Goal: Use online tool/utility: Use online tool/utility

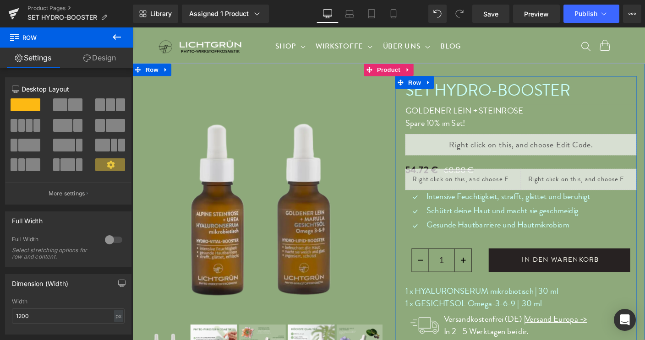
scroll to position [159, 0]
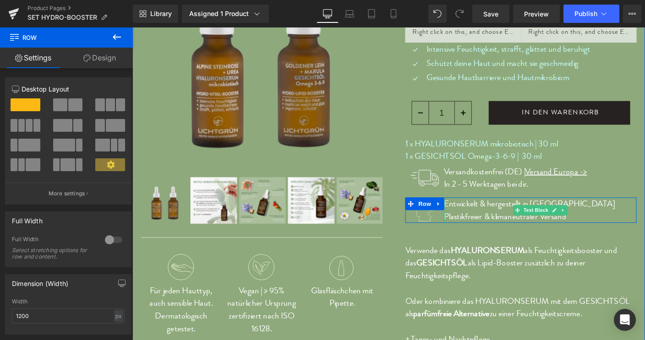
drag, startPoint x: 465, startPoint y: 231, endPoint x: 470, endPoint y: 230, distance: 5.5
click at [469, 231] on div "Entwickelt & hergestellt in Deutschland Plastikfreier & klimaneutraler Versand …" at bounding box center [573, 225] width 208 height 27
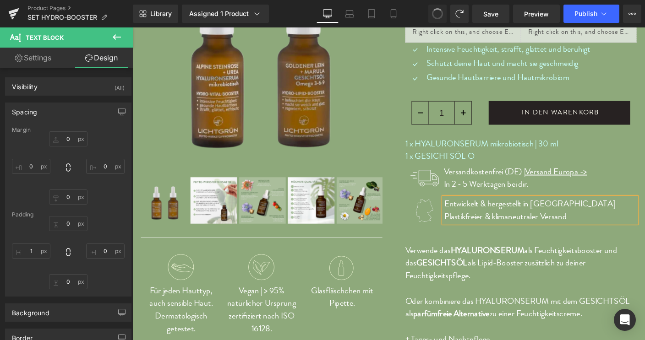
type input "0"
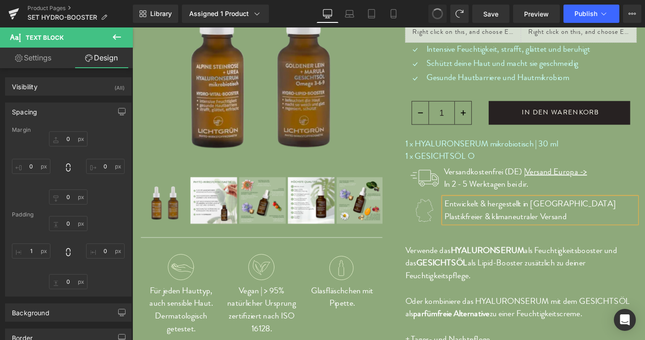
type input "0"
type input "1"
click at [585, 172] on div "1 x HYALURONSERUM mikrobiotisch | 30 ml 1 x GESICHTSÖL O Text Block" at bounding box center [552, 160] width 250 height 27
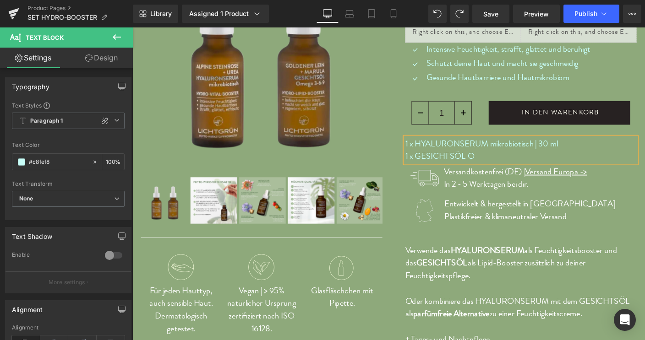
click at [498, 166] on p "1 x GESICHTSÖL O" at bounding box center [552, 167] width 250 height 14
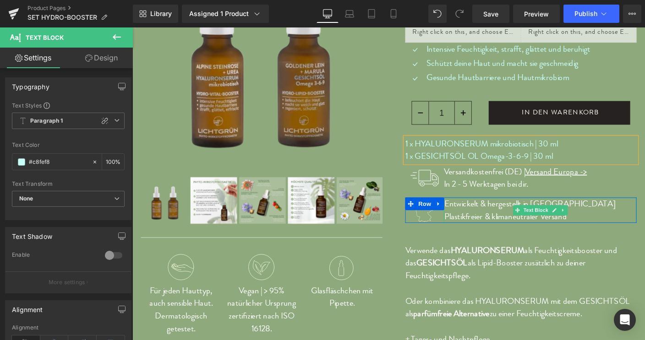
click at [469, 232] on p "Plastikfreier & klimaneutraler Versand" at bounding box center [573, 232] width 208 height 14
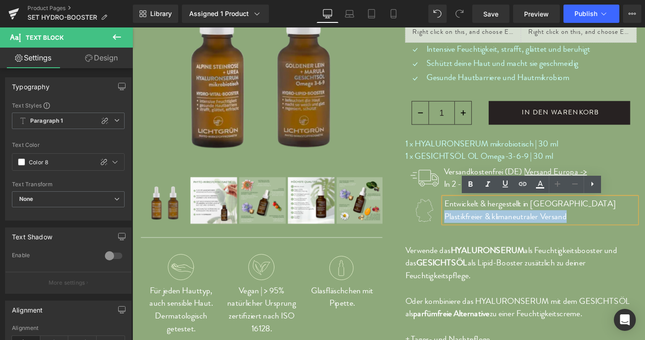
drag, startPoint x: 466, startPoint y: 232, endPoint x: 605, endPoint y: 232, distance: 138.8
click at [605, 232] on p "Plastikfreier & klimaneutraler Versand" at bounding box center [573, 232] width 208 height 14
click at [578, 233] on p "Plastikfreier & klimaneutraler Versand" at bounding box center [573, 232] width 208 height 14
click at [637, 220] on p "Entwickelt & hergestellt in Deutschland" at bounding box center [573, 219] width 208 height 14
drag, startPoint x: 605, startPoint y: 230, endPoint x: 466, endPoint y: 230, distance: 138.8
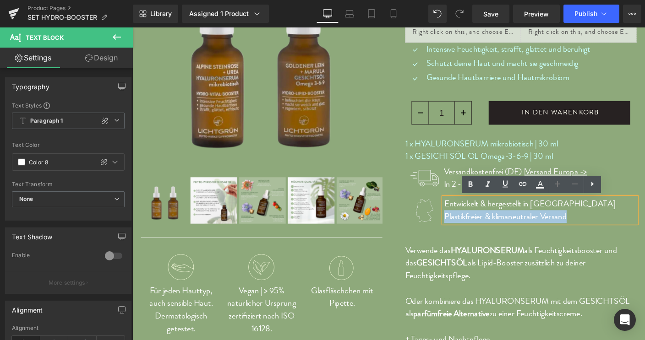
click at [469, 230] on p "Plastikfreier & klimaneutraler Versand" at bounding box center [573, 232] width 208 height 14
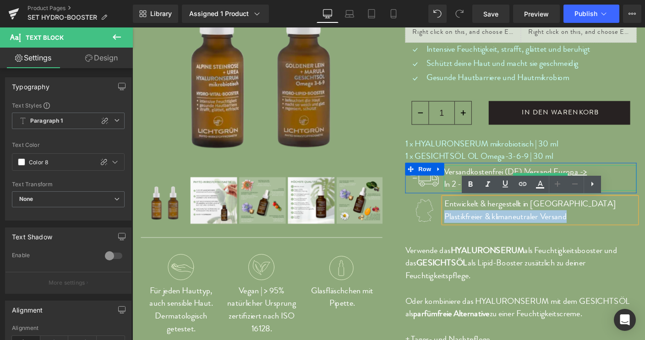
click at [474, 190] on p "Versandkostenfrei (DE) | Versand Europa -> In 2 - 5 Werktagen bei dir." at bounding box center [573, 190] width 208 height 27
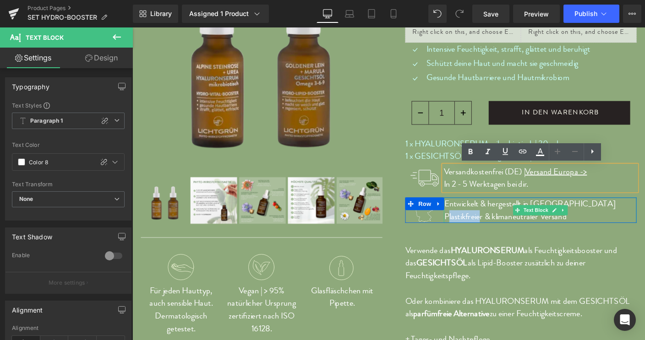
drag, startPoint x: 468, startPoint y: 229, endPoint x: 500, endPoint y: 230, distance: 31.7
click at [502, 230] on p "Plastikfreier & klimaneutraler Versand" at bounding box center [573, 232] width 208 height 14
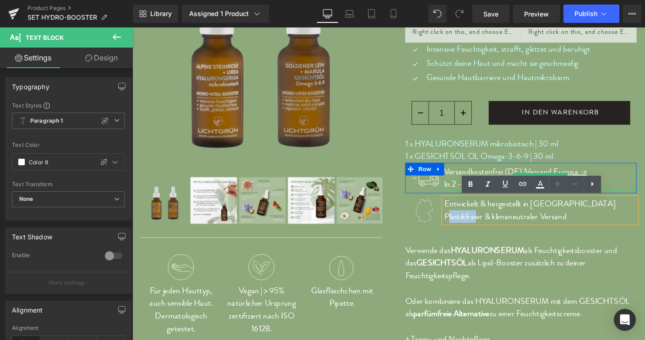
click at [475, 186] on p "Versandkostenfrei (DE) | Versand Europa -> In 2 - 5 Werktagen bei dir." at bounding box center [573, 190] width 208 height 27
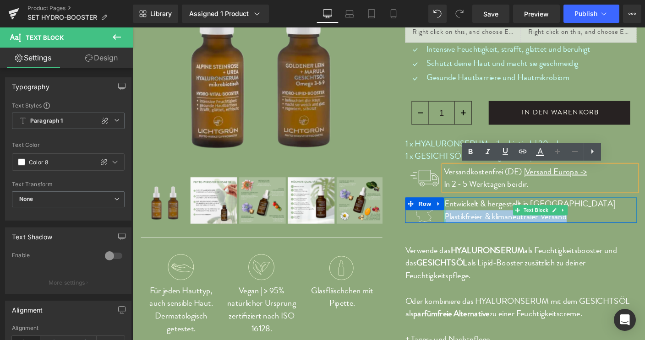
drag, startPoint x: 486, startPoint y: 223, endPoint x: 466, endPoint y: 227, distance: 20.6
click at [469, 227] on div "Entwickelt & hergestellt in Deutschland Plastikfreier & klimaneutraler Versand …" at bounding box center [573, 225] width 208 height 27
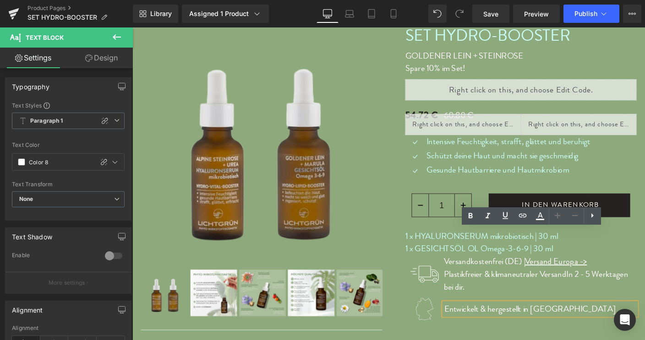
scroll to position [143, 0]
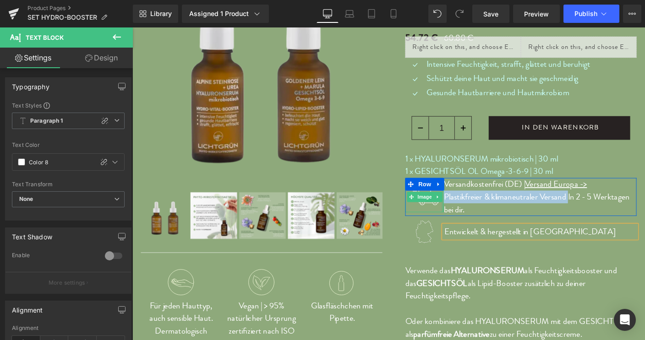
drag, startPoint x: 601, startPoint y: 212, endPoint x: 464, endPoint y: 210, distance: 137.0
click at [464, 210] on div "Image Versandkostenfrei (DE) | Versand Europa -> Plastikfreier & klimaneutraler…" at bounding box center [552, 210] width 250 height 41
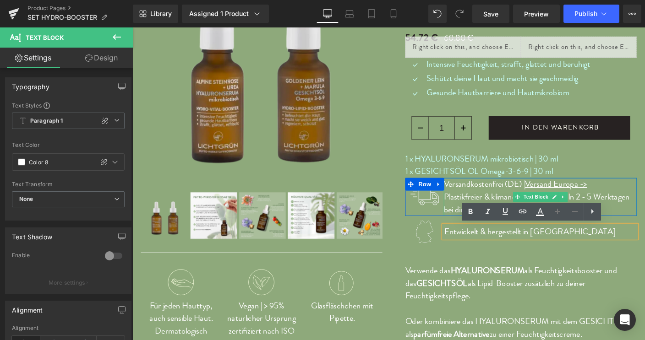
click at [644, 201] on p "Versandkostenfrei (DE) | Versand Europa -> Plastikfreier & klimaneutraler Versa…" at bounding box center [573, 210] width 208 height 41
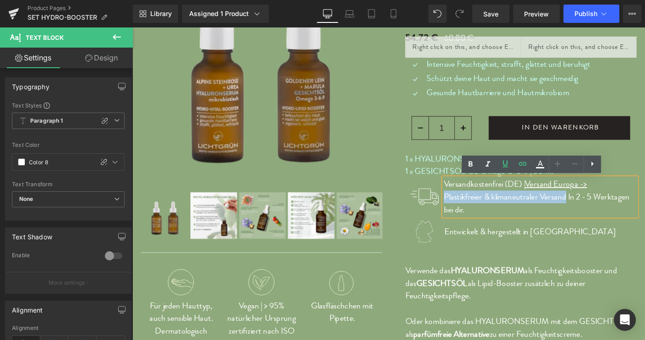
drag, startPoint x: 466, startPoint y: 212, endPoint x: 600, endPoint y: 213, distance: 134.7
click at [600, 213] on p "Versandkostenfrei (DE) | Versand Europa -> Plastikfreier & klimaneutraler Versa…" at bounding box center [573, 210] width 208 height 41
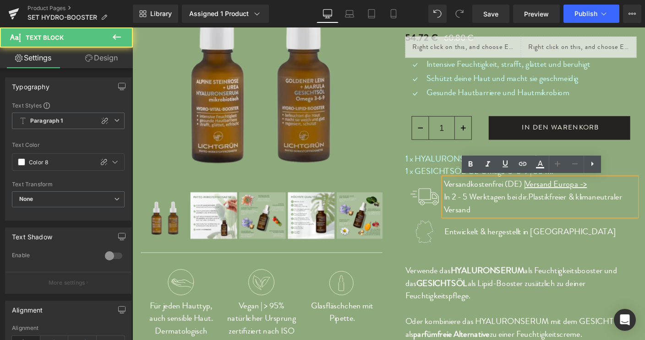
click at [469, 210] on p "Versandkostenfrei (DE) | Versand Europa -> In 2 - 5 Werktagen bei dir.Plastikfr…" at bounding box center [573, 210] width 208 height 41
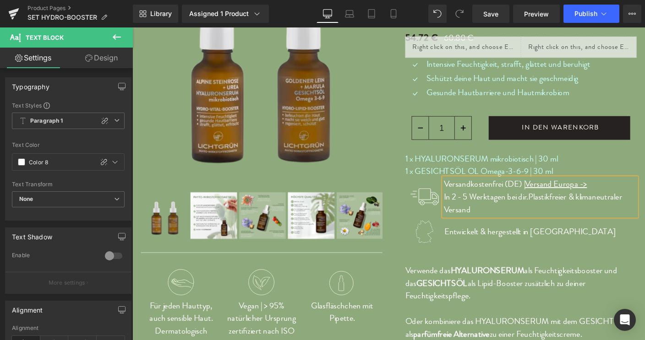
click at [559, 209] on p "In 2 - 5 Werktagen bei dir.Plastikfreier & klimaneutraler Versand" at bounding box center [573, 217] width 208 height 27
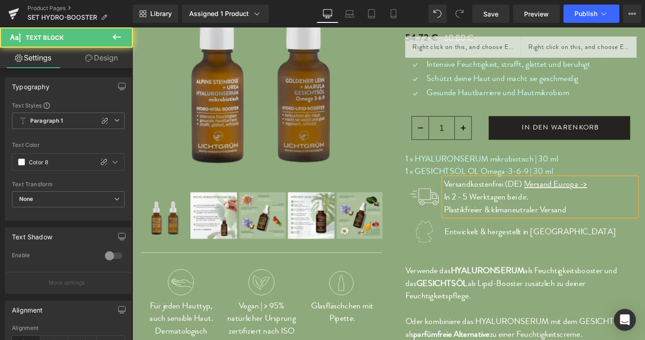
click at [600, 223] on p "Plastikfreier & klimaneutraler Versand" at bounding box center [573, 225] width 208 height 14
drag, startPoint x: 555, startPoint y: 199, endPoint x: 659, endPoint y: 200, distance: 103.5
click at [644, 200] on p "Versandkostenfrei (DE) | Versand Europa ->" at bounding box center [573, 197] width 208 height 14
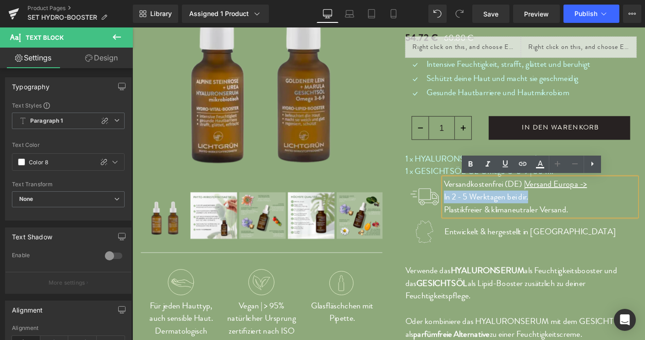
drag, startPoint x: 465, startPoint y: 211, endPoint x: 569, endPoint y: 209, distance: 104.0
click at [569, 209] on p "In 2 - 5 Werktagen bei dir." at bounding box center [573, 211] width 208 height 14
click at [548, 199] on p "Versandkostenfrei (DE) | In 2 - 5 Werktagen bei dir. Versand Europa ->" at bounding box center [573, 203] width 208 height 27
click at [557, 199] on link "Versand Europa ->" at bounding box center [590, 196] width 67 height 13
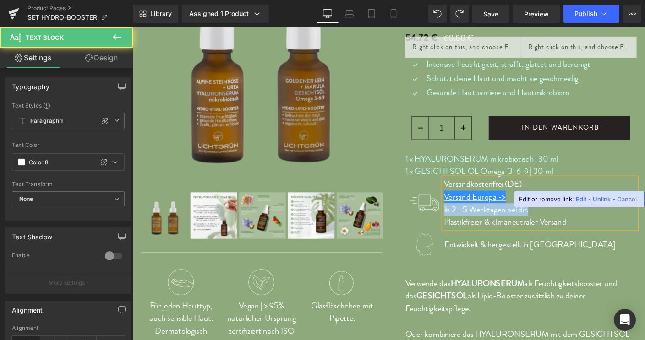
drag, startPoint x: 465, startPoint y: 224, endPoint x: 561, endPoint y: 227, distance: 96.2
click at [561, 227] on p "In 2 - 5 Werktagen bei dir." at bounding box center [573, 225] width 208 height 14
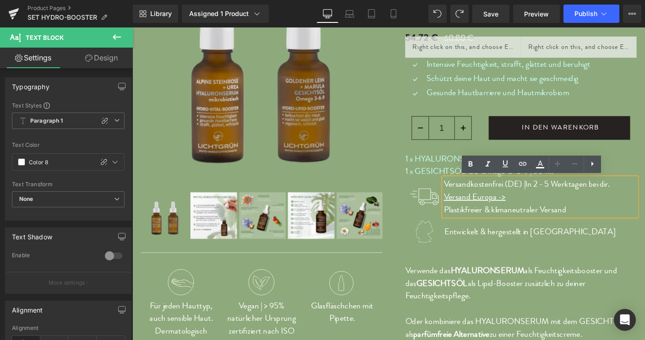
click at [546, 213] on p "Versand Europa ->" at bounding box center [573, 211] width 208 height 14
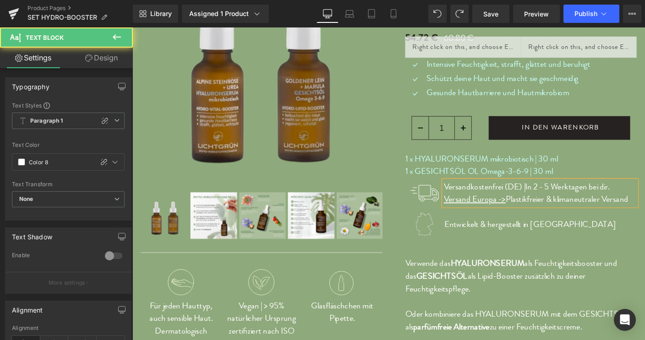
click at [644, 213] on p "Versand Europa -> Plastikfreier & klimaneutraler Versand" at bounding box center [573, 214] width 208 height 14
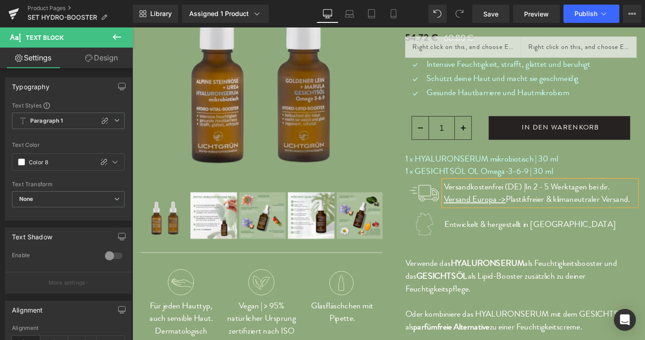
click at [533, 212] on p "Versand Europa -> Plastikfreier & klimaneutraler Versand." at bounding box center [573, 214] width 208 height 14
click at [445, 243] on span "Image" at bounding box center [448, 240] width 19 height 11
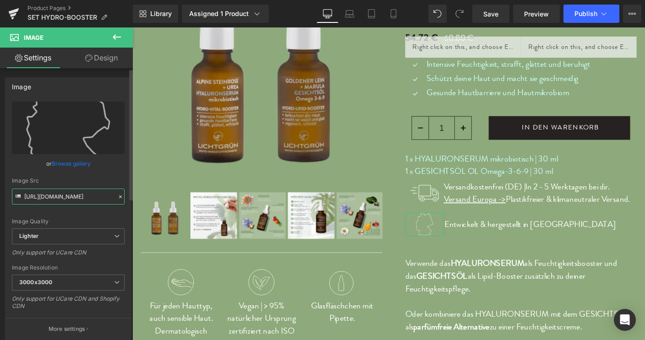
scroll to position [0, 300]
drag, startPoint x: 25, startPoint y: 196, endPoint x: 114, endPoint y: 199, distance: 89.4
click at [114, 199] on input "https://ucarecdn.com/4f417f8e-bad9-4371-9dcf-f97bba070a38/-/format/auto/-/previ…" at bounding box center [68, 197] width 113 height 16
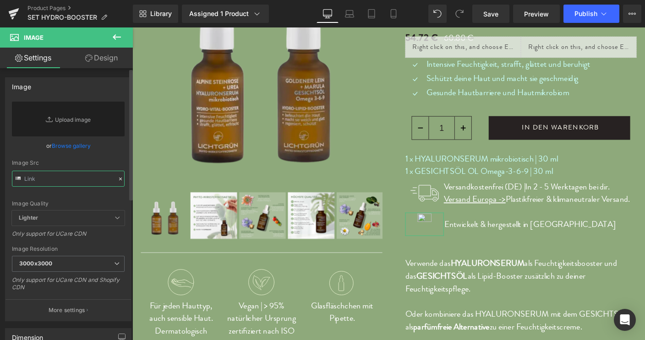
type input "https://ucarecdn.com/682ff657-476e-4544-95df-49d02a7e5079/-/format/auto/-/previ…"
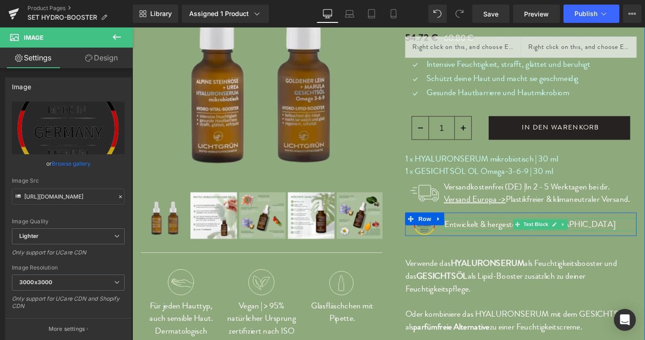
click at [519, 241] on p "Entwickelt & hergestellt in Deutschland" at bounding box center [573, 241] width 208 height 14
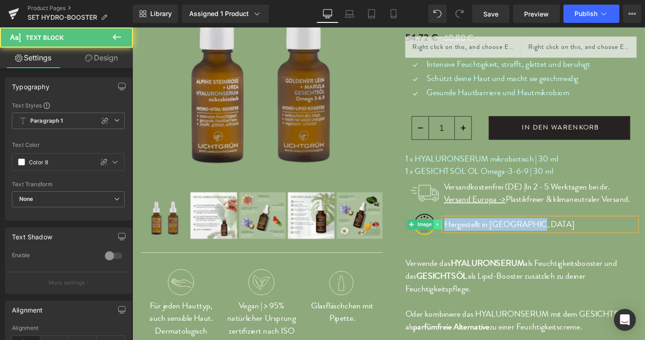
drag, startPoint x: 531, startPoint y: 239, endPoint x: 459, endPoint y: 245, distance: 71.7
click at [459, 245] on div "Image Hergestellt in Deutschland Text Block Row" at bounding box center [552, 240] width 250 height 25
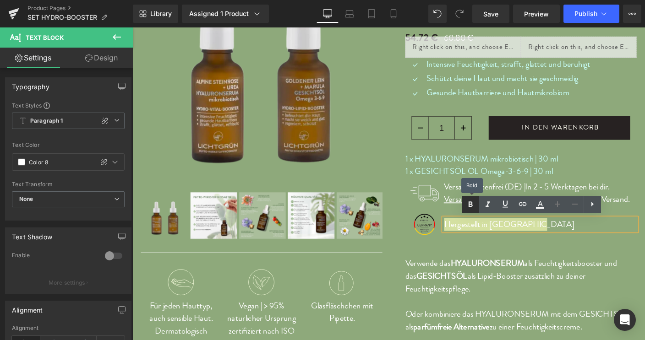
click at [469, 203] on icon at bounding box center [470, 204] width 11 height 11
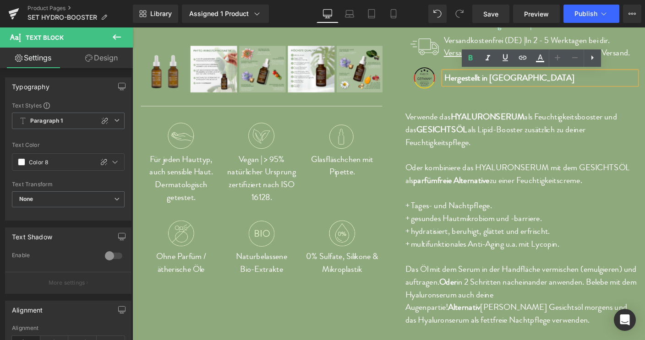
scroll to position [300, 0]
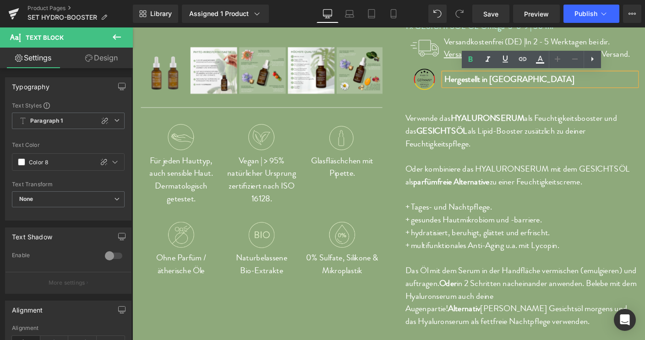
click at [460, 107] on div "SET HYDRO-BOOSTER (P) Title GOLDENER LEIN + STEINROSE Spare 10% im Set! Text Bl…" at bounding box center [552, 68] width 250 height 577
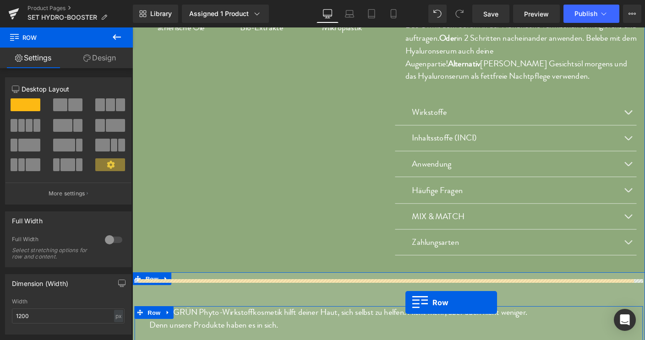
scroll to position [600, 0]
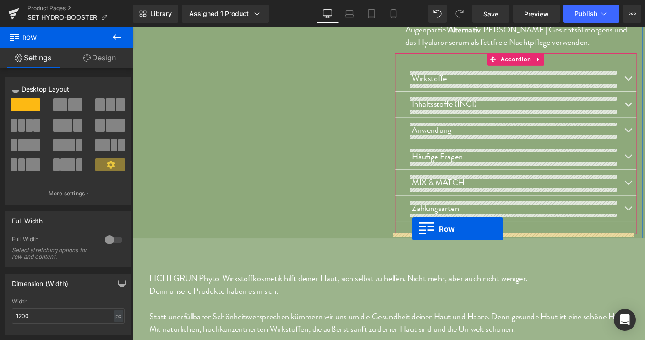
drag, startPoint x: 429, startPoint y: 78, endPoint x: 435, endPoint y: 246, distance: 167.7
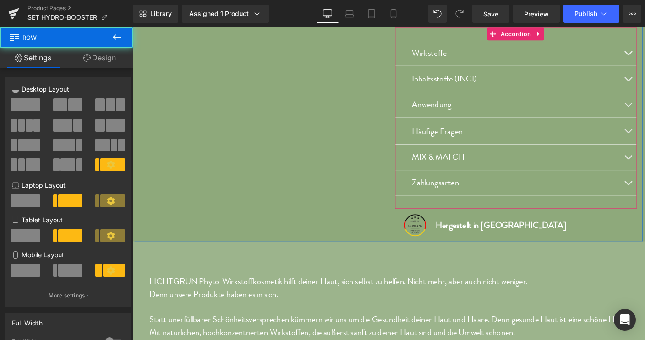
scroll to position [572, 0]
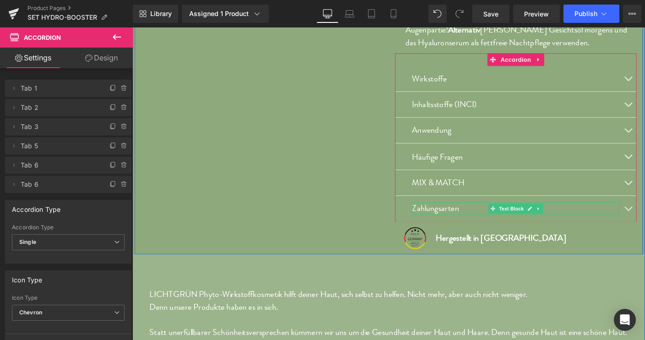
drag, startPoint x: 495, startPoint y: 249, endPoint x: 497, endPoint y: 221, distance: 27.6
click at [497, 221] on div "Wirkstoffe Text Block HYALURONSERUM: 4-fache Hyaluronsäure Heading polstert die…" at bounding box center [546, 146] width 261 height 182
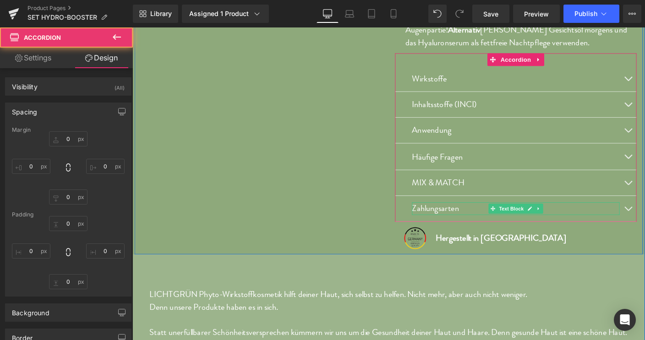
type input "0"
type input "30"
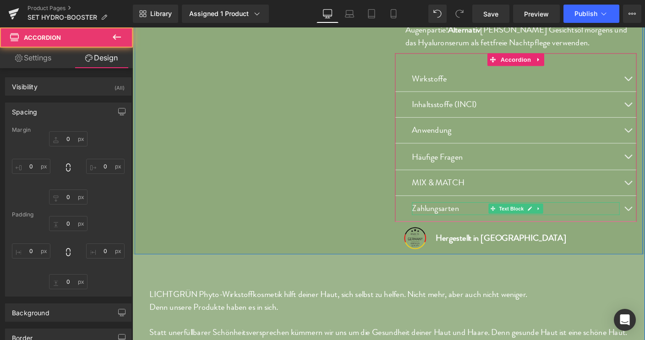
type input "0"
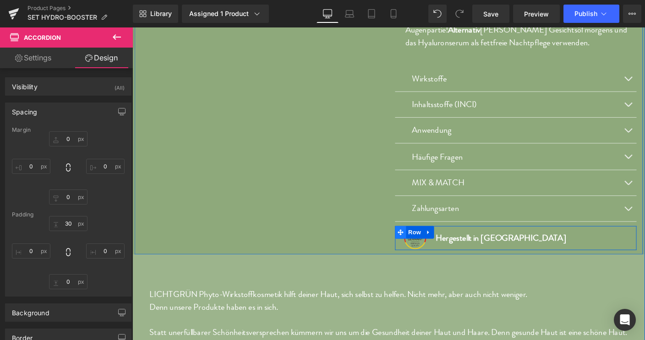
click at [421, 248] on span at bounding box center [422, 249] width 12 height 14
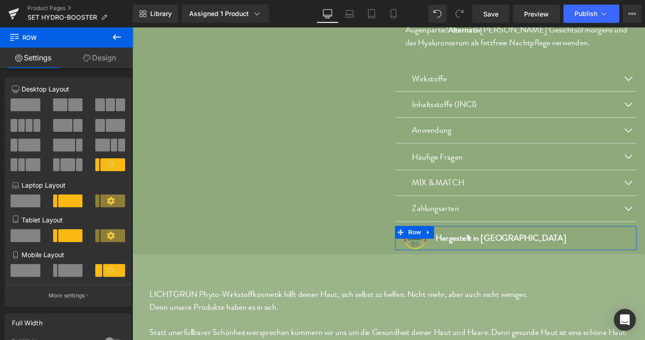
click at [108, 57] on link "Design" at bounding box center [99, 58] width 66 height 21
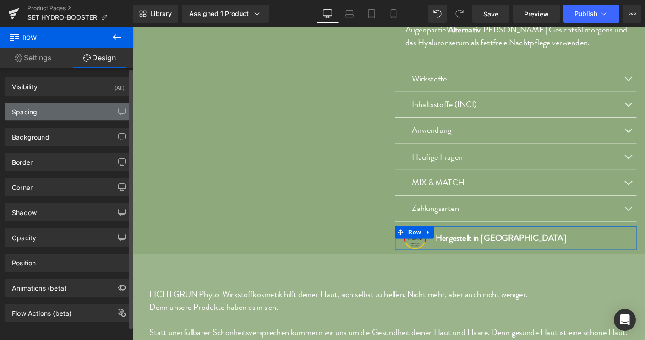
click at [38, 114] on div "Spacing" at bounding box center [67, 111] width 125 height 17
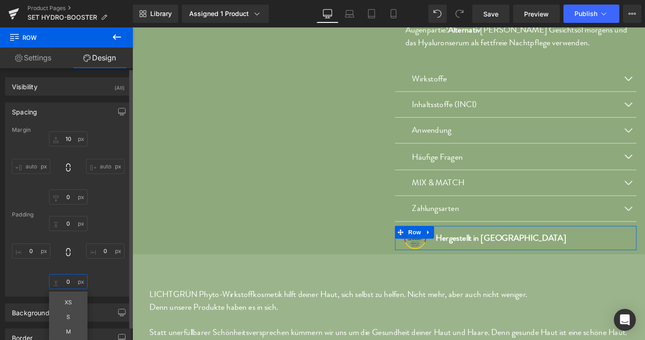
click at [66, 283] on input "0" at bounding box center [68, 281] width 38 height 15
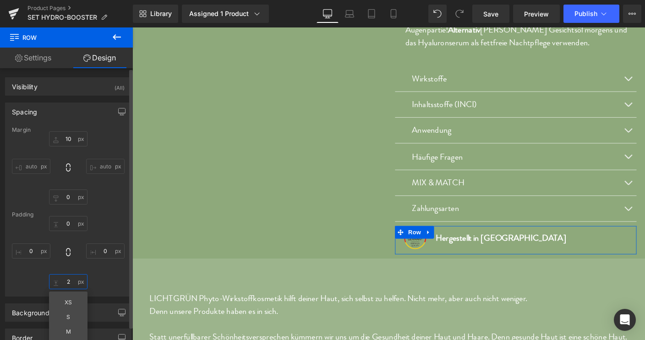
type input "20"
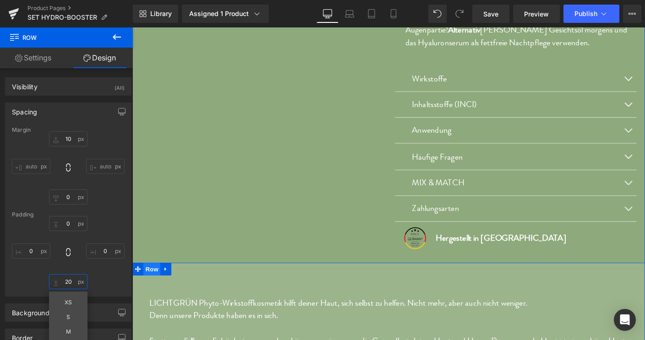
click at [148, 289] on span "Row" at bounding box center [153, 289] width 18 height 14
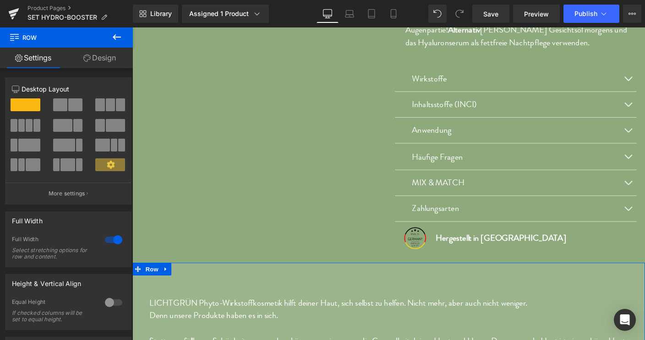
click at [109, 60] on link "Design" at bounding box center [99, 58] width 66 height 21
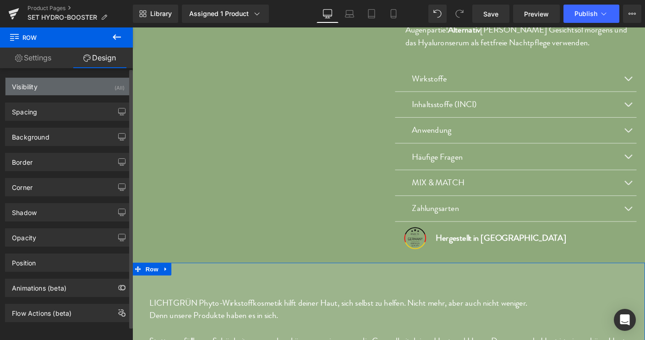
type input "0"
type input "80"
type input "0"
type input "80"
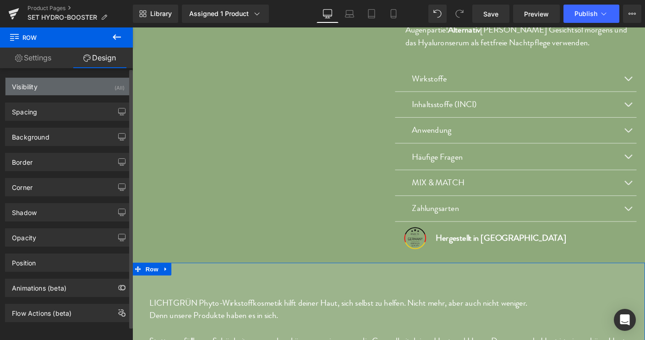
type input "0"
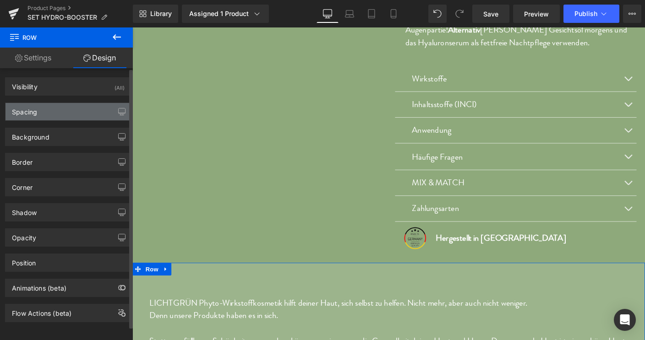
click at [23, 110] on div "Spacing" at bounding box center [24, 109] width 25 height 13
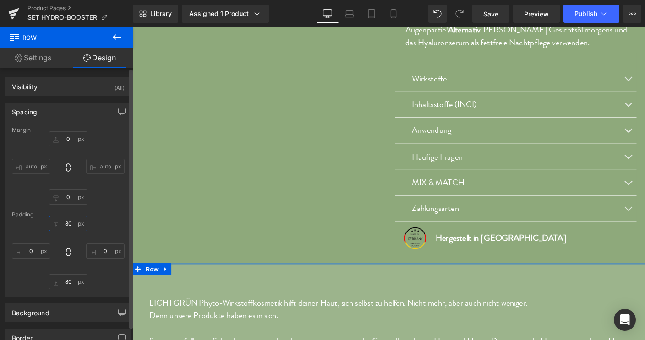
click at [64, 221] on input "80" at bounding box center [68, 223] width 38 height 15
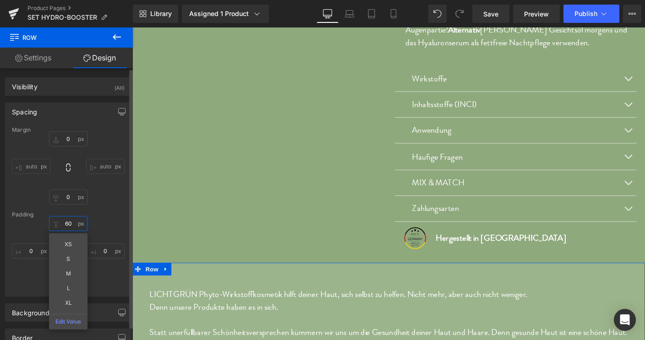
type input "60"
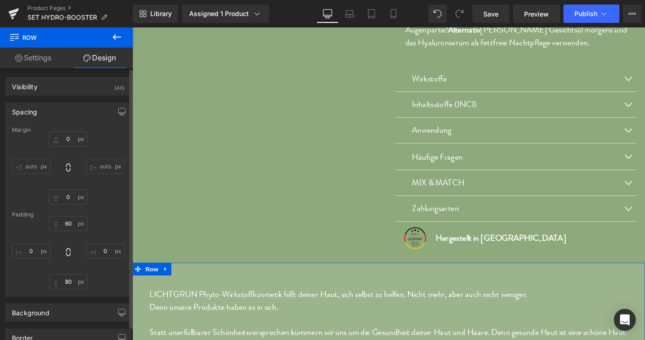
click at [104, 210] on div "Margin 0px 0 auto auto 0px 0 auto auto Padding 60 60 0px 0 80px 80 0px 0" at bounding box center [67, 211] width 125 height 169
click at [65, 283] on input "80" at bounding box center [68, 281] width 38 height 15
type input "60"
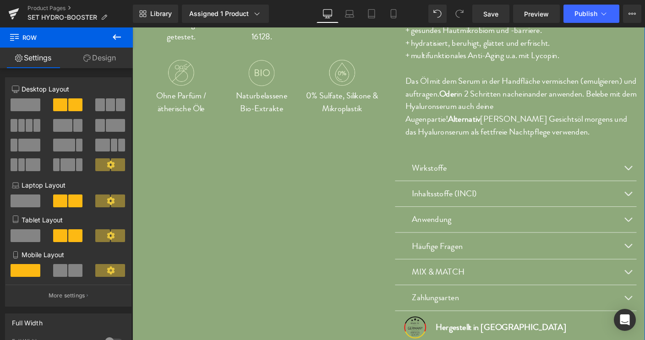
scroll to position [475, 0]
click at [442, 180] on p "Wirkstoffe" at bounding box center [547, 180] width 224 height 14
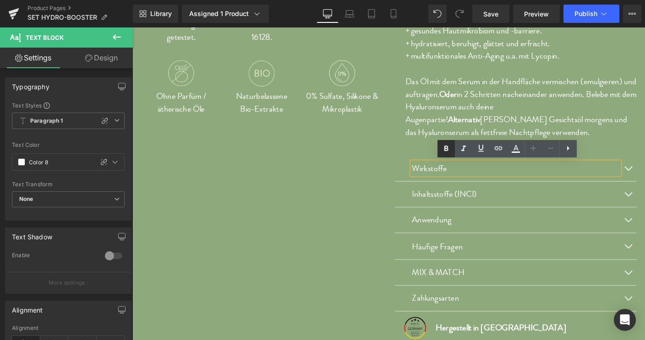
click at [446, 146] on icon at bounding box center [446, 148] width 4 height 5
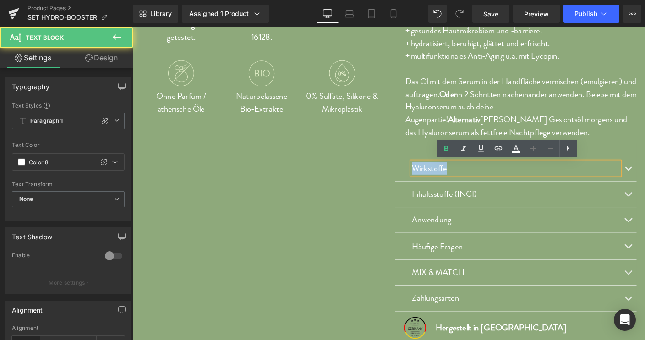
drag, startPoint x: 477, startPoint y: 180, endPoint x: 419, endPoint y: 183, distance: 58.3
click at [419, 183] on div "Wirkstoffe Text Block" at bounding box center [546, 180] width 261 height 28
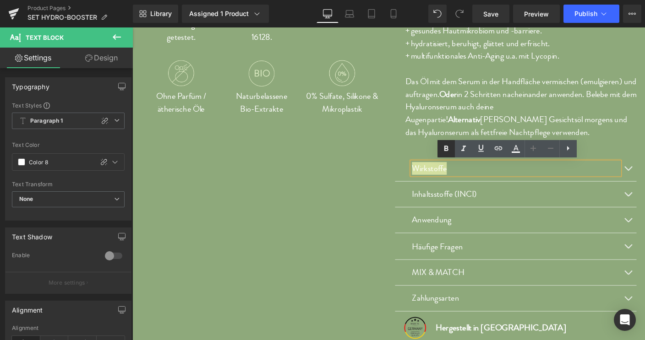
click at [443, 148] on icon at bounding box center [446, 148] width 11 height 11
click at [527, 208] on span "Text Block" at bounding box center [542, 207] width 30 height 11
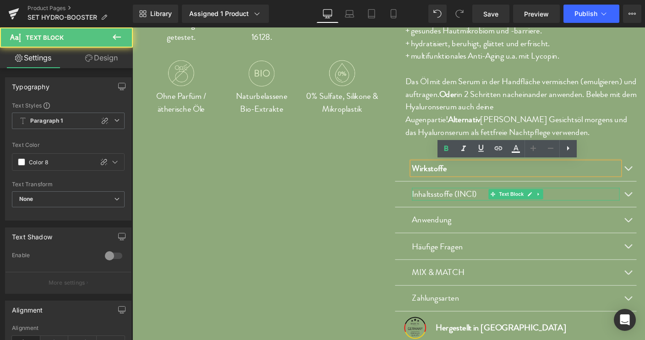
click at [502, 206] on p "Inhaltsstoffe (INCI)" at bounding box center [547, 208] width 224 height 14
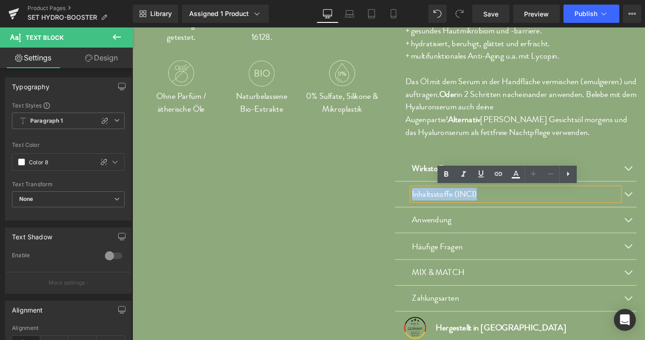
drag, startPoint x: 504, startPoint y: 206, endPoint x: 425, endPoint y: 208, distance: 79.3
click at [425, 208] on div "Inhaltsstoffe (INCI) Text Block" at bounding box center [546, 208] width 261 height 28
click at [444, 174] on icon at bounding box center [446, 173] width 4 height 5
click at [477, 237] on p "Anwendung" at bounding box center [547, 236] width 224 height 14
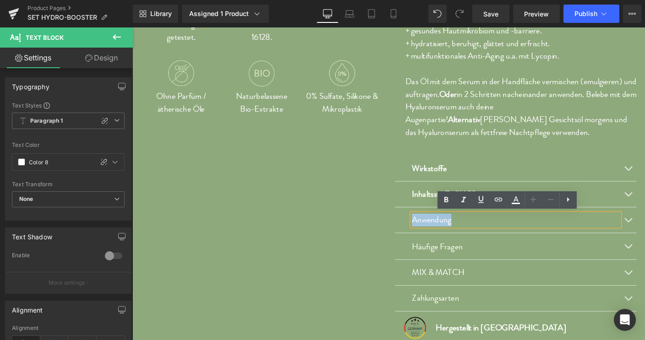
drag, startPoint x: 482, startPoint y: 234, endPoint x: 430, endPoint y: 237, distance: 52.3
click at [435, 237] on div "Anwendung" at bounding box center [547, 236] width 224 height 14
drag, startPoint x: 447, startPoint y: 199, endPoint x: 349, endPoint y: 226, distance: 101.1
click at [447, 199] on icon at bounding box center [446, 200] width 11 height 11
click at [496, 265] on p "Häufige Fragen" at bounding box center [547, 265] width 224 height 14
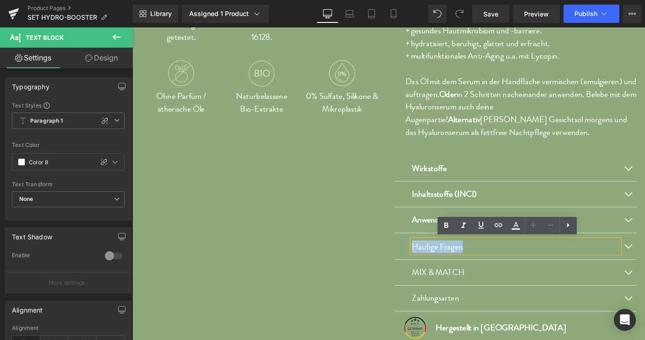
drag, startPoint x: 491, startPoint y: 263, endPoint x: 432, endPoint y: 263, distance: 58.6
click at [435, 263] on p "Häufige Fragen" at bounding box center [547, 265] width 224 height 14
click at [447, 225] on icon at bounding box center [446, 225] width 11 height 11
click at [498, 287] on p "MIX & MATCH" at bounding box center [547, 293] width 224 height 14
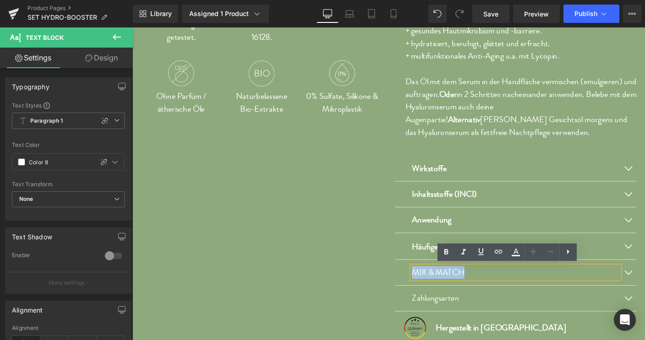
drag, startPoint x: 484, startPoint y: 292, endPoint x: 428, endPoint y: 292, distance: 55.9
click at [428, 292] on div "MIX & MATCH Text Block" at bounding box center [546, 293] width 261 height 28
click at [447, 253] on icon at bounding box center [446, 252] width 4 height 5
click at [489, 316] on p "Zahlungsarten" at bounding box center [547, 321] width 224 height 14
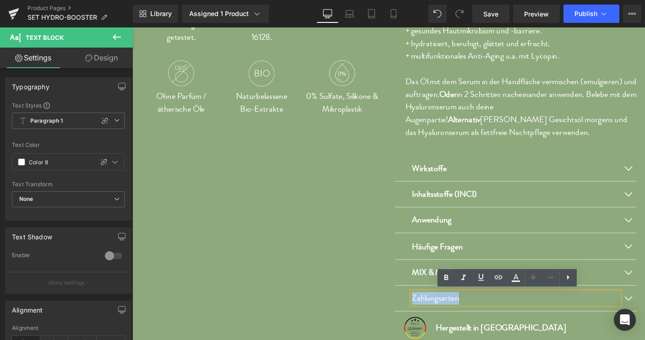
drag, startPoint x: 489, startPoint y: 316, endPoint x: 431, endPoint y: 318, distance: 58.2
click at [435, 318] on p "Zahlungsarten" at bounding box center [547, 321] width 224 height 14
click at [447, 277] on icon at bounding box center [446, 278] width 11 height 11
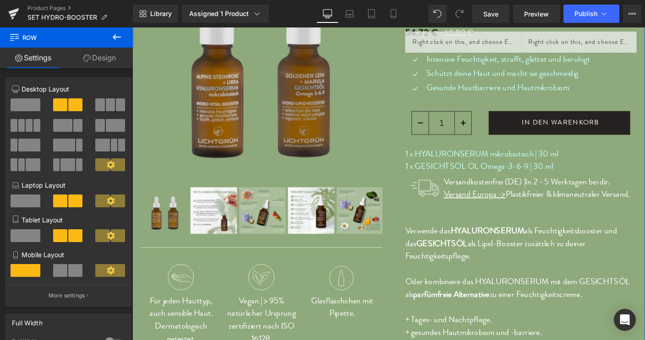
scroll to position [148, 0]
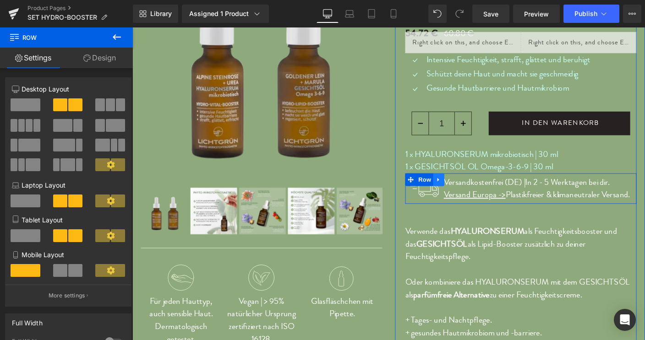
click at [460, 194] on icon at bounding box center [463, 192] width 6 height 7
click at [472, 192] on icon at bounding box center [475, 192] width 6 height 6
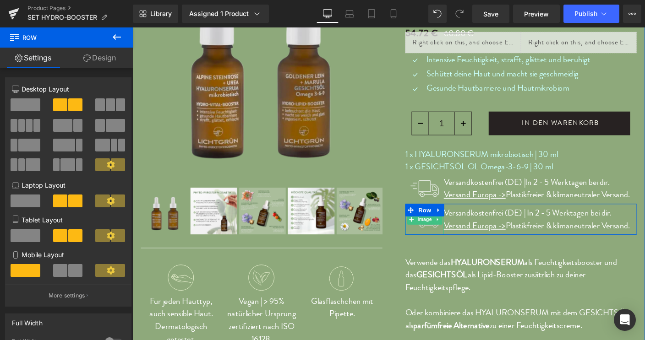
click at [447, 233] on span "Image" at bounding box center [448, 235] width 19 height 11
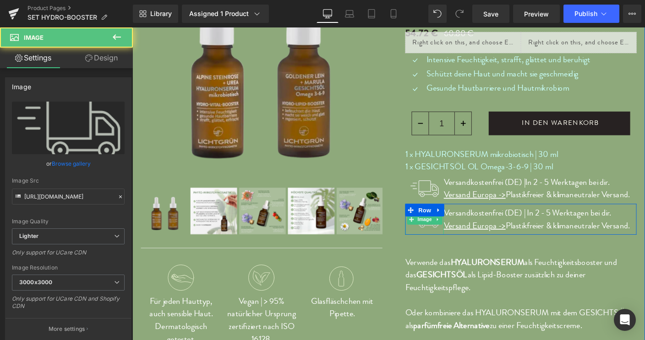
click at [438, 240] on img at bounding box center [447, 234] width 33 height 33
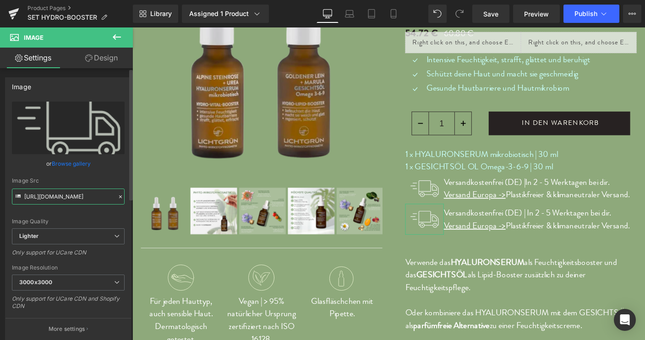
scroll to position [0, 245]
drag, startPoint x: 24, startPoint y: 196, endPoint x: 116, endPoint y: 197, distance: 92.1
click at [116, 197] on input "https://ucarecdn.com/d29c1424-09c6-4d49-af36-12ddbcb827f6/-/format/auto/-/previ…" at bounding box center [68, 197] width 113 height 16
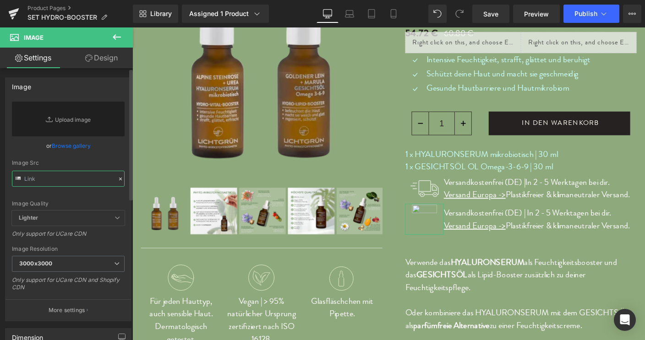
type input "https://ucarecdn.com/9aec8728-54a5-440b-b336-96c3da5fb523/Icon_Garantie_1.svg"
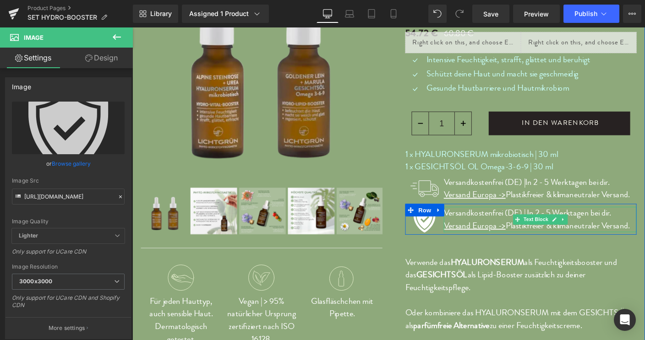
click at [644, 227] on p "Versandkostenfrei (DE) | In 2 - 5 Werktagen bei dir." at bounding box center [573, 229] width 208 height 14
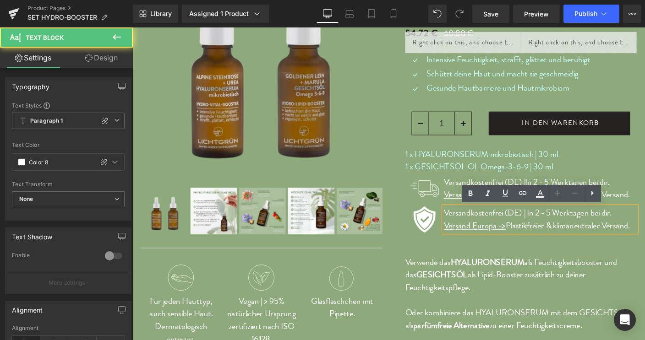
click at [644, 230] on p "Versandkostenfrei (DE) | In 2 - 5 Werktagen bei dir." at bounding box center [573, 229] width 208 height 14
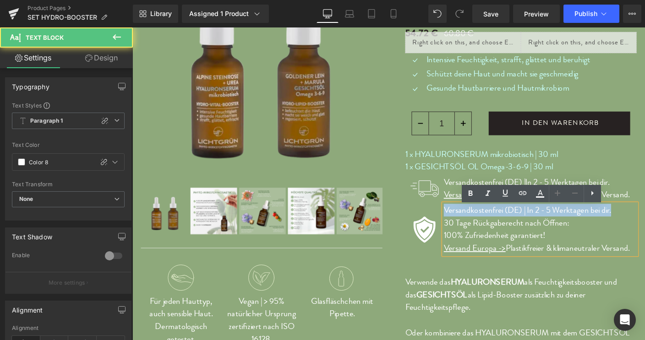
drag, startPoint x: 655, startPoint y: 227, endPoint x: 465, endPoint y: 221, distance: 190.6
click at [469, 221] on p "Versandkostenfrei (DE) | In 2 - 5 Werktagen bei dir." at bounding box center [573, 225] width 208 height 14
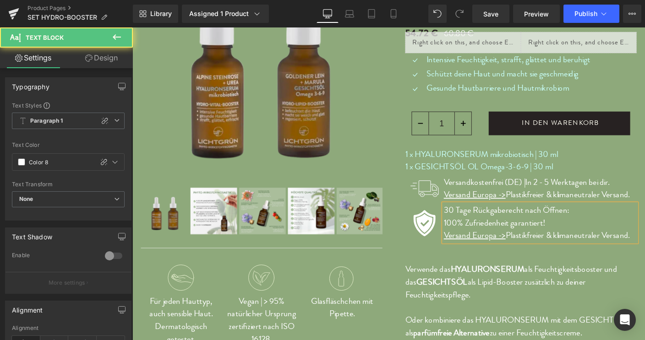
drag, startPoint x: 672, startPoint y: 256, endPoint x: 432, endPoint y: 269, distance: 240.3
click at [432, 269] on div "SET HYDRO-BOOSTER (P) Title GOLDENER LEIN + STEINROSE Spare 10% im Set! Text Bl…" at bounding box center [552, 226] width 250 height 589
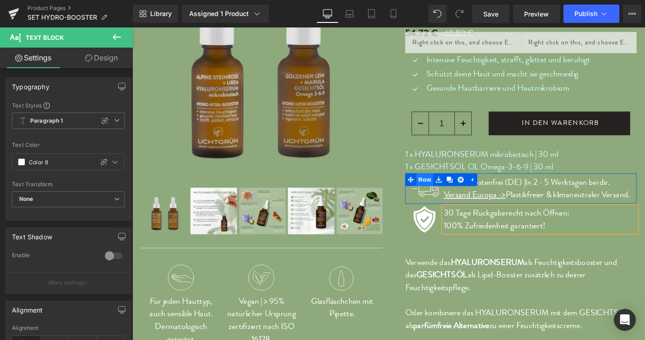
click at [445, 190] on span "Row" at bounding box center [448, 192] width 18 height 14
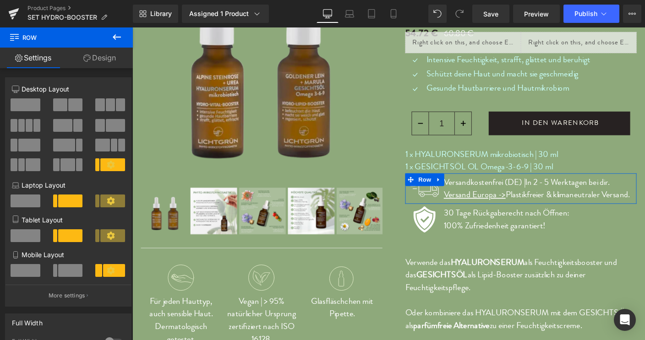
click at [106, 56] on link "Design" at bounding box center [99, 58] width 66 height 21
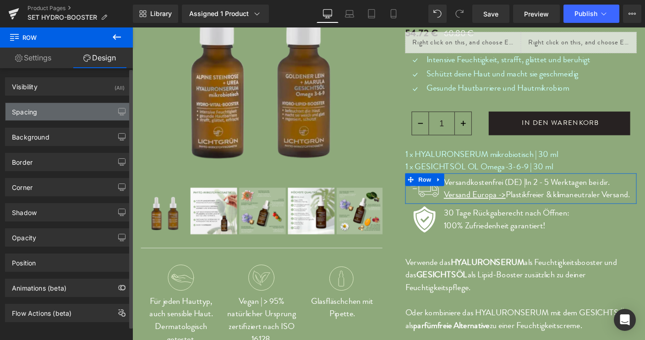
click at [27, 110] on div "Spacing" at bounding box center [24, 109] width 25 height 13
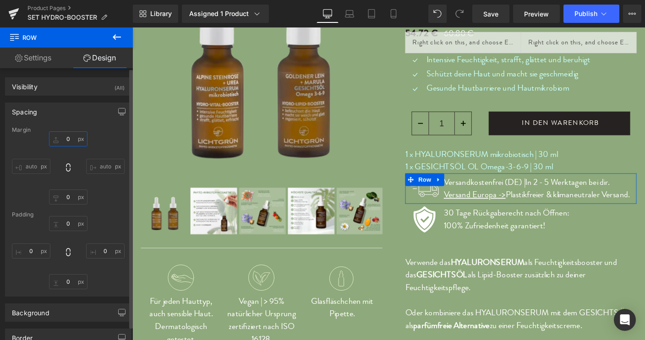
click at [60, 137] on input "0" at bounding box center [68, 138] width 38 height 15
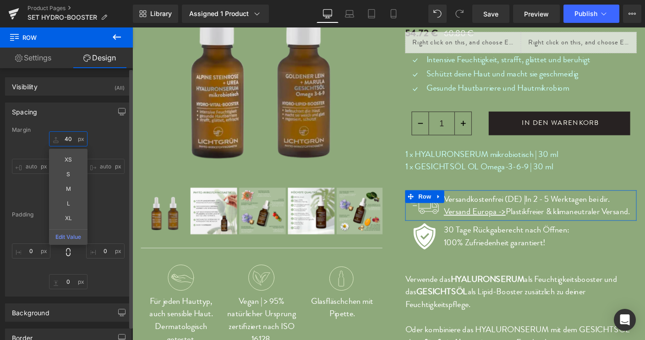
type input "4"
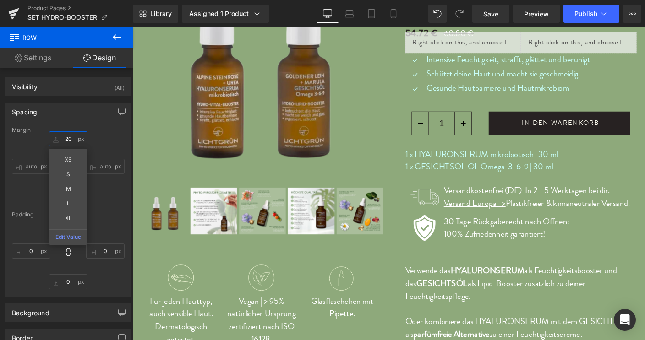
type input "20"
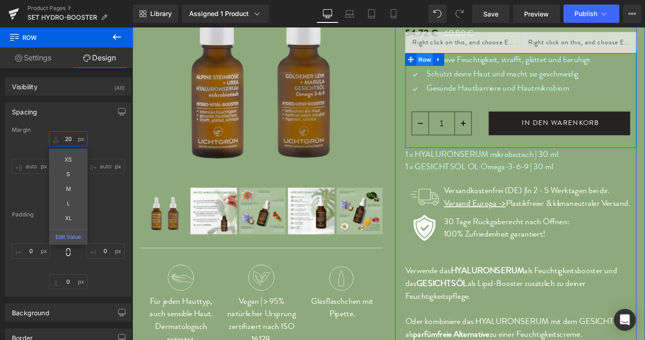
click at [445, 61] on span "Row" at bounding box center [448, 62] width 18 height 14
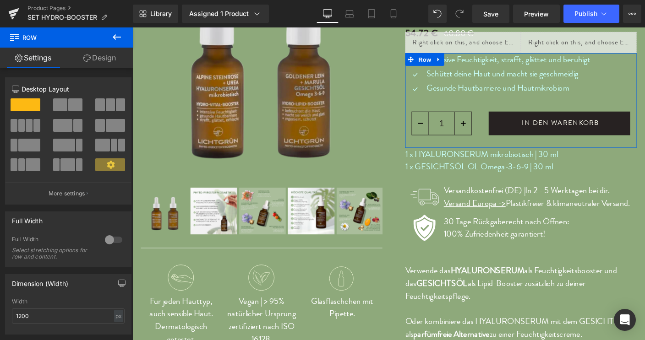
click at [105, 56] on link "Design" at bounding box center [99, 58] width 66 height 21
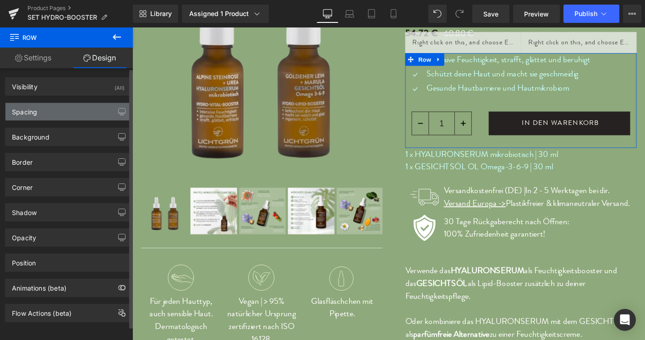
click at [27, 112] on div "Spacing" at bounding box center [24, 109] width 25 height 13
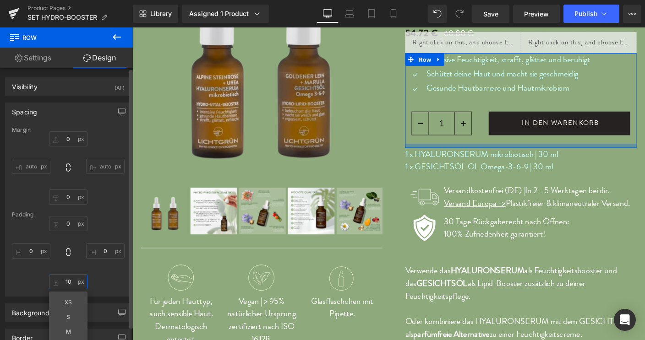
click at [67, 283] on input "10" at bounding box center [68, 281] width 38 height 15
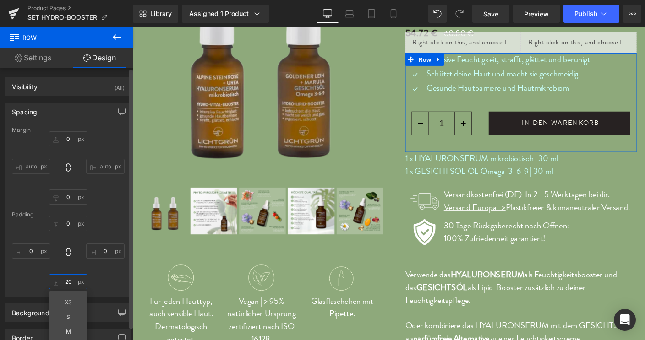
type input "2"
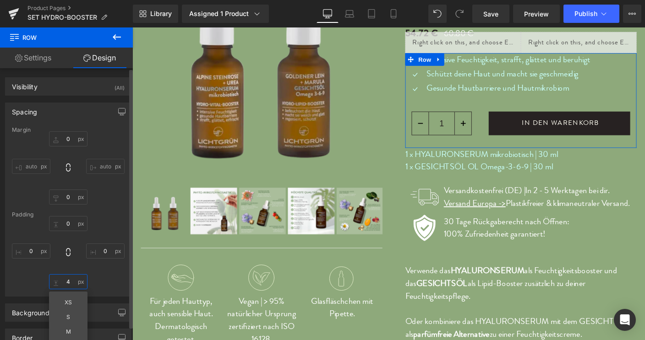
type input "40"
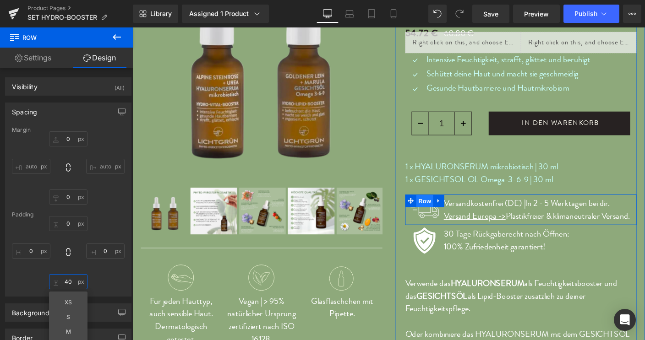
click at [445, 215] on span "Row" at bounding box center [448, 216] width 18 height 14
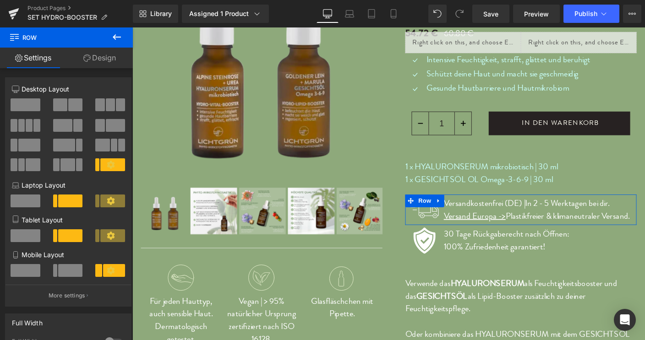
click at [105, 60] on link "Design" at bounding box center [99, 58] width 66 height 21
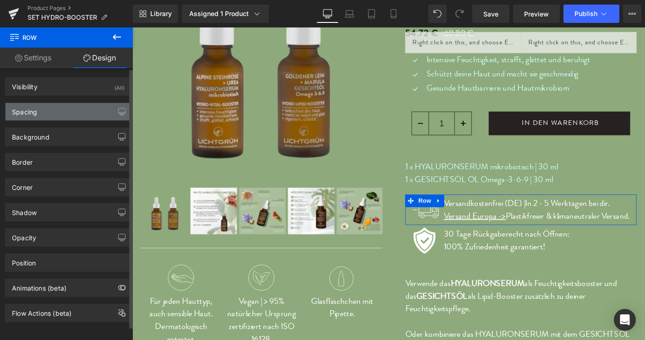
click at [25, 113] on div "Spacing" at bounding box center [24, 109] width 25 height 13
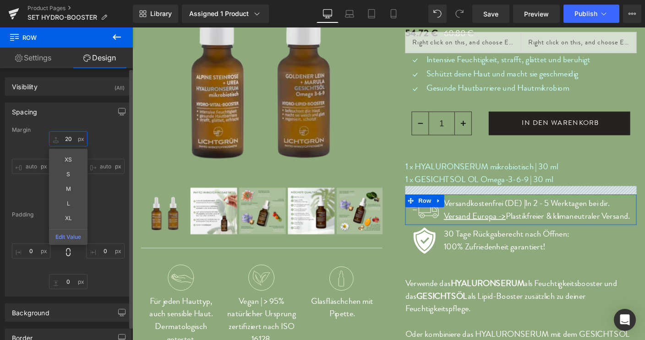
click at [67, 139] on input "20" at bounding box center [68, 138] width 38 height 15
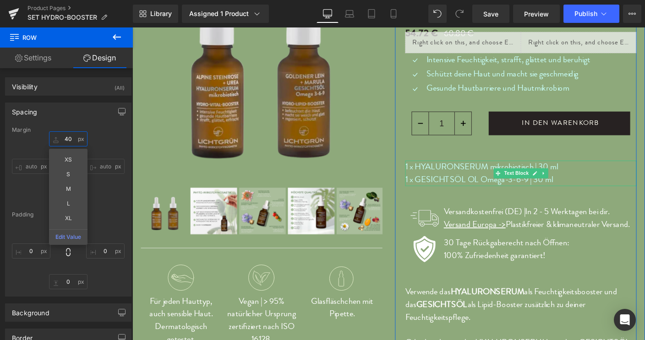
type input "4"
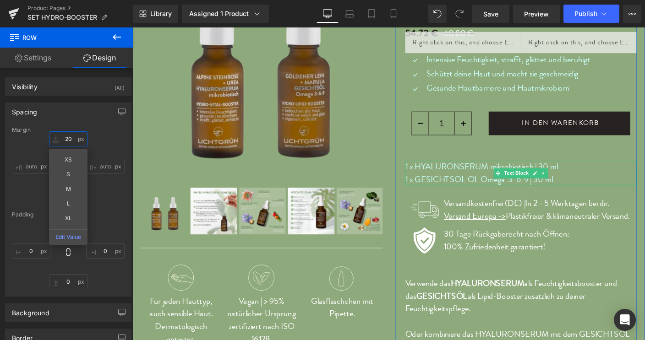
type input "2"
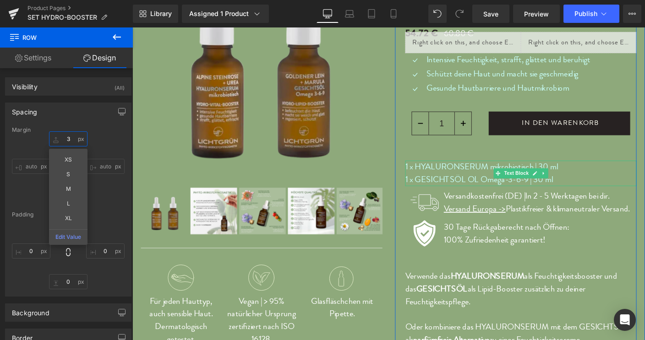
type input "30"
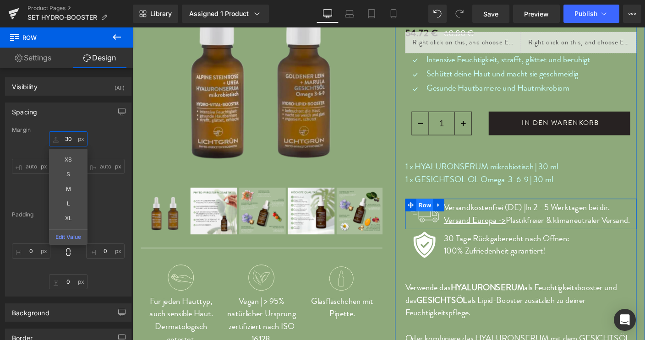
click at [446, 220] on span "Row" at bounding box center [448, 220] width 18 height 14
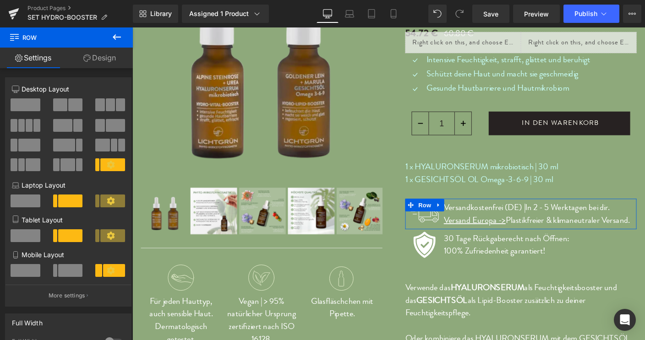
click at [105, 56] on link "Design" at bounding box center [99, 58] width 66 height 21
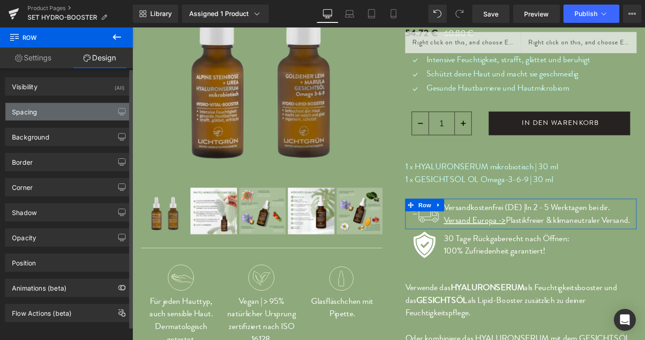
click at [30, 111] on div "Spacing" at bounding box center [24, 109] width 25 height 13
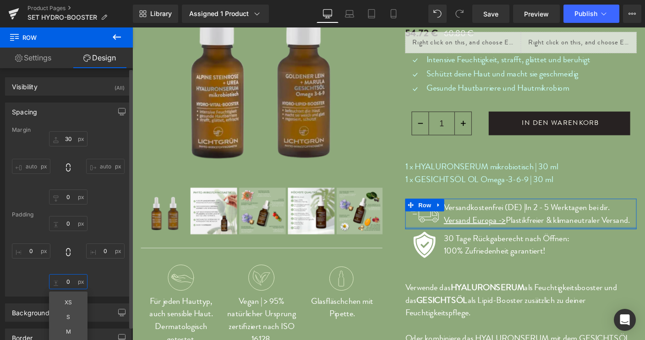
click at [66, 281] on input "0" at bounding box center [68, 281] width 38 height 15
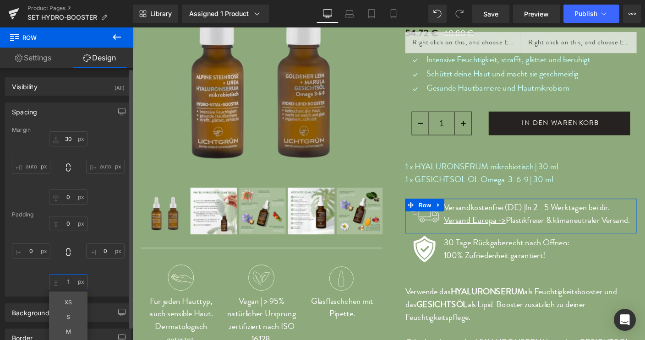
type input "10"
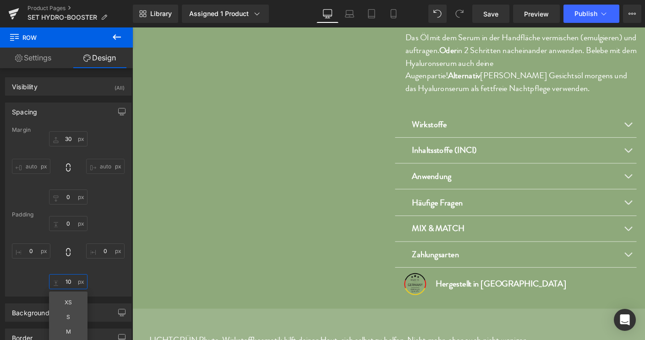
scroll to position [588, 0]
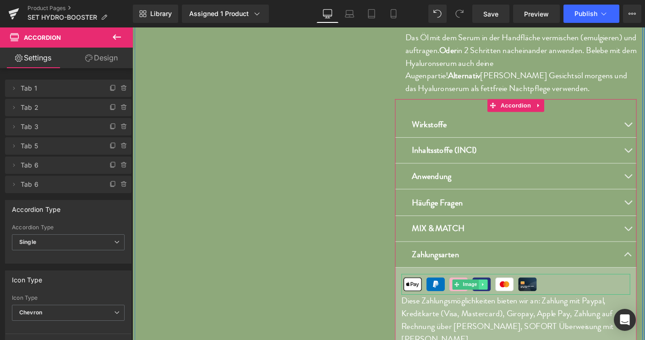
click at [509, 305] on icon at bounding box center [511, 305] width 5 height 5
click at [504, 306] on icon at bounding box center [506, 305] width 5 height 5
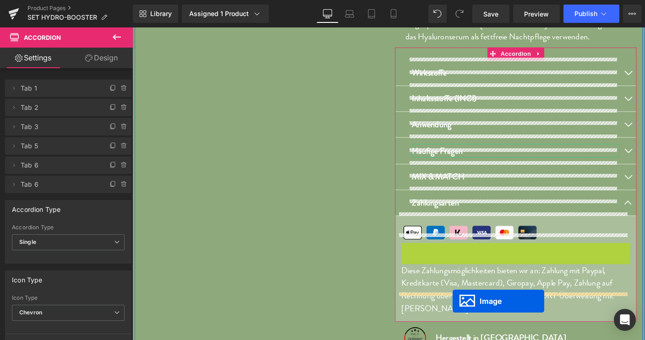
scroll to position [671, 0]
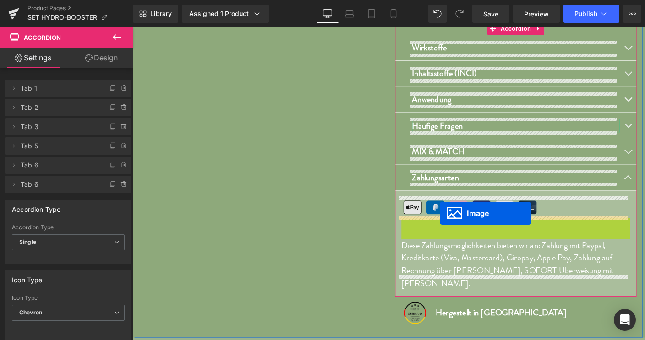
drag, startPoint x: 479, startPoint y: 262, endPoint x: 465, endPoint y: 229, distance: 36.1
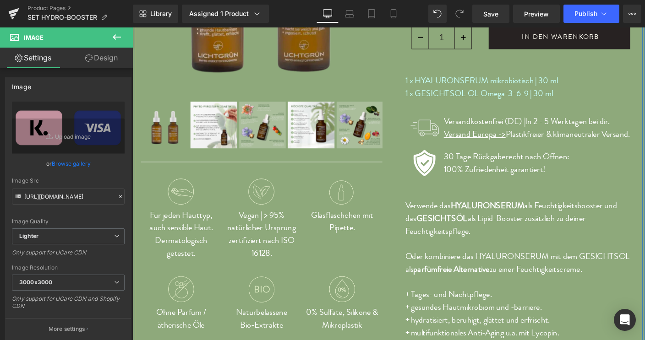
scroll to position [234, 0]
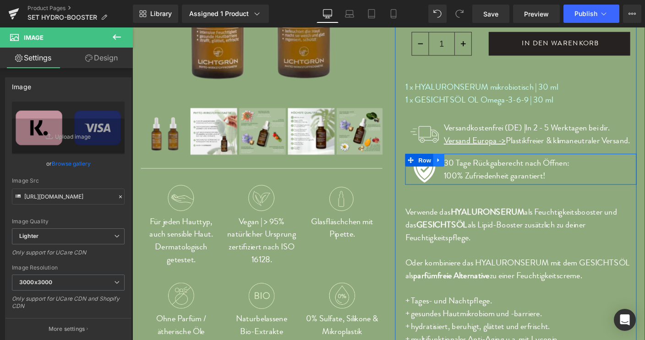
click at [462, 172] on icon at bounding box center [463, 171] width 2 height 4
click at [472, 172] on icon at bounding box center [475, 171] width 6 height 6
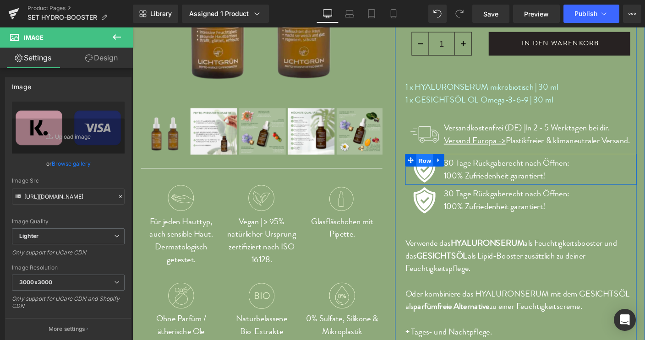
click at [443, 173] on span "Row" at bounding box center [448, 172] width 18 height 14
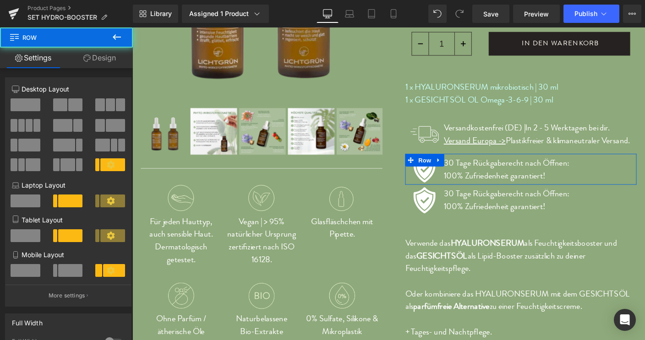
click at [109, 56] on link "Design" at bounding box center [99, 58] width 66 height 21
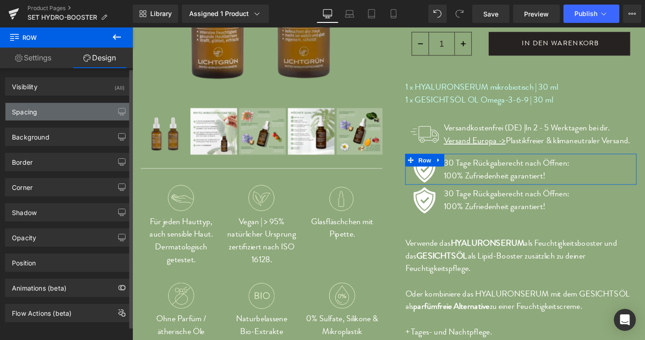
click at [25, 112] on div "Spacing" at bounding box center [24, 109] width 25 height 13
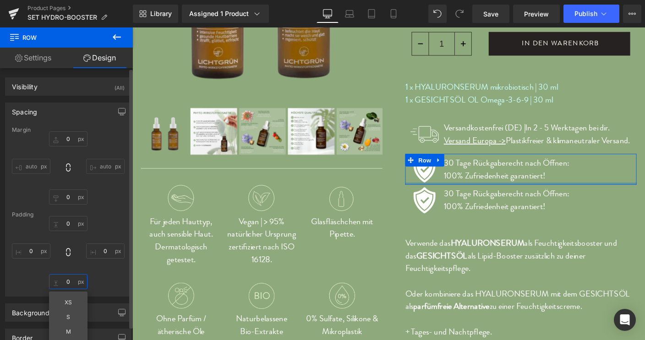
click at [63, 279] on input "0" at bounding box center [68, 281] width 38 height 15
type input "10"
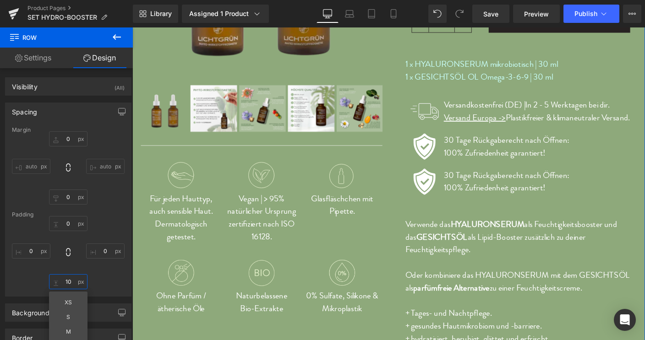
scroll to position [256, 0]
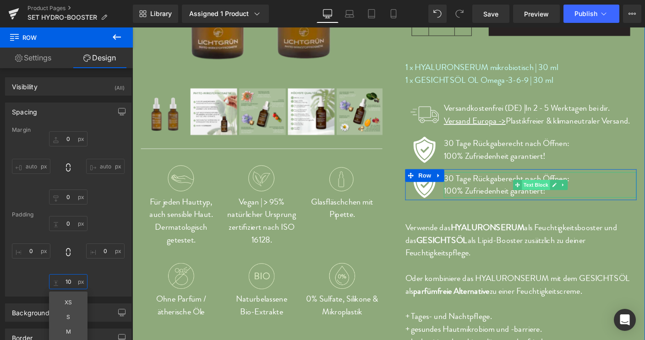
click at [553, 195] on span "Text Block" at bounding box center [568, 197] width 30 height 11
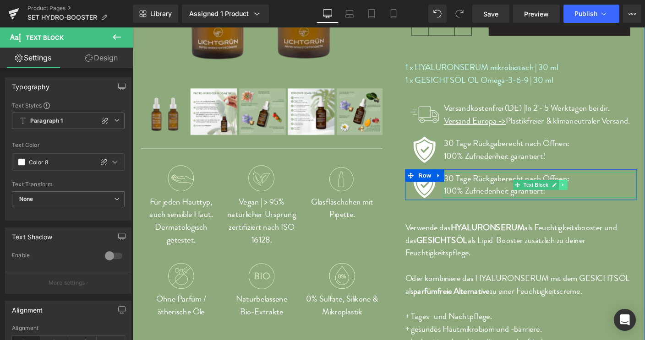
click at [595, 196] on icon at bounding box center [597, 197] width 5 height 5
click at [600, 196] on icon at bounding box center [602, 197] width 5 height 5
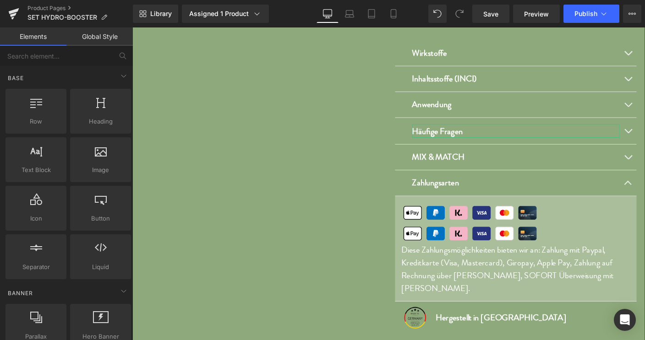
scroll to position [704, 0]
click at [459, 249] on img at bounding box center [497, 249] width 148 height 22
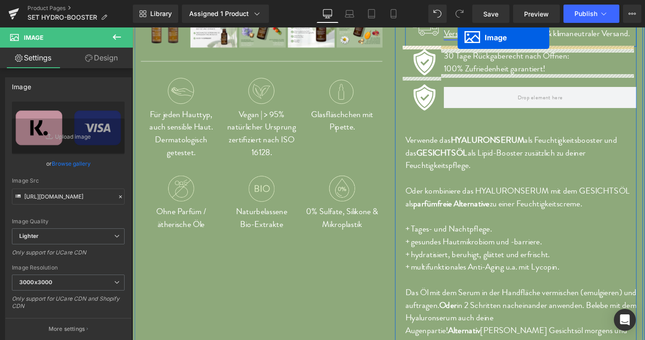
scroll to position [323, 0]
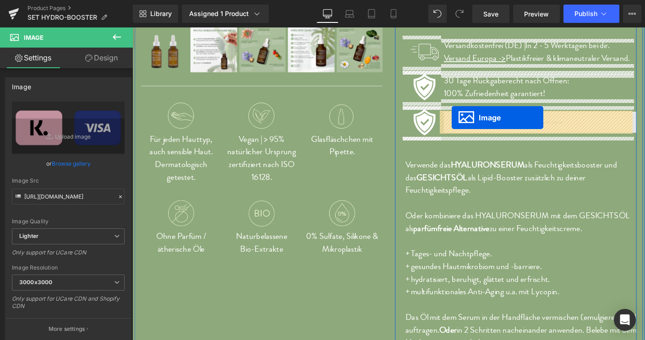
drag, startPoint x: 481, startPoint y: 246, endPoint x: 478, endPoint y: 125, distance: 121.0
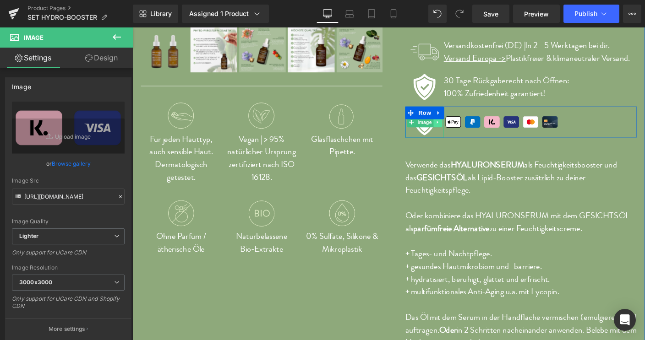
click at [460, 131] on icon at bounding box center [462, 129] width 5 height 5
click at [464, 131] on icon at bounding box center [466, 129] width 5 height 5
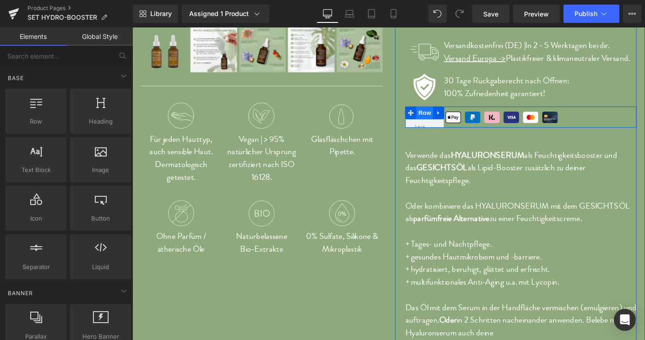
click at [441, 116] on span "Row" at bounding box center [448, 120] width 18 height 14
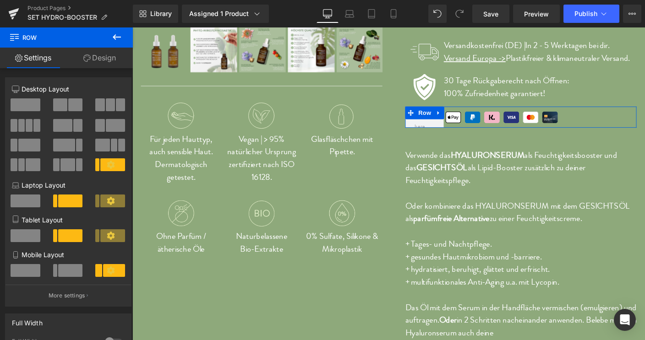
click at [22, 107] on span at bounding box center [26, 104] width 30 height 13
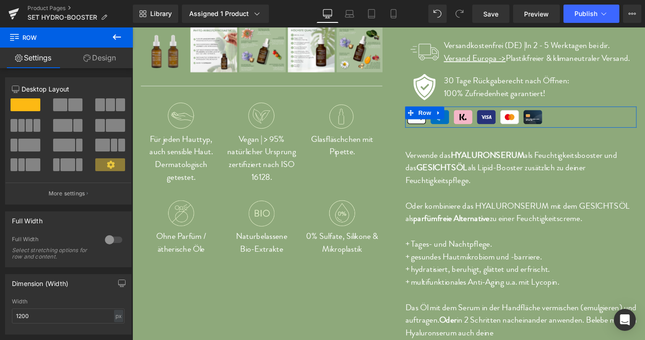
click at [109, 61] on link "Design" at bounding box center [99, 58] width 66 height 21
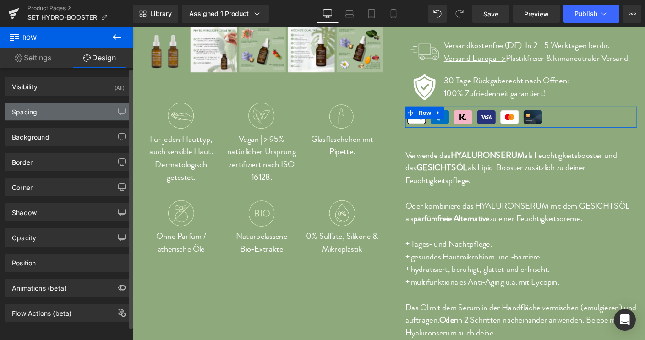
click at [32, 111] on div "Spacing" at bounding box center [24, 109] width 25 height 13
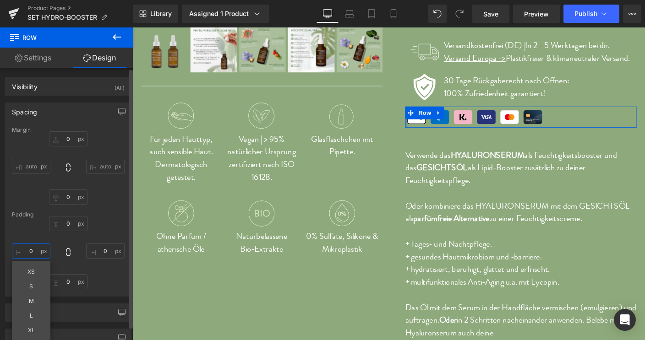
click at [32, 249] on input "0" at bounding box center [31, 251] width 38 height 15
type input "20"
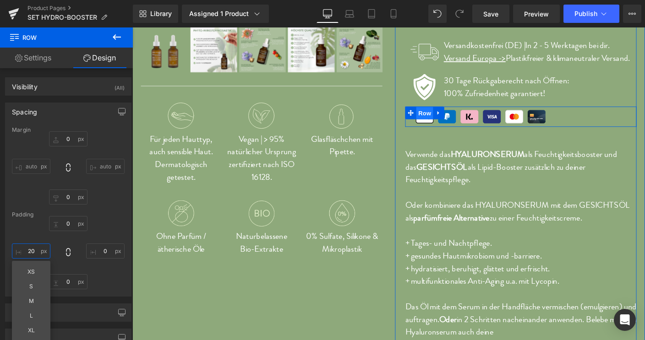
click at [447, 119] on span "Row" at bounding box center [448, 121] width 18 height 14
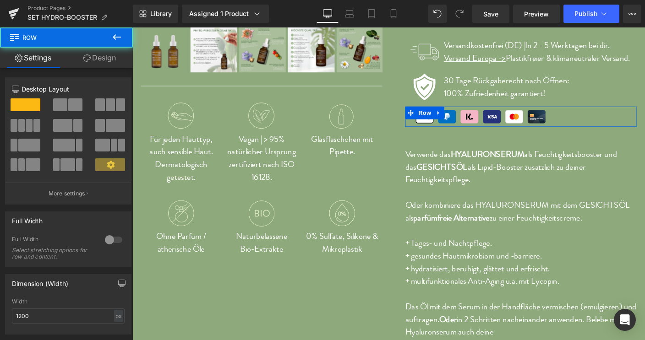
click at [109, 59] on link "Design" at bounding box center [99, 58] width 66 height 21
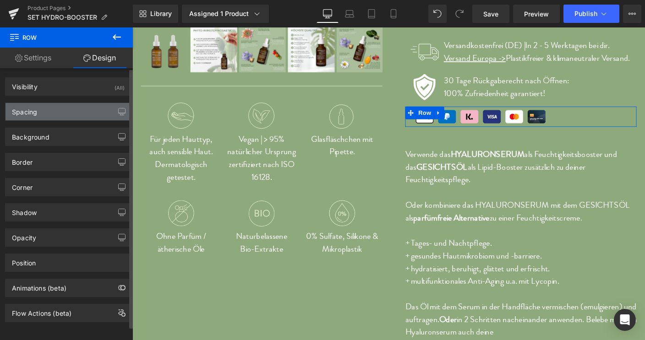
click at [27, 111] on div "Spacing" at bounding box center [24, 109] width 25 height 13
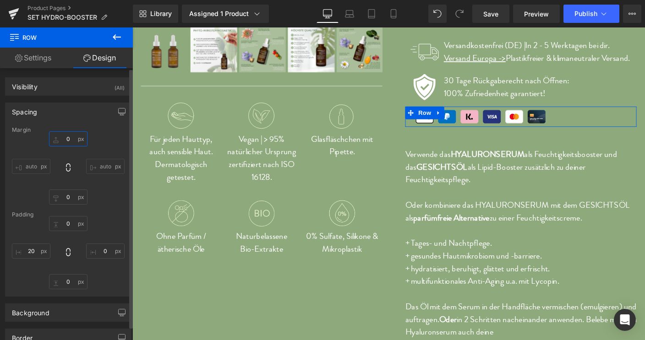
click at [64, 138] on input "0" at bounding box center [68, 138] width 38 height 15
click at [101, 224] on div "0px 0 0px 0 0px 0 20px 20" at bounding box center [68, 252] width 113 height 73
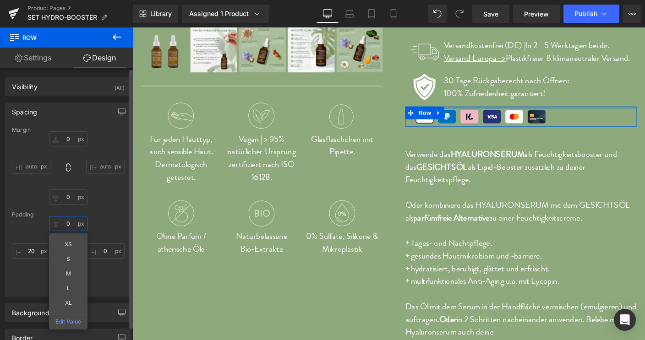
click at [62, 220] on input "0" at bounding box center [68, 223] width 38 height 15
type input "10"
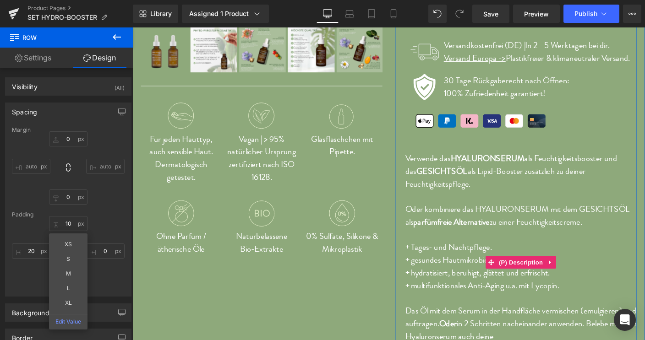
click at [486, 181] on strong "GESICHTSÖL" at bounding box center [466, 182] width 55 height 13
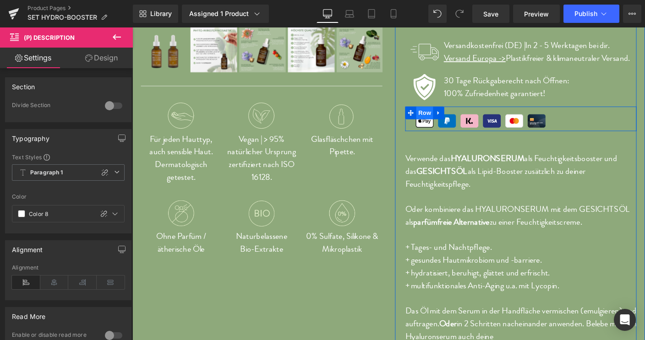
click at [445, 118] on span "Row" at bounding box center [448, 120] width 18 height 14
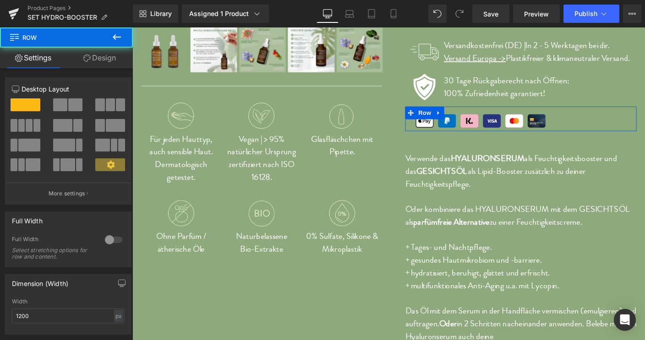
click at [109, 58] on link "Design" at bounding box center [99, 58] width 66 height 21
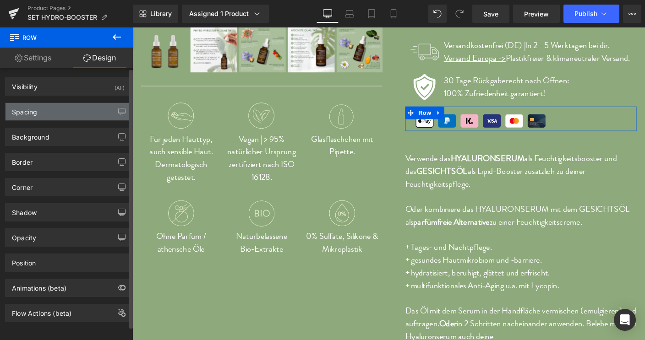
click at [31, 113] on div "Spacing" at bounding box center [24, 109] width 25 height 13
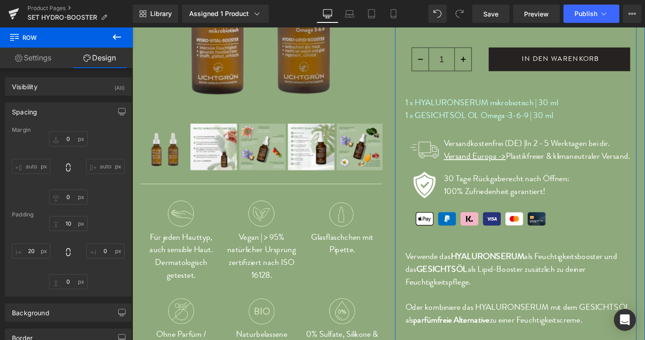
scroll to position [217, 0]
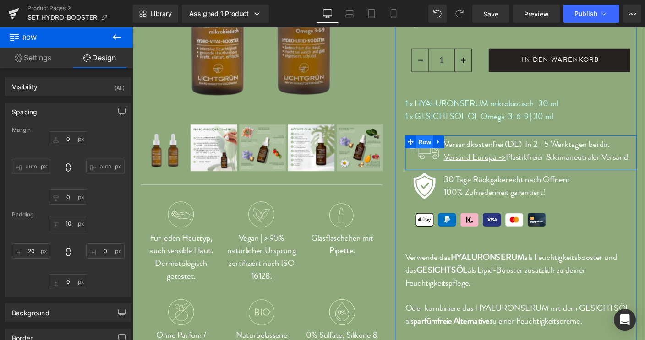
click at [444, 151] on span "Row" at bounding box center [448, 151] width 18 height 14
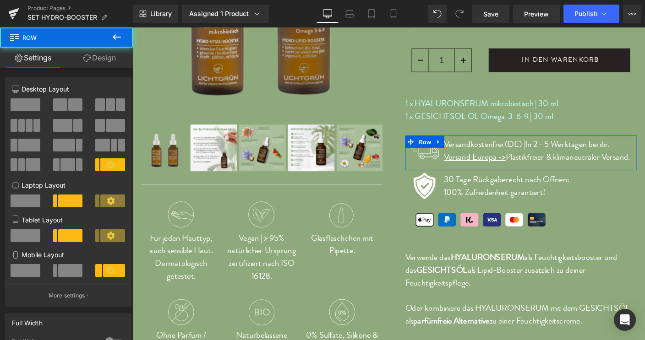
click at [101, 56] on link "Design" at bounding box center [99, 58] width 66 height 21
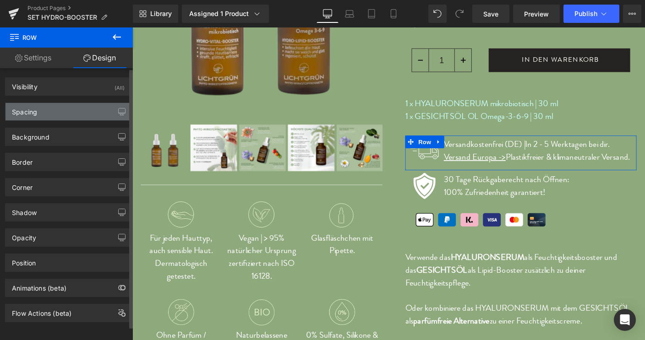
click at [25, 111] on div "Spacing" at bounding box center [24, 109] width 25 height 13
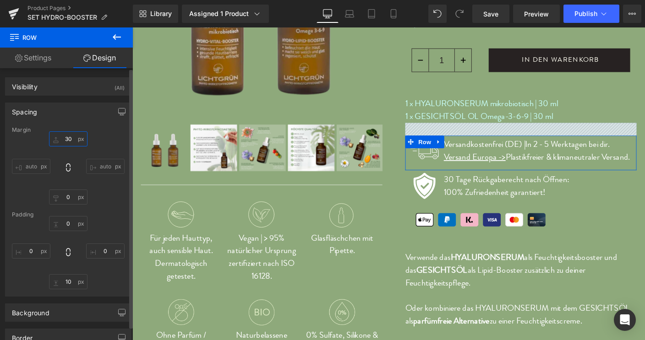
click at [63, 136] on input "30" at bounding box center [68, 138] width 38 height 15
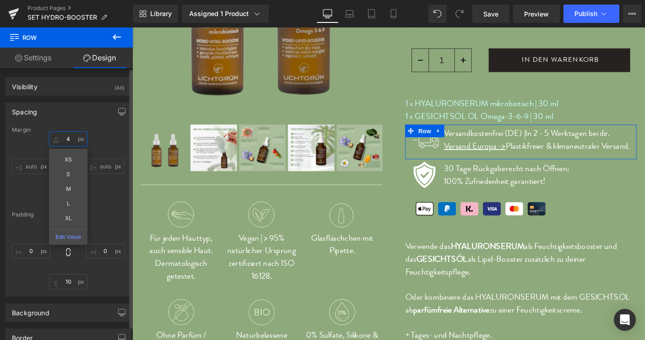
type input "40"
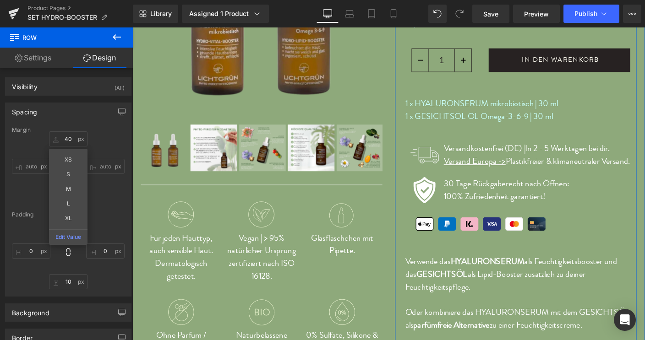
click at [511, 286] on strong "HYALURONSERUM" at bounding box center [516, 280] width 80 height 13
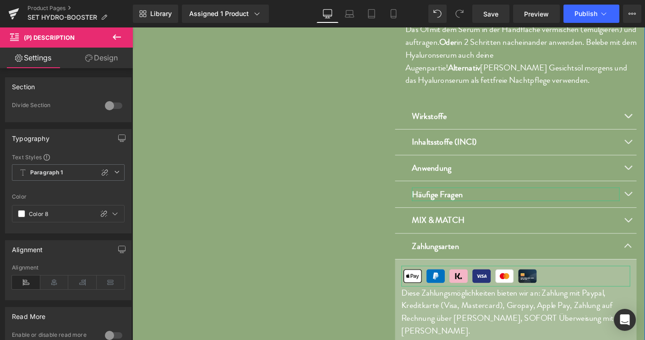
scroll to position [633, 0]
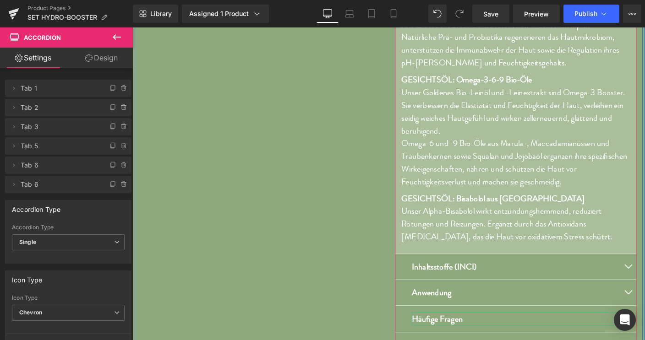
scroll to position [819, 0]
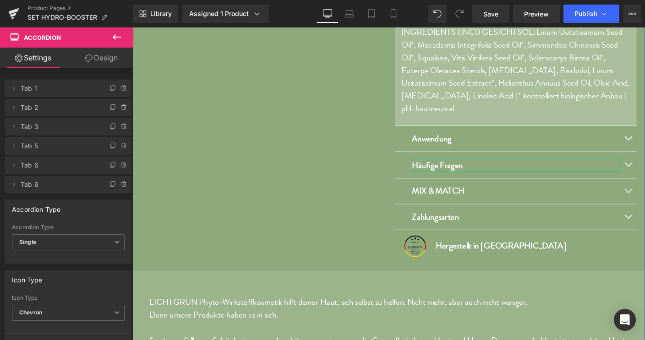
scroll to position [954, 0]
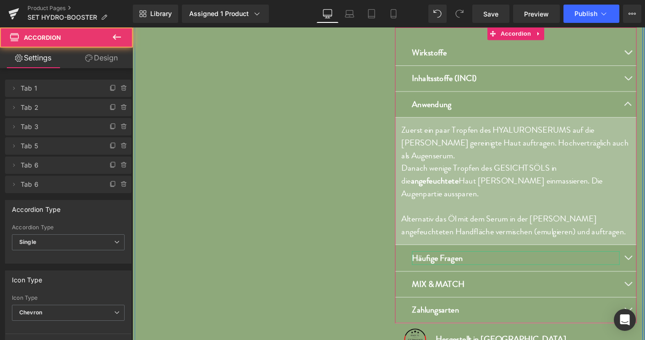
scroll to position [687, 0]
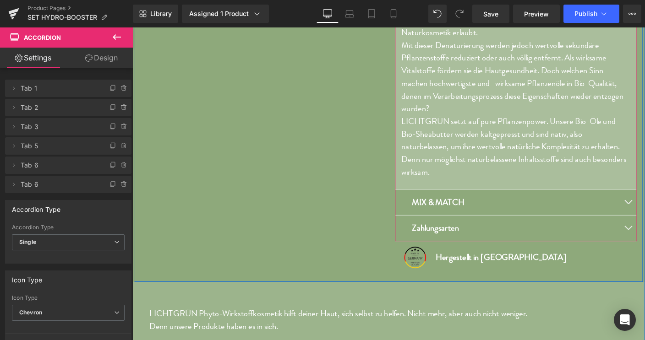
scroll to position [1047, 0]
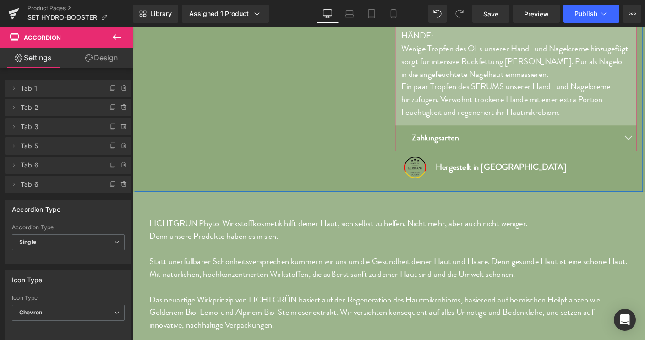
scroll to position [1038, 0]
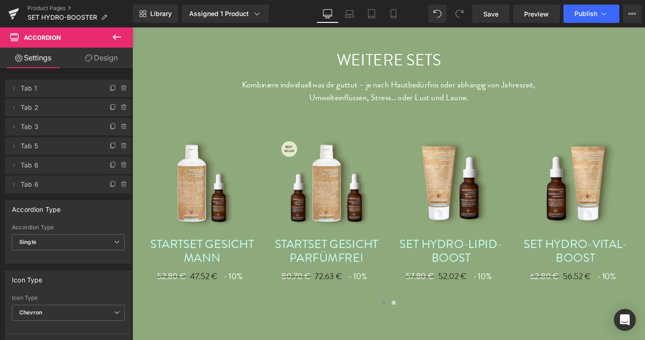
scroll to position [1236, 0]
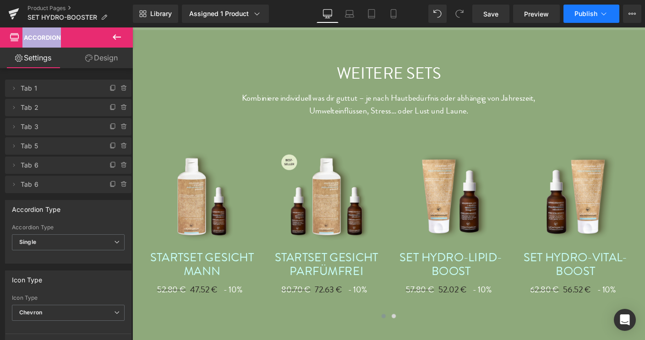
click at [588, 17] on span "Publish" at bounding box center [585, 13] width 23 height 7
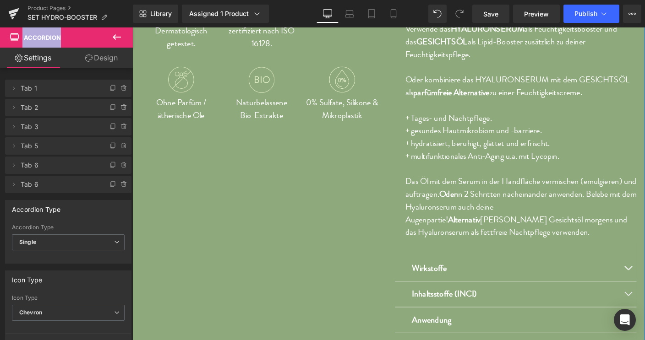
scroll to position [450, 0]
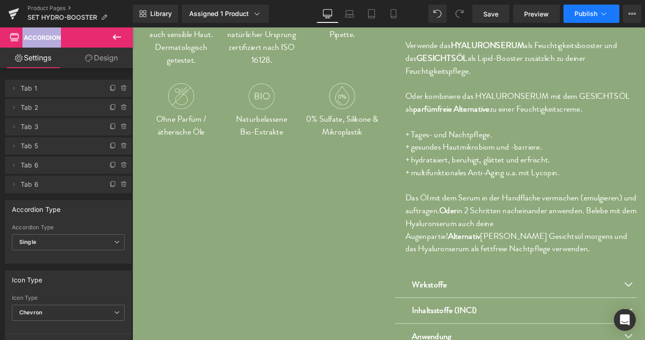
click at [590, 11] on span "Publish" at bounding box center [585, 13] width 23 height 7
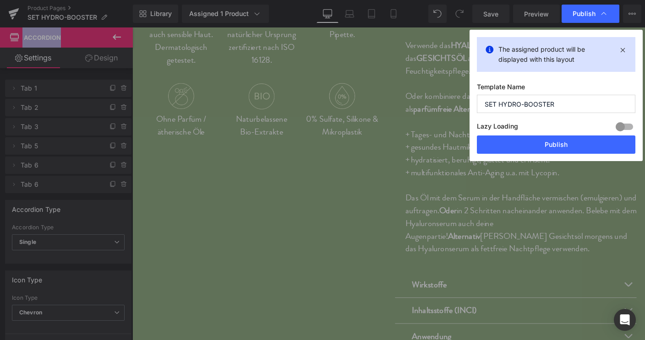
drag, startPoint x: 480, startPoint y: 216, endPoint x: 364, endPoint y: 201, distance: 116.8
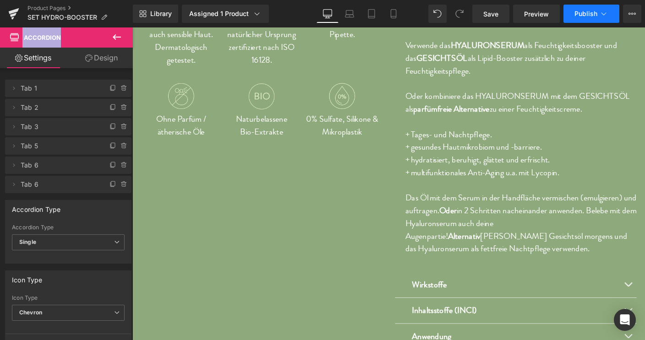
click at [610, 15] on button "Publish" at bounding box center [591, 14] width 56 height 18
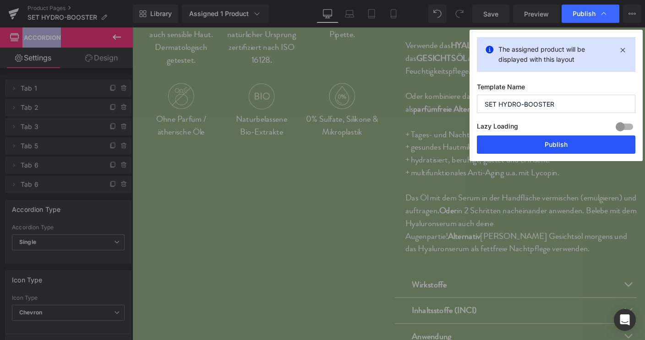
click at [567, 146] on button "Publish" at bounding box center [556, 145] width 158 height 18
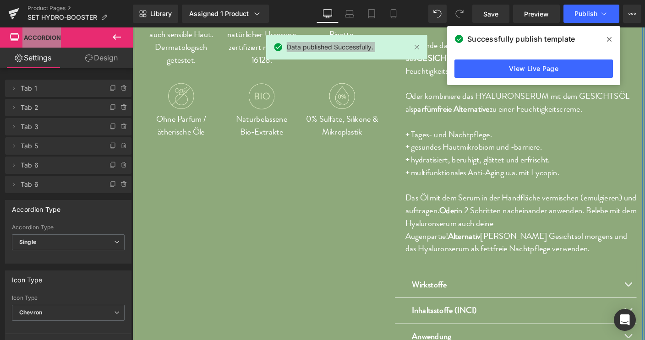
click at [371, 169] on div "Sale Off (P) Image" at bounding box center [410, 106] width 550 height 980
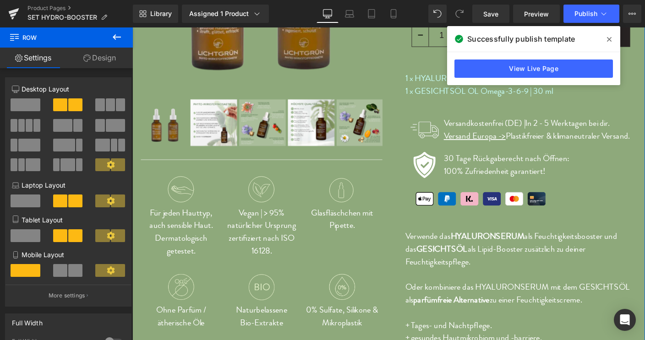
scroll to position [244, 0]
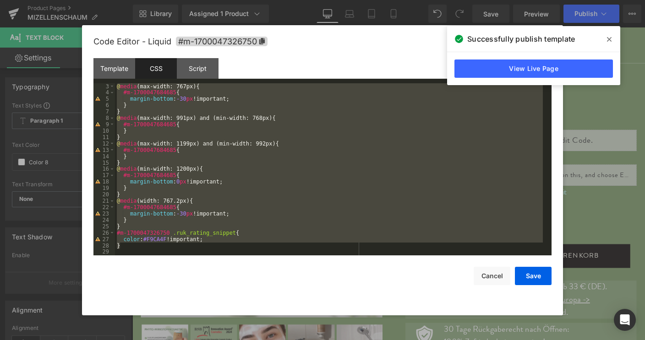
scroll to position [12, 0]
click at [491, 278] on button "Cancel" at bounding box center [492, 276] width 37 height 18
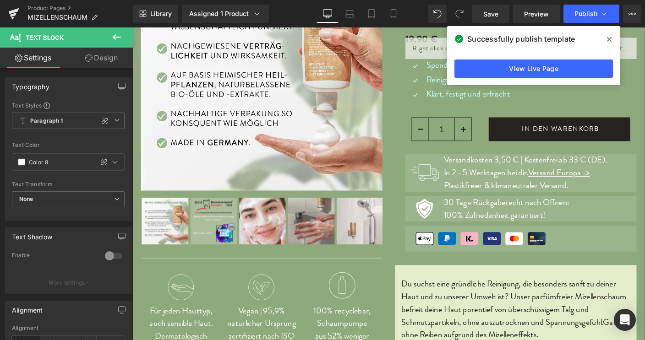
scroll to position [140, 0]
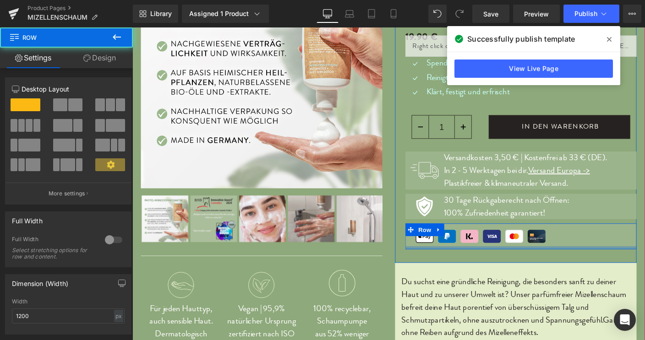
click at [499, 264] on div "Image Row" at bounding box center [552, 254] width 250 height 28
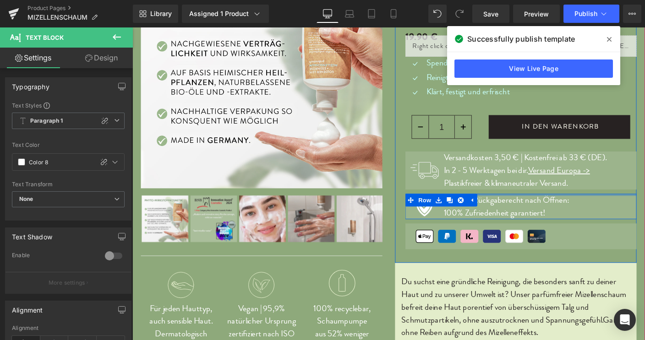
drag, startPoint x: 617, startPoint y: 213, endPoint x: 538, endPoint y: 208, distance: 79.4
click at [538, 208] on div "Image 30 Tage Rückgaberecht nach Öffnen: 100% Zufriedenheit garantiert! Text Bl…" at bounding box center [552, 220] width 250 height 27
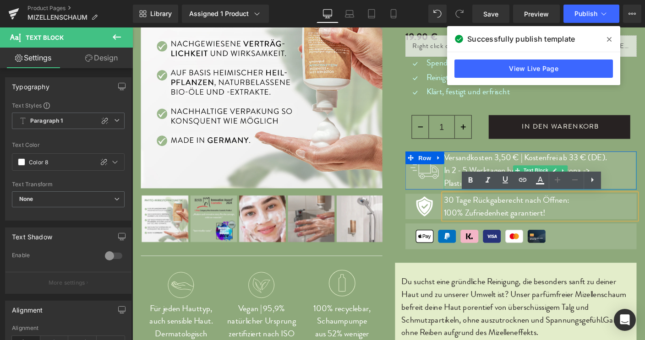
click at [567, 175] on p "In 2 - 5 Werktagen bei dir. Versand Europa ->" at bounding box center [573, 182] width 208 height 14
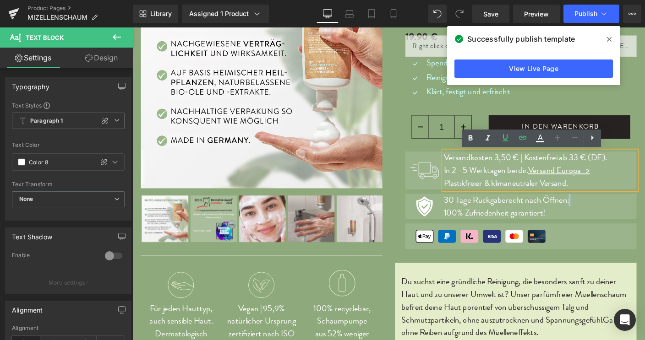
drag, startPoint x: 478, startPoint y: 221, endPoint x: 570, endPoint y: 200, distance: 93.9
click at [557, 200] on div "MIZELLENSCHAUM (P) Title GOLDENER LEIN + STEINROSE präbiotisch Text Block Liqui…" at bounding box center [552, 103] width 250 height 327
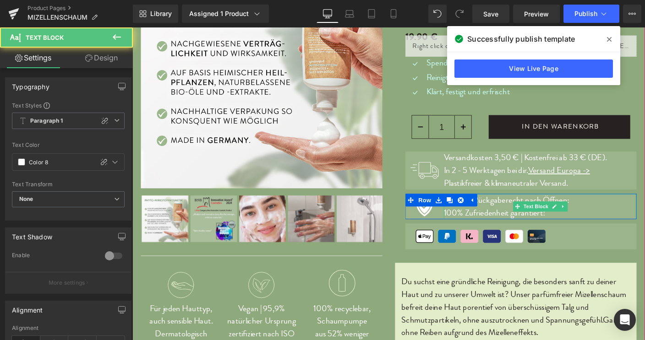
click at [605, 213] on p "30 Tage Rückgaberecht nach Öffnen:" at bounding box center [573, 214] width 208 height 14
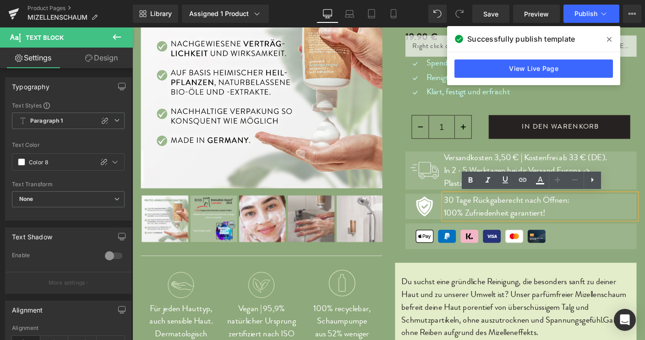
drag, startPoint x: 605, startPoint y: 213, endPoint x: 459, endPoint y: 212, distance: 145.6
click at [459, 212] on div "Image 30 Tage Rückgaberecht nach Öffnen: 100% Zufriedenheit garantiert! Text Bl…" at bounding box center [552, 220] width 250 height 27
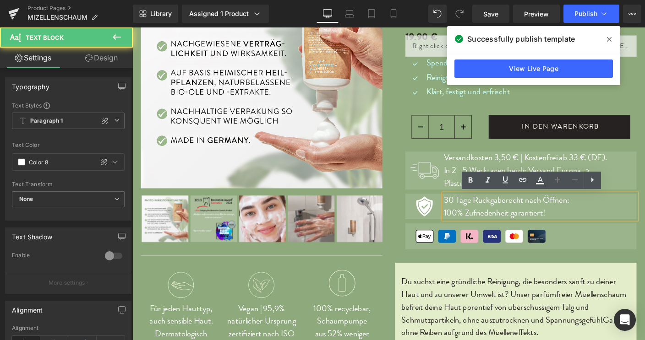
drag, startPoint x: 612, startPoint y: 213, endPoint x: 466, endPoint y: 208, distance: 146.2
click at [466, 208] on div "Image 30 Tage Rückgaberecht nach Öffnen: 100% Zufriedenheit garantiert! Text Bl…" at bounding box center [552, 220] width 250 height 27
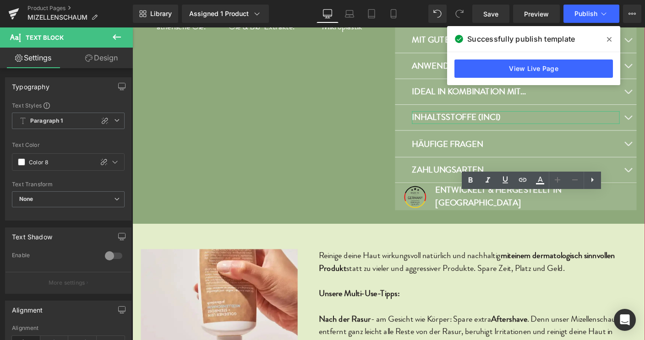
scroll to position [574, 0]
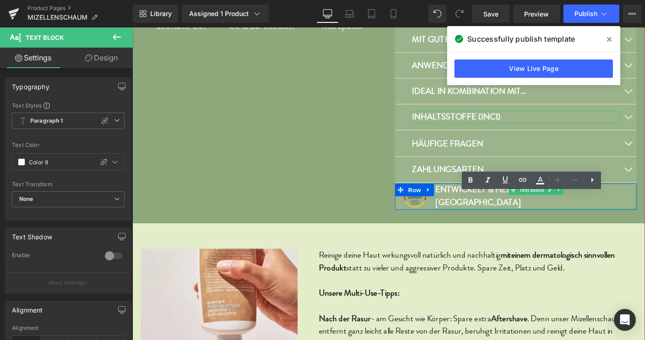
click at [523, 209] on strong "ENTWICKELT & HERGESTELLT IN [GEOGRAPHIC_DATA]" at bounding box center [528, 209] width 136 height 27
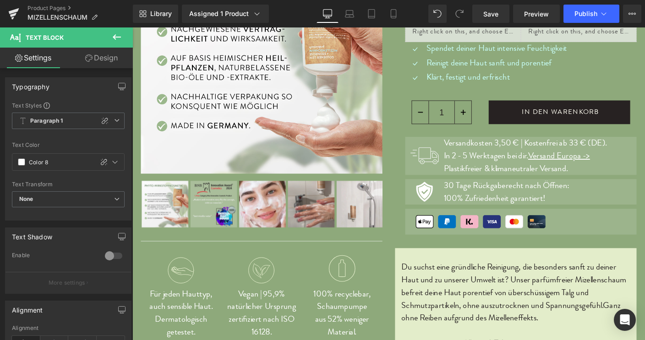
scroll to position [155, 0]
click at [590, 15] on span "Publish" at bounding box center [585, 13] width 23 height 7
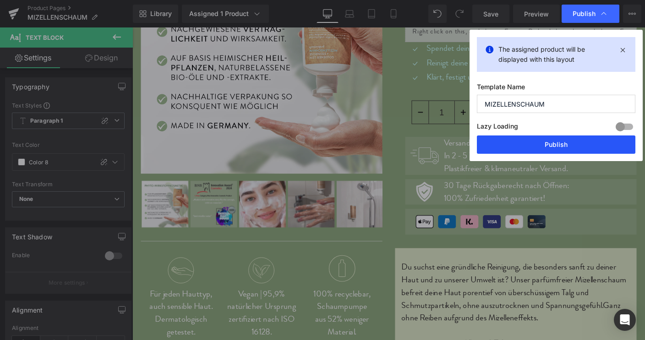
click at [560, 142] on button "Publish" at bounding box center [556, 145] width 158 height 18
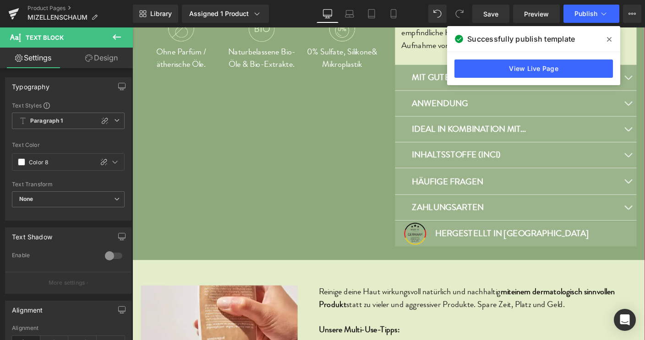
scroll to position [531, 0]
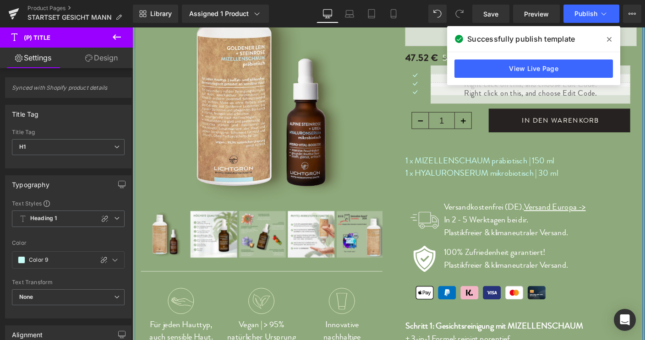
scroll to position [123, 0]
click at [602, 250] on p "Plastikfreier & klimaneutraler Versand." at bounding box center [573, 250] width 208 height 14
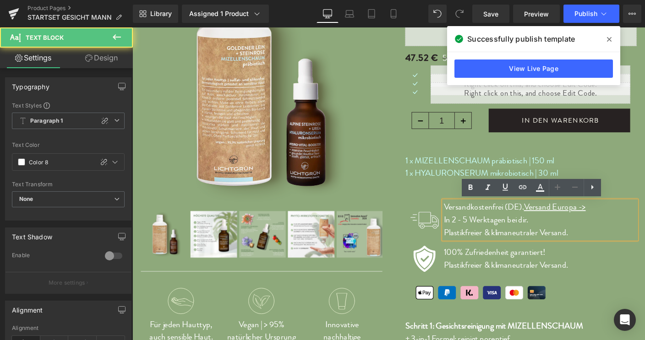
click at [553, 224] on p "Versandkostenfrei (DE). Versand Europa ->" at bounding box center [573, 222] width 208 height 14
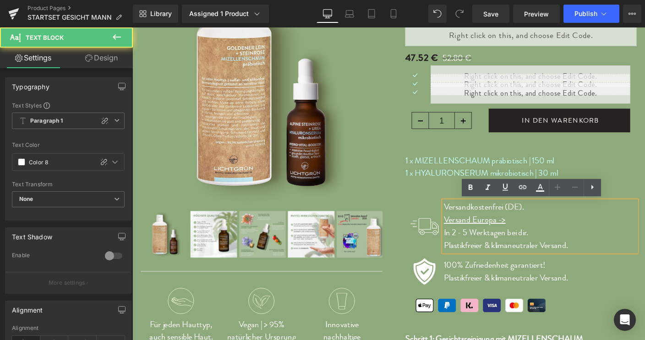
drag, startPoint x: 463, startPoint y: 248, endPoint x: 561, endPoint y: 247, distance: 97.6
click at [561, 247] on div "Versandkostenfrei (DE). Versand Europa -> In 2 - 5 Werktagen bei dir. Plastikfr…" at bounding box center [573, 242] width 208 height 55
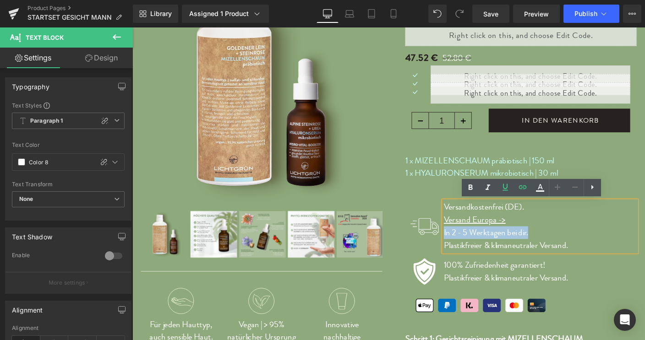
drag, startPoint x: 561, startPoint y: 247, endPoint x: 463, endPoint y: 248, distance: 97.6
click at [469, 248] on div "Versandkostenfrei (DE). Versand Europa -> In 2 - 5 Werktagen bei dir. Plastikfr…" at bounding box center [573, 242] width 208 height 55
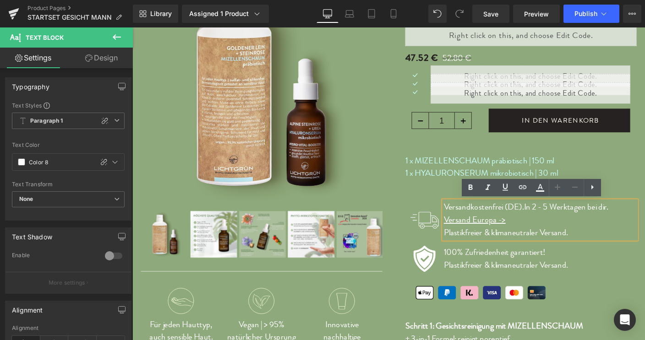
click at [533, 238] on p "Versand Europa ->" at bounding box center [573, 236] width 208 height 14
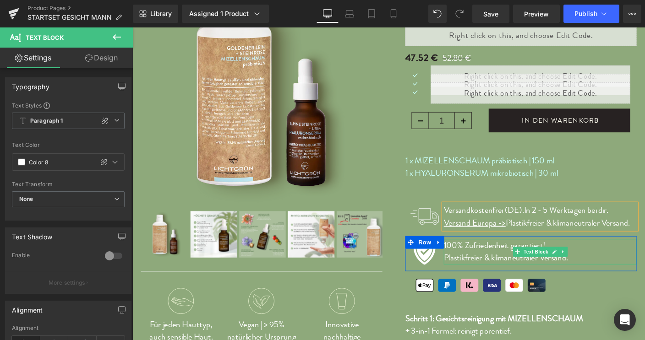
click at [612, 274] on p "Plastikfreier & klimaneutraler Versand." at bounding box center [573, 277] width 208 height 14
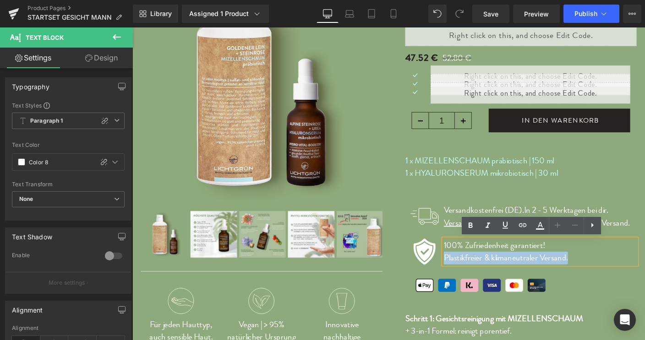
drag, startPoint x: 612, startPoint y: 274, endPoint x: 466, endPoint y: 278, distance: 146.1
click at [469, 278] on p "Plastikfreier & klimaneutraler Versand." at bounding box center [573, 277] width 208 height 14
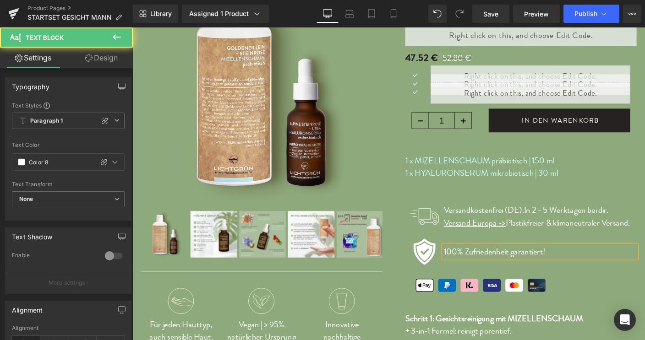
click at [469, 270] on p "100% Zufriedenheit garantiert!" at bounding box center [573, 270] width 208 height 14
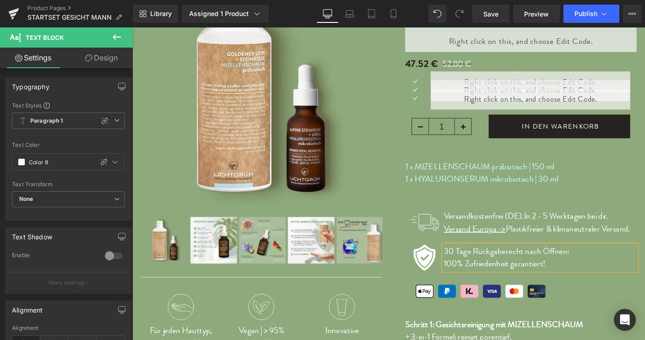
scroll to position [259, 0]
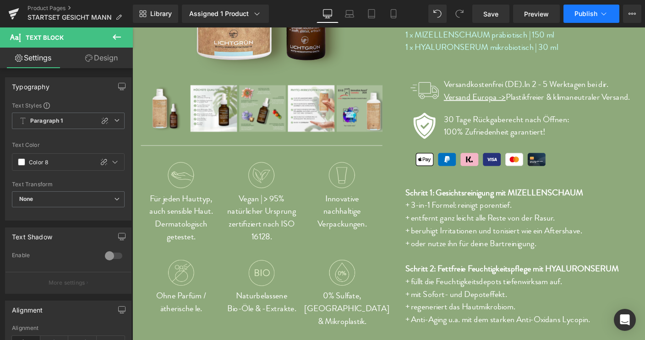
click at [585, 18] on button "Publish" at bounding box center [591, 14] width 56 height 18
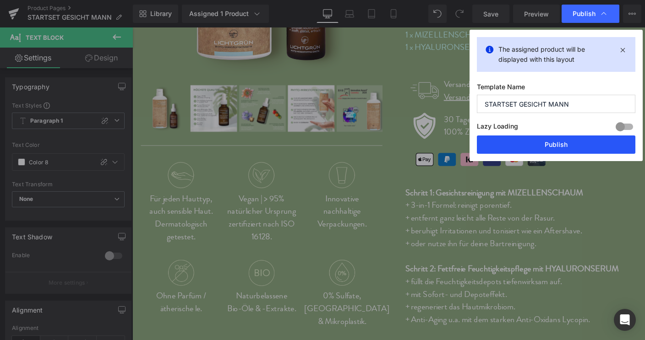
click at [555, 144] on button "Publish" at bounding box center [556, 145] width 158 height 18
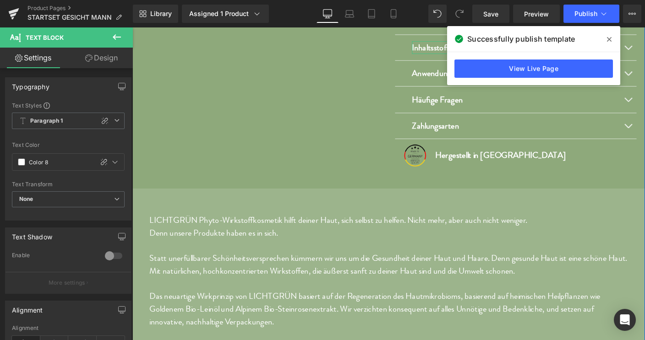
scroll to position [644, 0]
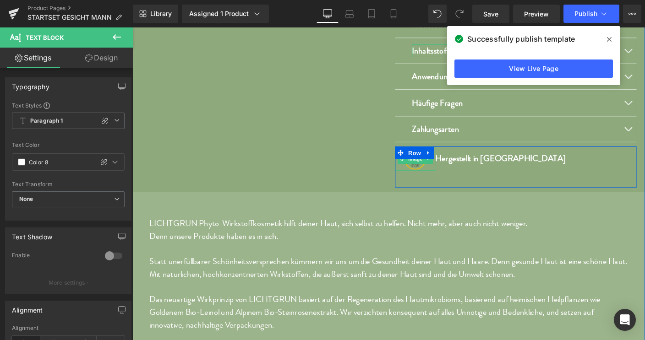
click at [432, 182] on img at bounding box center [438, 169] width 26 height 26
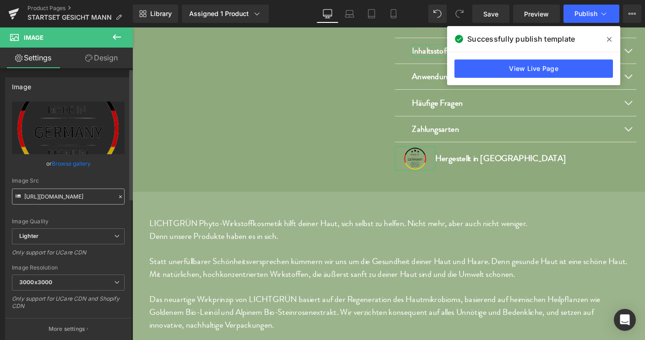
scroll to position [0, 336]
drag, startPoint x: 24, startPoint y: 195, endPoint x: 118, endPoint y: 200, distance: 94.0
click at [118, 200] on input "https://ucarecdn.com/682ff657-476e-4544-95df-49d02a7e5079/-/format/auto/-/previ…" at bounding box center [68, 197] width 113 height 16
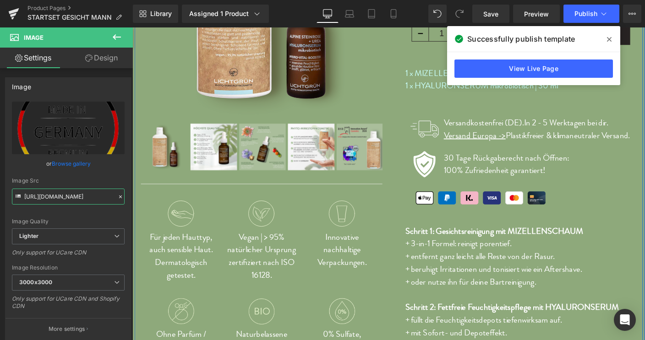
scroll to position [233, 0]
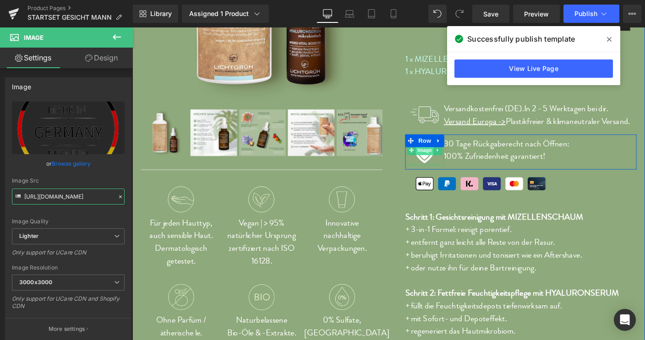
click at [441, 161] on span "Image" at bounding box center [448, 160] width 19 height 11
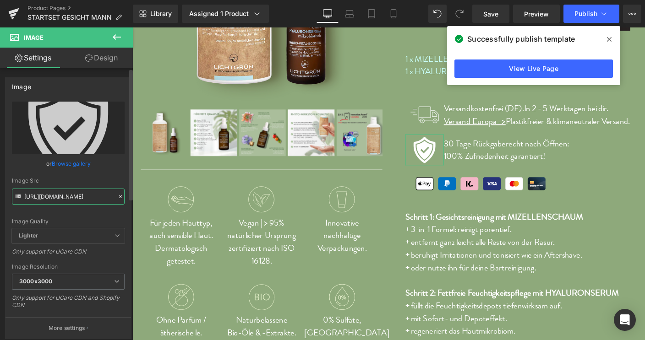
scroll to position [0, 147]
drag, startPoint x: 25, startPoint y: 196, endPoint x: 121, endPoint y: 197, distance: 96.6
click at [121, 197] on input "https://ucarecdn.com/9aec8728-54a5-440b-b336-96c3da5fb523/Icon_Garantie_1.svg" at bounding box center [68, 197] width 113 height 16
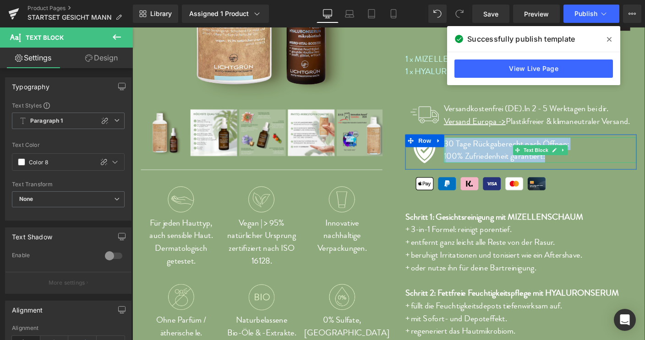
drag, startPoint x: 584, startPoint y: 169, endPoint x: 466, endPoint y: 150, distance: 119.8
click at [469, 150] on div "30 Tage Rückgaberecht nach Öffnen: 100% Zufriedenheit garantiert! Text Block" at bounding box center [573, 160] width 208 height 27
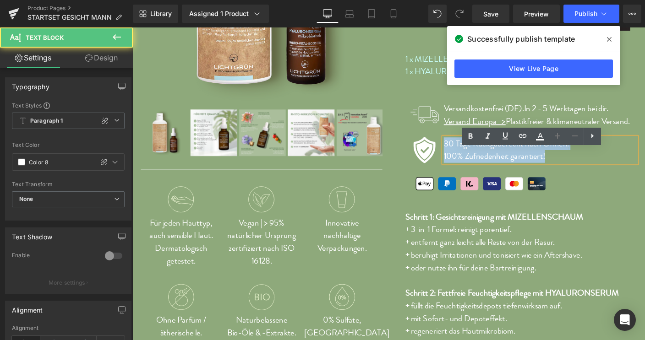
scroll to position [219, 0]
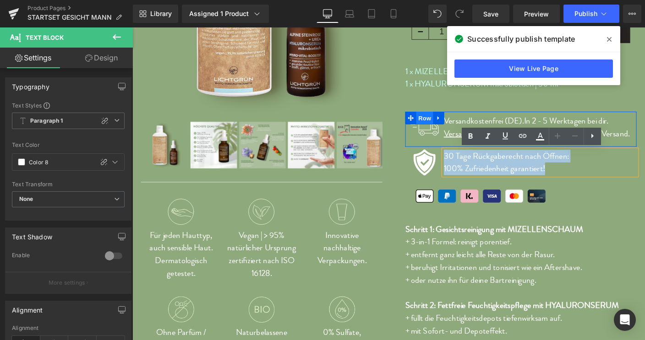
click at [446, 125] on span "Row" at bounding box center [448, 126] width 18 height 14
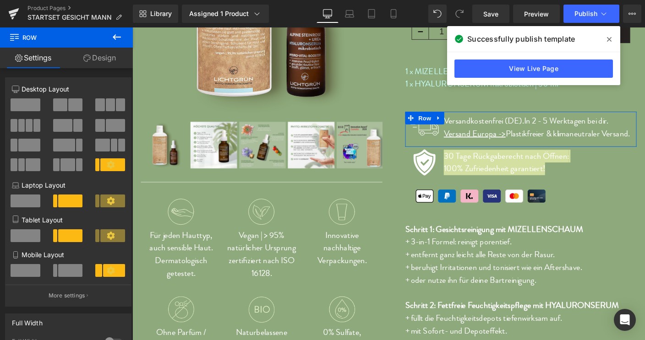
click at [106, 60] on link "Design" at bounding box center [99, 58] width 66 height 21
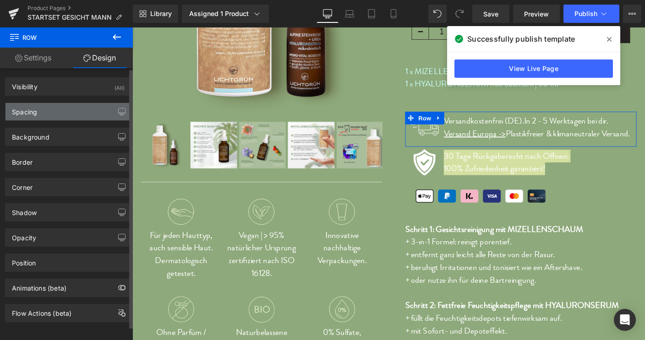
click at [30, 108] on div "Spacing" at bounding box center [24, 109] width 25 height 13
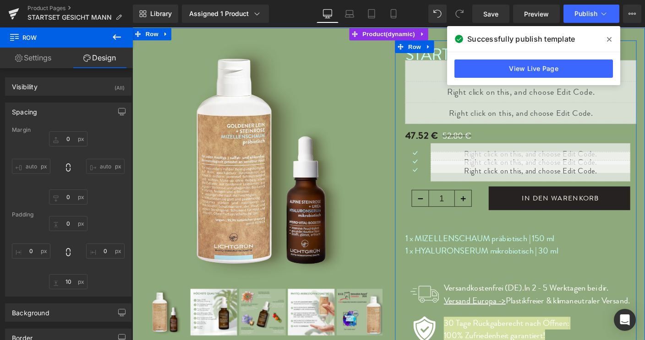
scroll to position [38, 0]
click at [431, 46] on span "Row" at bounding box center [437, 49] width 18 height 14
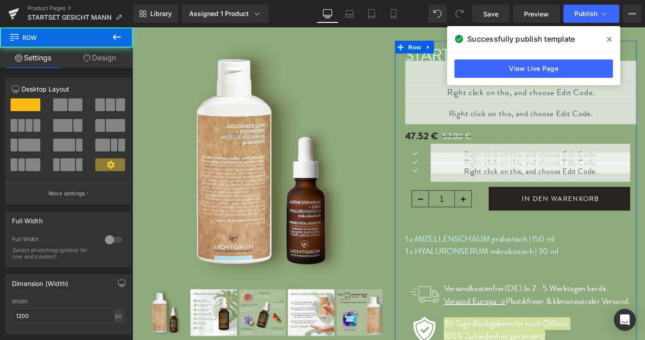
click at [102, 58] on link "Design" at bounding box center [99, 58] width 66 height 21
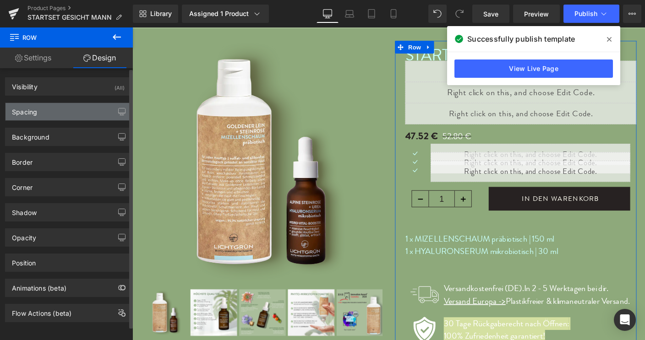
click at [24, 113] on div "Spacing" at bounding box center [24, 109] width 25 height 13
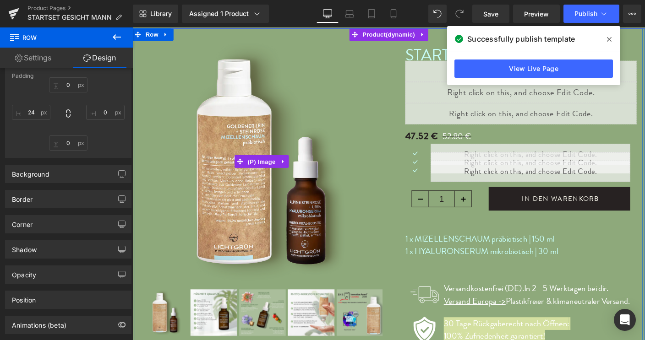
scroll to position [181, 0]
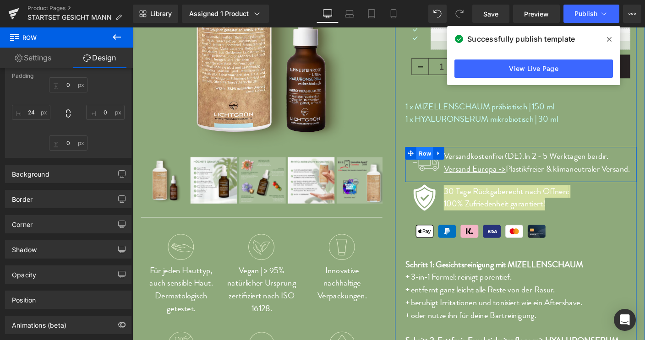
click at [445, 162] on span "Row" at bounding box center [448, 164] width 18 height 14
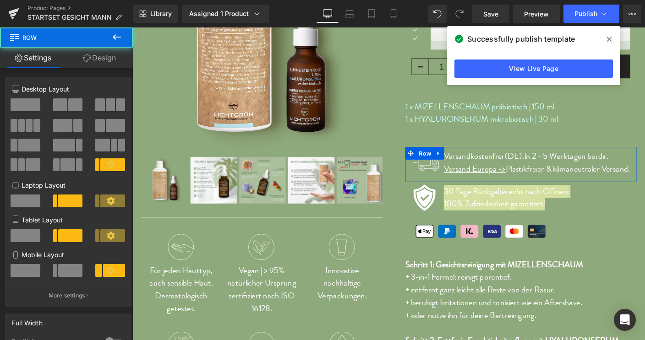
click at [108, 53] on link "Design" at bounding box center [99, 58] width 66 height 21
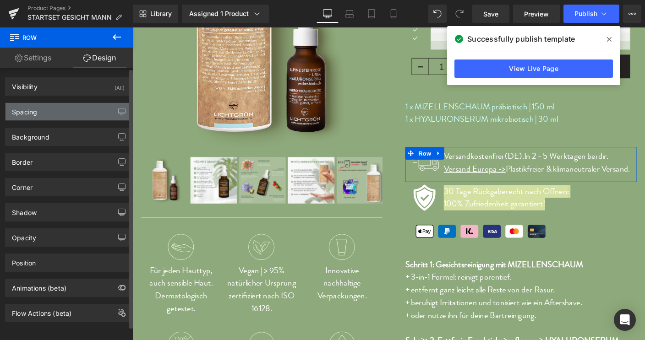
click at [26, 113] on div "Spacing" at bounding box center [24, 109] width 25 height 13
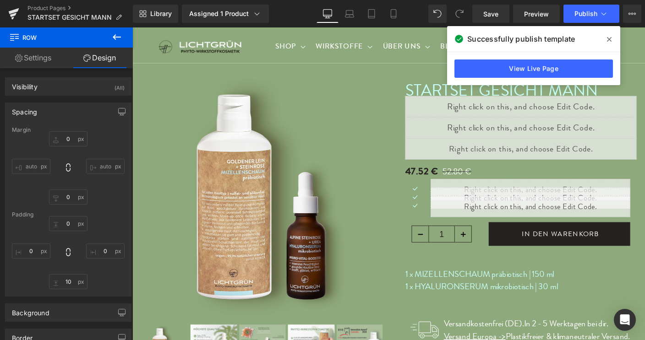
scroll to position [133, 0]
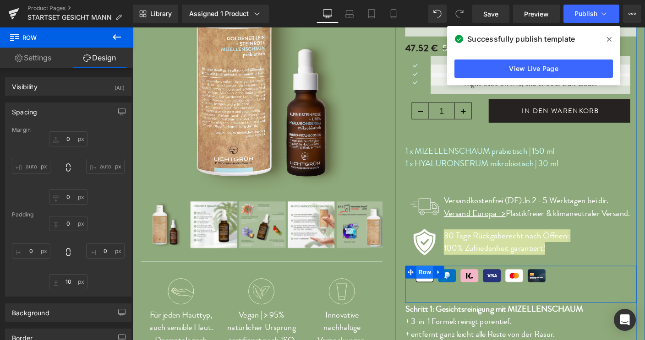
click at [444, 290] on span "Row" at bounding box center [448, 292] width 18 height 14
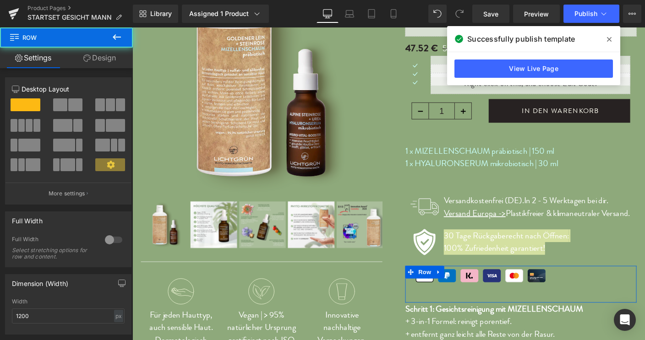
click at [107, 58] on link "Design" at bounding box center [99, 58] width 66 height 21
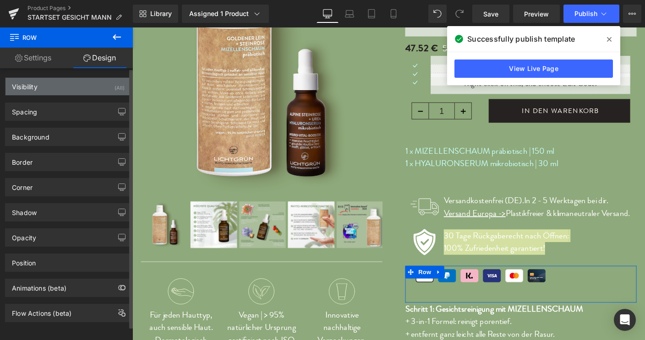
type input "10"
type input "0"
type input "40"
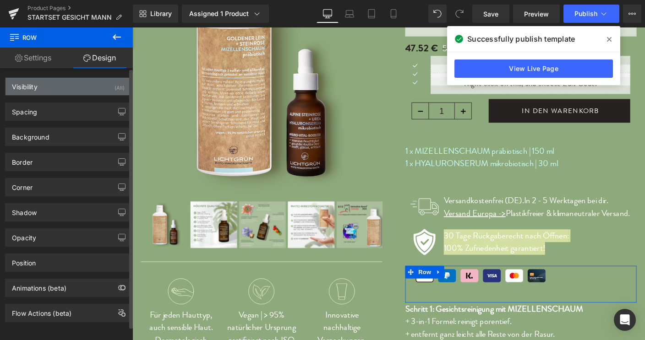
type input "20"
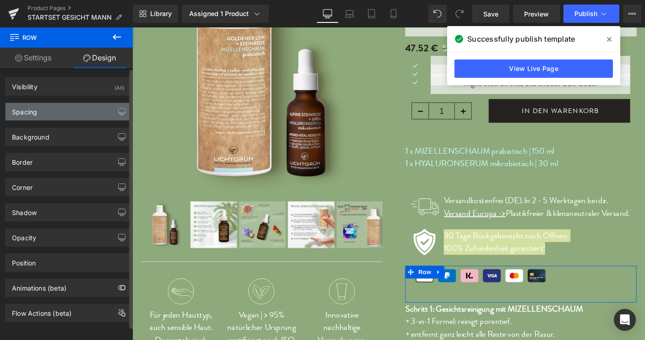
click at [23, 112] on div "Spacing" at bounding box center [24, 109] width 25 height 13
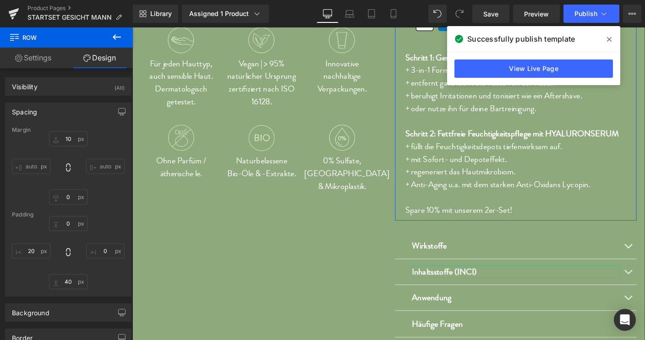
scroll to position [273, 0]
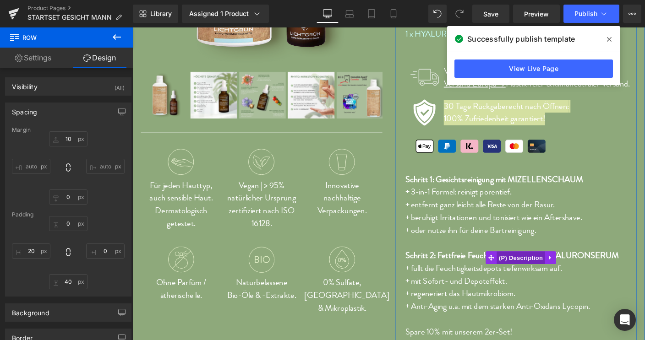
click at [551, 283] on span "(P) Description" at bounding box center [552, 277] width 52 height 14
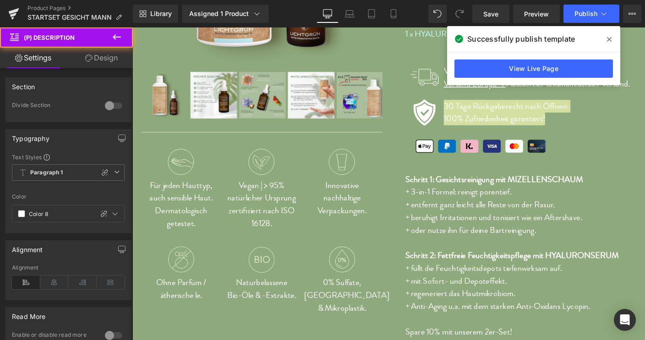
click at [110, 60] on link "Design" at bounding box center [101, 58] width 66 height 21
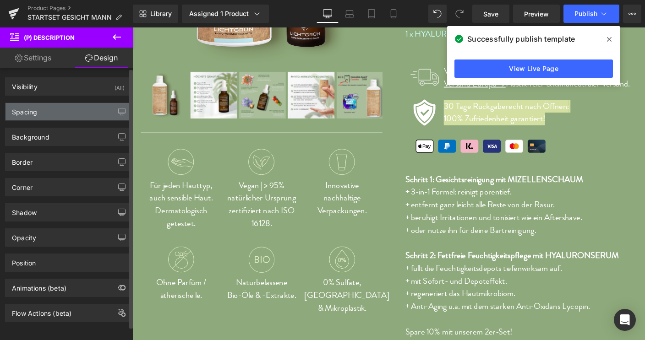
click at [26, 111] on div "Spacing" at bounding box center [24, 109] width 25 height 13
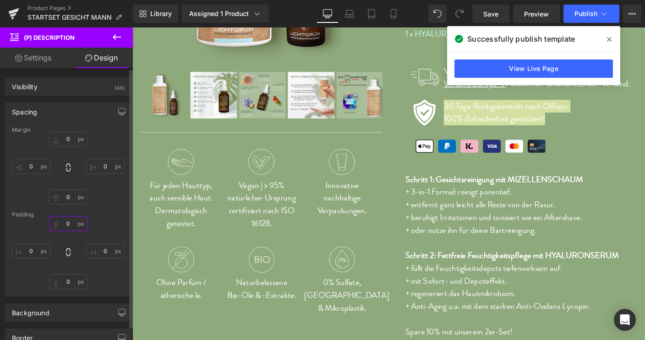
click at [61, 222] on input "0" at bounding box center [68, 223] width 38 height 15
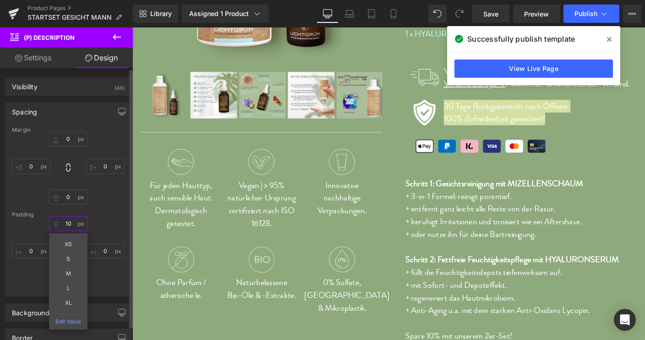
type input "10"
click at [111, 197] on div "0px 0 0px 0 0px 0 0px 0" at bounding box center [68, 167] width 113 height 73
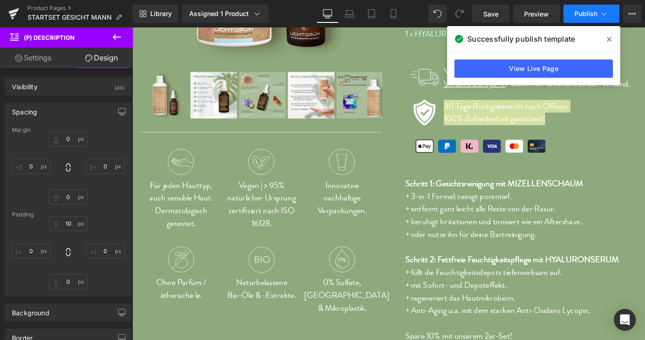
click at [594, 11] on span "Publish" at bounding box center [585, 13] width 23 height 7
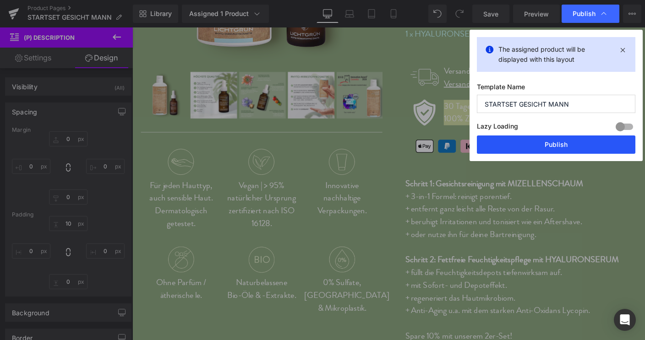
click at [559, 150] on button "Publish" at bounding box center [556, 145] width 158 height 18
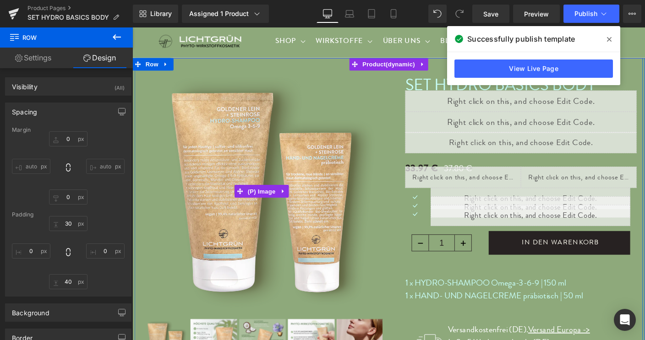
scroll to position [202, 0]
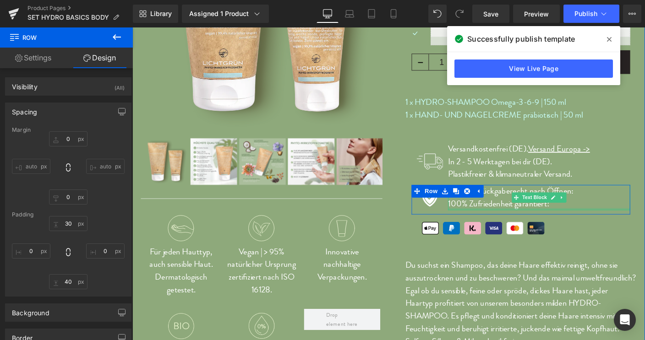
click at [603, 225] on div at bounding box center [572, 224] width 197 height 2
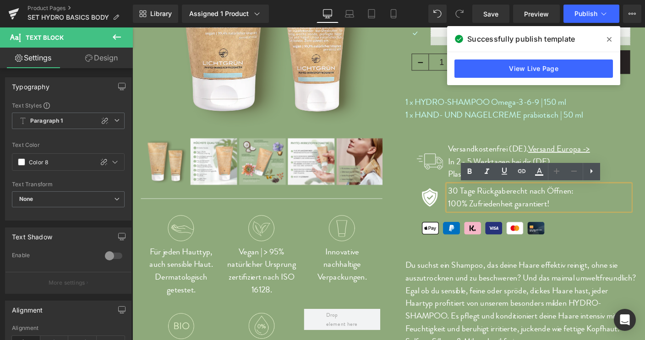
drag, startPoint x: 579, startPoint y: 218, endPoint x: 514, endPoint y: 203, distance: 67.1
click at [512, 203] on div "30 Tage Rückgaberecht nach Öffnen: 100% Zufriedenheit garantiert!" at bounding box center [572, 211] width 197 height 27
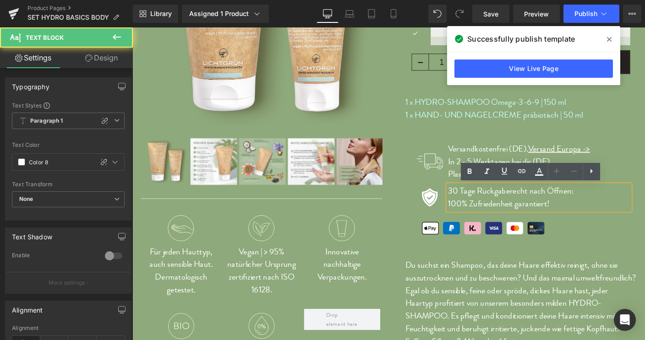
click at [591, 219] on div "30 Tage Rückgaberecht nach Öffnen: 100% Zufriedenheit garantiert!" at bounding box center [572, 211] width 197 height 27
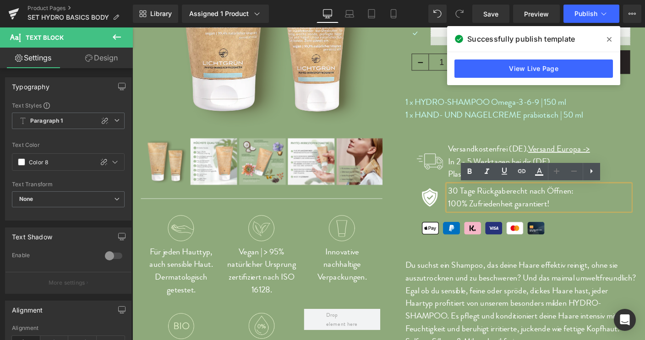
drag, startPoint x: 591, startPoint y: 219, endPoint x: 471, endPoint y: 203, distance: 120.6
click at [471, 203] on div "Image 30 Tage Rückgaberecht nach Öffnen: 100% Zufriedenheit garantiert! Text Bl…" at bounding box center [552, 214] width 236 height 32
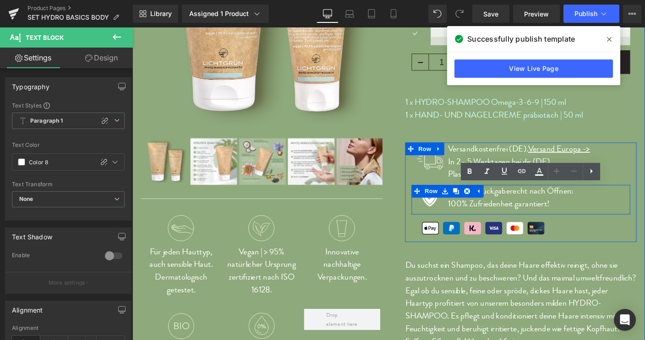
click at [472, 203] on link at bounding box center [470, 205] width 12 height 14
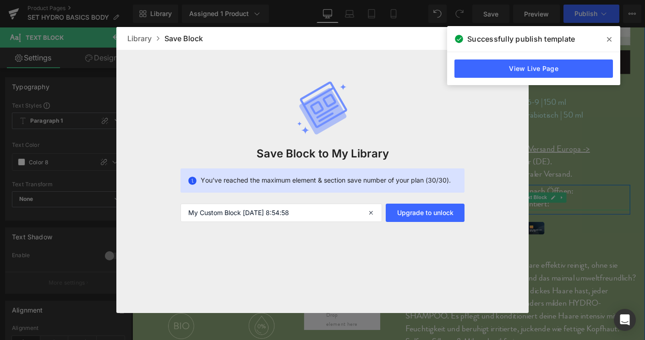
click at [571, 196] on div at bounding box center [322, 170] width 645 height 340
click at [581, 210] on div at bounding box center [322, 170] width 645 height 340
click at [608, 36] on icon at bounding box center [609, 39] width 5 height 7
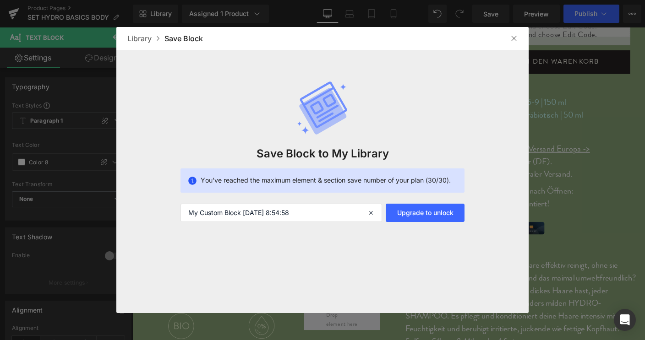
click at [507, 41] on div at bounding box center [514, 38] width 15 height 15
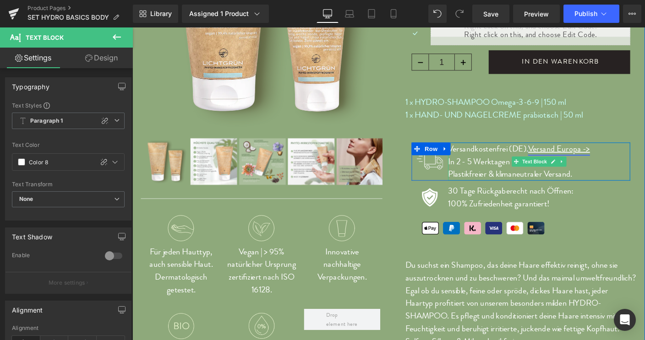
click at [560, 159] on link "Versand Europa ->" at bounding box center [593, 158] width 67 height 13
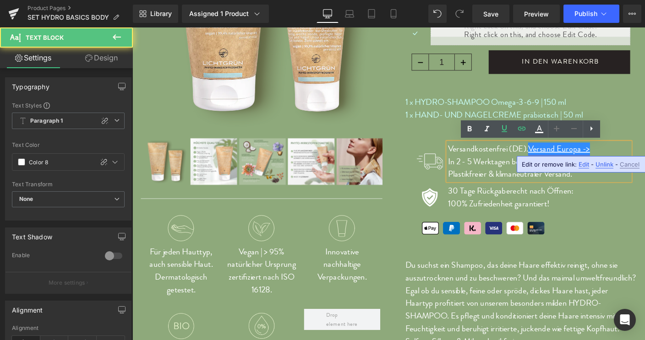
click at [560, 159] on link "Versand Europa ->" at bounding box center [593, 158] width 67 height 13
click at [556, 159] on p "Versandkostenfrei (DE). Versand Europa ->" at bounding box center [572, 159] width 197 height 14
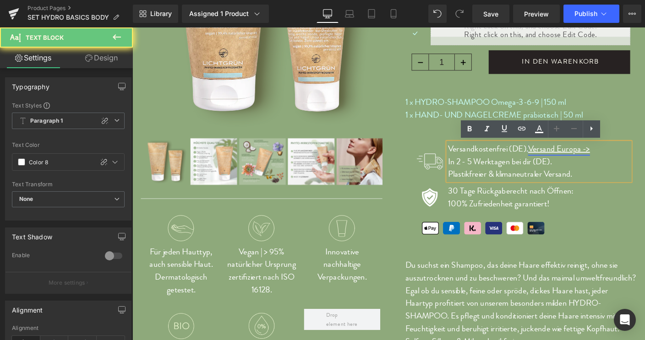
click at [560, 159] on link "Versand Europa ->" at bounding box center [593, 158] width 67 height 13
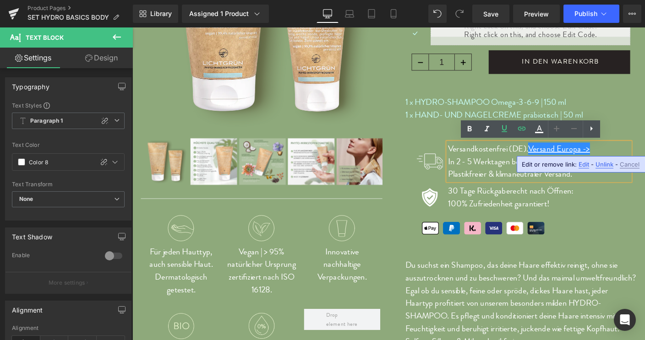
click at [557, 159] on p "Versandkostenfrei (DE). Versand Europa ->" at bounding box center [572, 159] width 197 height 14
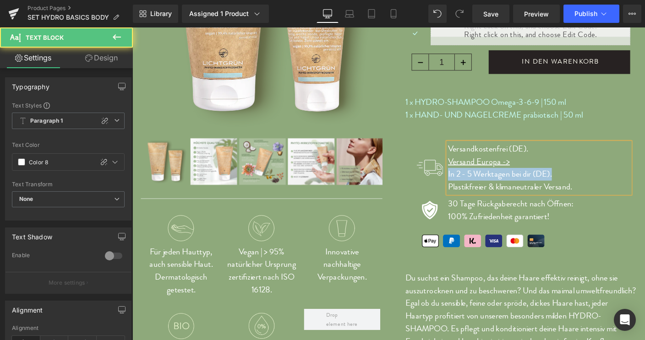
drag, startPoint x: 470, startPoint y: 187, endPoint x: 593, endPoint y: 183, distance: 122.8
click at [593, 183] on p "In 2 - 5 Werktagen bei dir (DE)." at bounding box center [572, 187] width 197 height 14
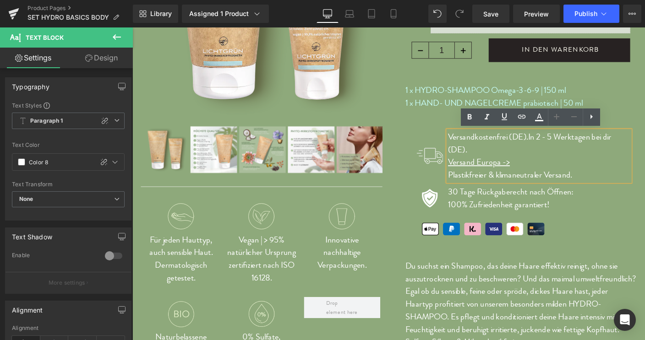
scroll to position [215, 0]
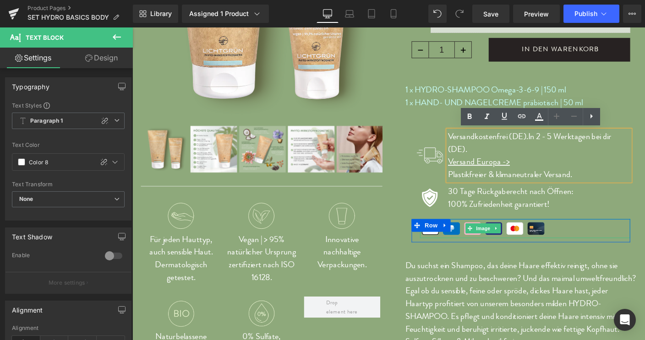
drag, startPoint x: 628, startPoint y: 251, endPoint x: 570, endPoint y: 198, distance: 78.8
click at [628, 251] on div at bounding box center [556, 245] width 227 height 21
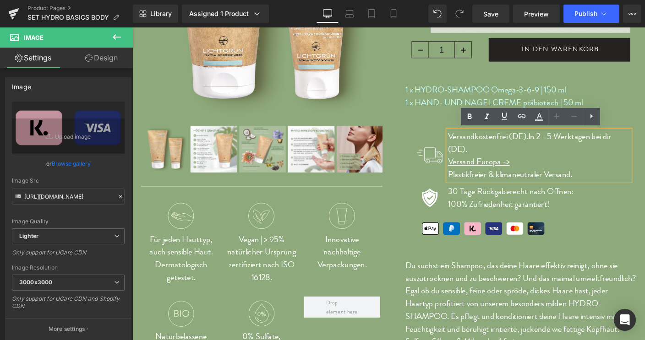
click at [442, 143] on span at bounding box center [443, 145] width 10 height 11
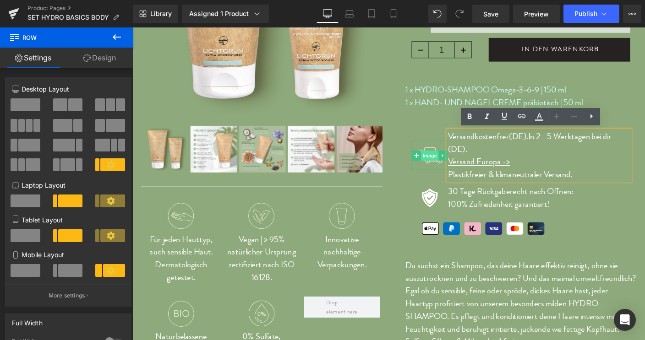
click at [455, 165] on span "Image" at bounding box center [453, 166] width 19 height 11
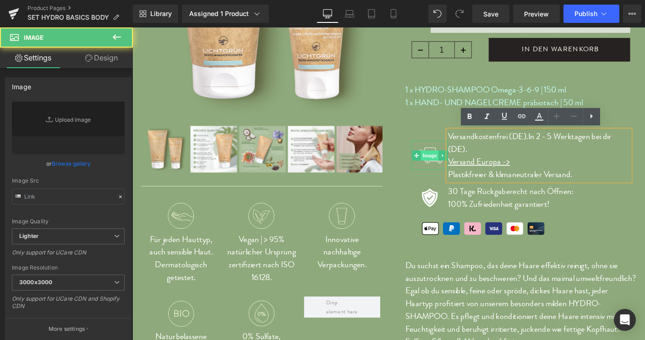
type input "https://ucarecdn.com/d29c1424-09c6-4d49-af36-12ddbcb827f6/-/format/auto/-/previ…"
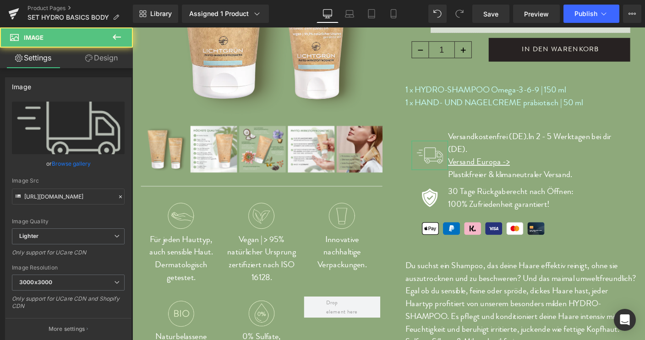
click at [114, 56] on link "Design" at bounding box center [101, 58] width 66 height 21
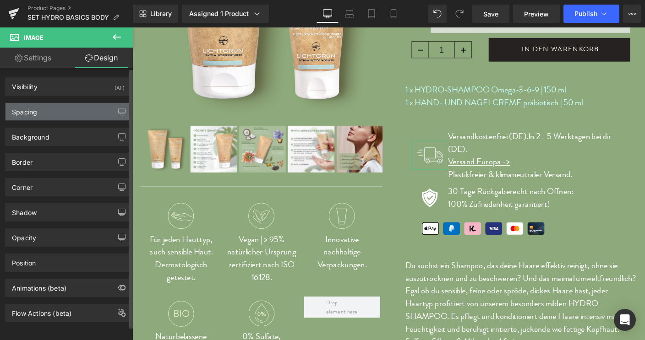
click at [31, 112] on div "Spacing" at bounding box center [24, 109] width 25 height 13
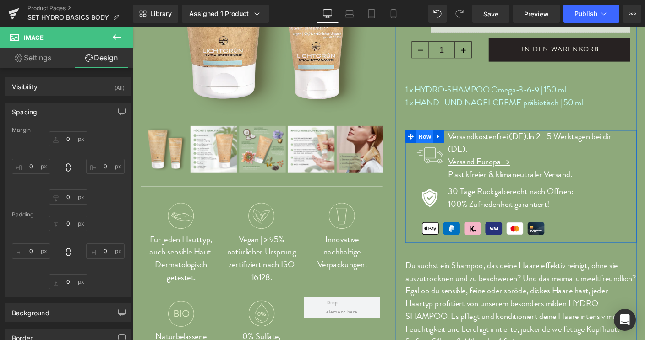
click at [447, 141] on span "Row" at bounding box center [448, 146] width 18 height 14
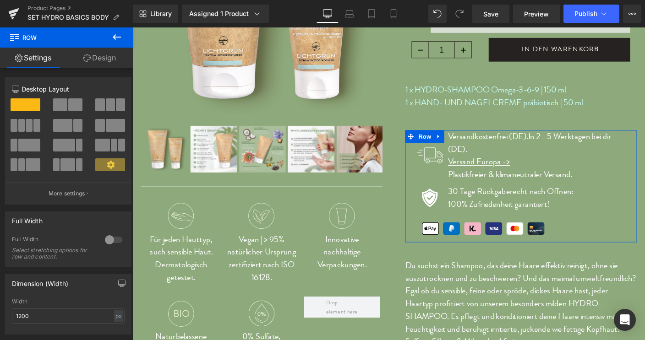
click at [106, 55] on link "Design" at bounding box center [99, 58] width 66 height 21
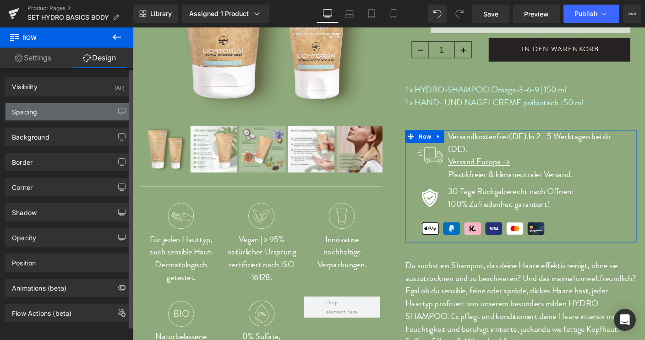
click at [22, 110] on div "Spacing" at bounding box center [24, 109] width 25 height 13
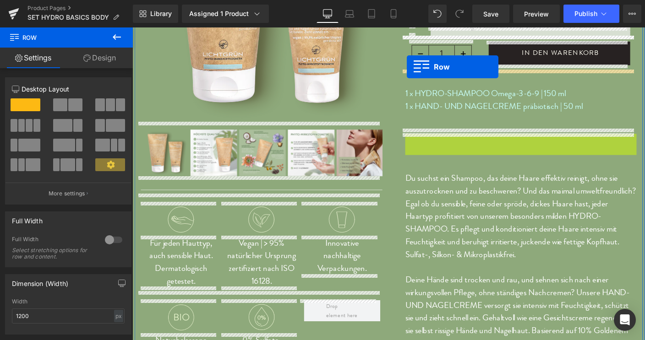
scroll to position [166, 0]
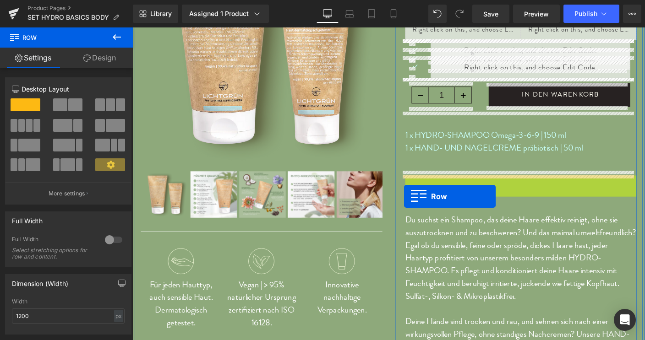
drag, startPoint x: 444, startPoint y: 93, endPoint x: 426, endPoint y: 213, distance: 121.3
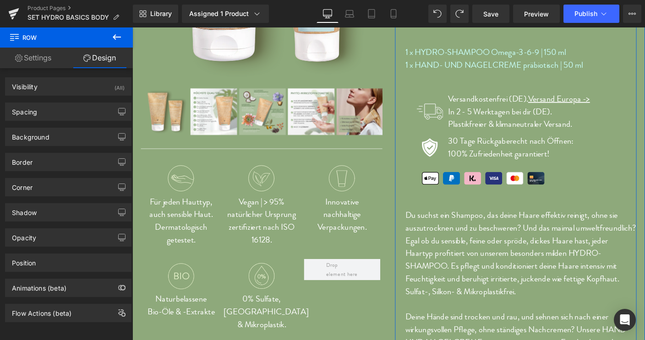
scroll to position [256, 0]
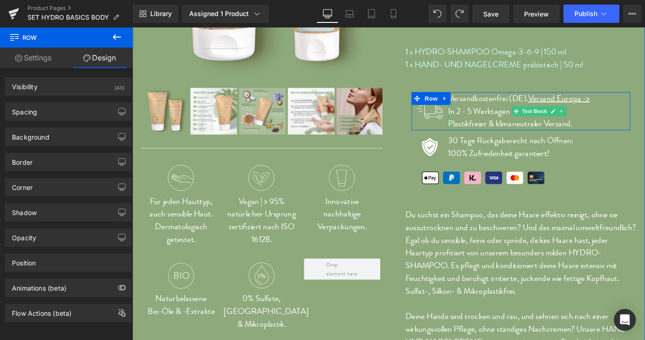
click at [558, 107] on p "Versandkostenfrei (DE). Versand Europa ->" at bounding box center [572, 105] width 197 height 14
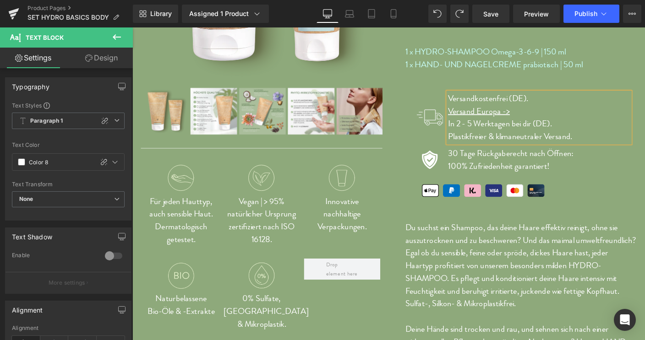
drag, startPoint x: 469, startPoint y: 134, endPoint x: 590, endPoint y: 132, distance: 121.4
click at [590, 132] on div "Versandkostenfrei (DE). Versand Europa -> In 2 - 5 Werktagen bei dir (DE). Plas…" at bounding box center [572, 125] width 197 height 55
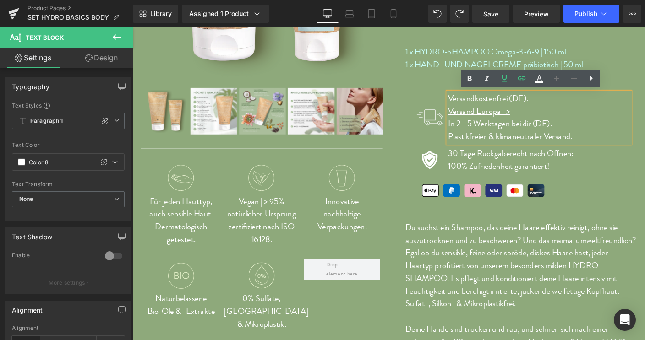
click at [578, 132] on p "In 2 - 5 Werktagen bei dir (DE)." at bounding box center [572, 132] width 197 height 14
drag, startPoint x: 586, startPoint y: 131, endPoint x: 469, endPoint y: 131, distance: 117.7
click at [474, 131] on div "Versandkostenfrei (DE). Versand Europa -> In 2 - 5 Werktagen bei dir (DE). Plas…" at bounding box center [572, 125] width 197 height 55
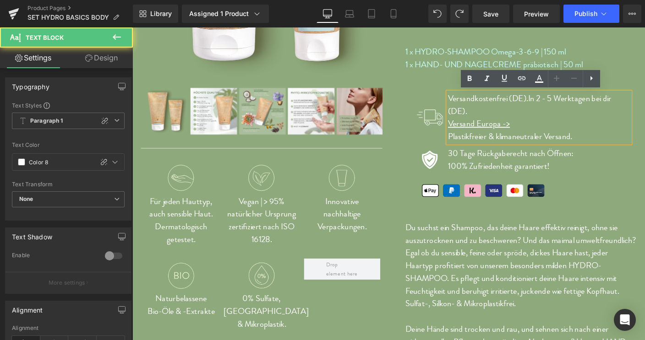
click at [553, 104] on p "Versandkostenfrei (DE). In 2 - 5 Werktagen bei dir (DE)." at bounding box center [572, 111] width 197 height 27
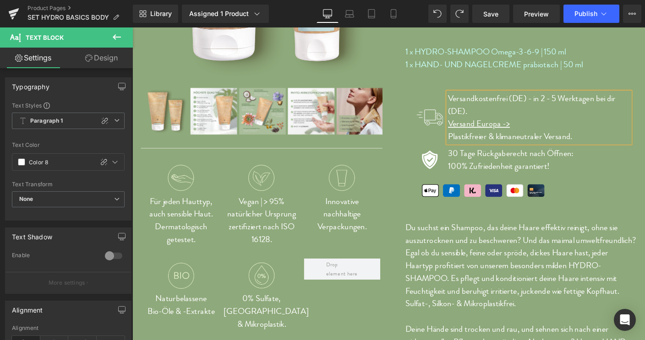
click at [644, 104] on p "Versandkostenfrei (DE) - i n 2 - 5 Werktagen bei dir (DE)." at bounding box center [572, 111] width 197 height 27
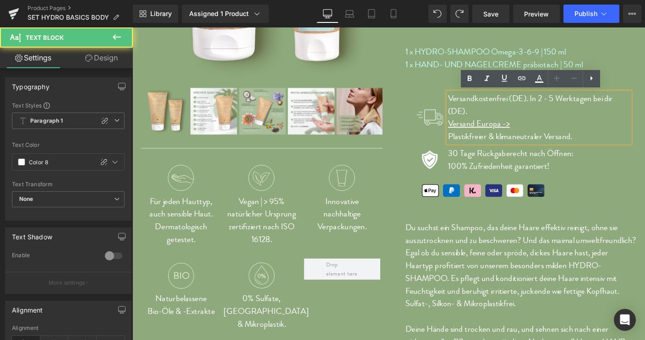
click at [498, 119] on p "Versandkostenfrei (DE). In 2 - 5 Werktagen bei dir (DE)." at bounding box center [572, 111] width 197 height 27
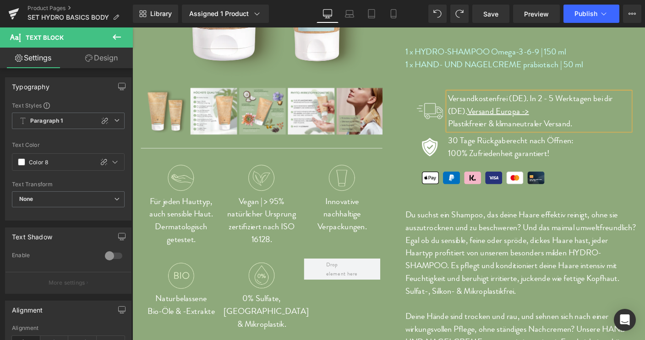
click at [576, 120] on p "Versandkostenfrei (DE). In 2 - 5 Werktagen bei dir (DE). Versand Europa ->" at bounding box center [572, 111] width 197 height 27
click at [630, 213] on div "SET HYDRO BASICS BODY (P) Title Liquid Liquid Liquid 33.97 € 37.80 € (P) Price …" at bounding box center [552, 122] width 250 height 596
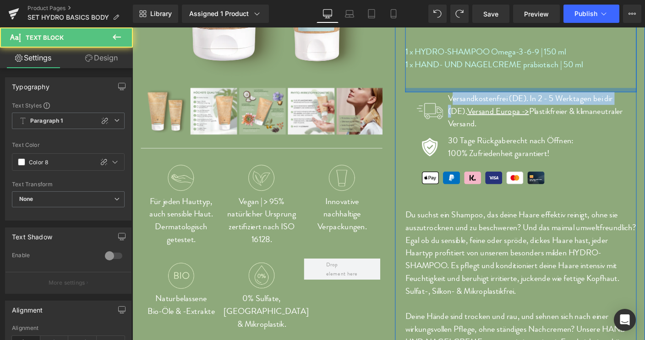
drag, startPoint x: 475, startPoint y: 112, endPoint x: 474, endPoint y: 96, distance: 16.5
click at [474, 96] on div "SET HYDRO BASICS BODY (P) Title Liquid Liquid Liquid 33.97 € 37.80 € (P) Price …" at bounding box center [552, 122] width 250 height 596
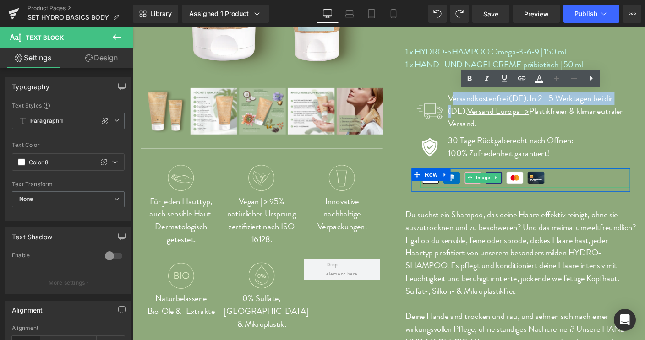
click at [611, 194] on div at bounding box center [556, 190] width 227 height 21
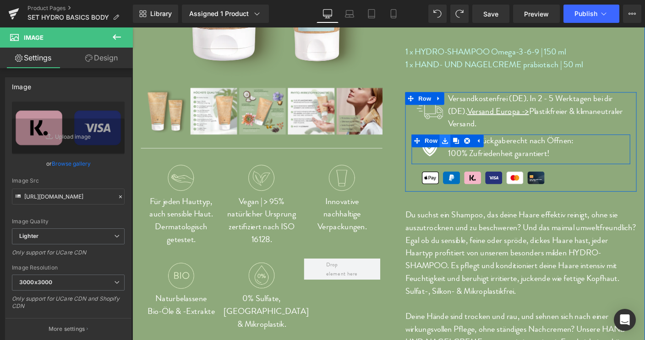
drag, startPoint x: 467, startPoint y: 106, endPoint x: 468, endPoint y: 149, distance: 43.1
click at [468, 149] on div "Image Versandkostenfrei (DE). In 2 - 5 Werktagen bei dir (DE). Versand Europa -…" at bounding box center [552, 152] width 250 height 108
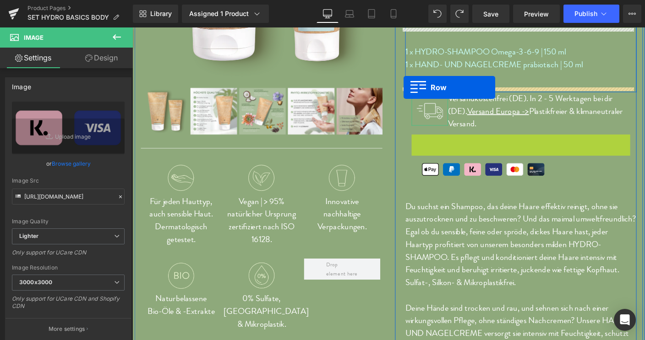
drag, startPoint x: 436, startPoint y: 148, endPoint x: 425, endPoint y: 93, distance: 56.5
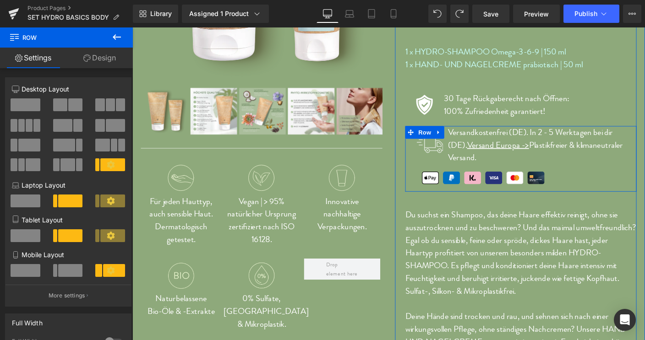
drag, startPoint x: 466, startPoint y: 142, endPoint x: 463, endPoint y: 138, distance: 5.9
click at [463, 138] on div "Image Versandkostenfrei (DE). In 2 - 5 Werktagen bei dir (DE). Versand Europa -…" at bounding box center [552, 169] width 250 height 71
click at [430, 140] on icon at bounding box center [433, 141] width 6 height 6
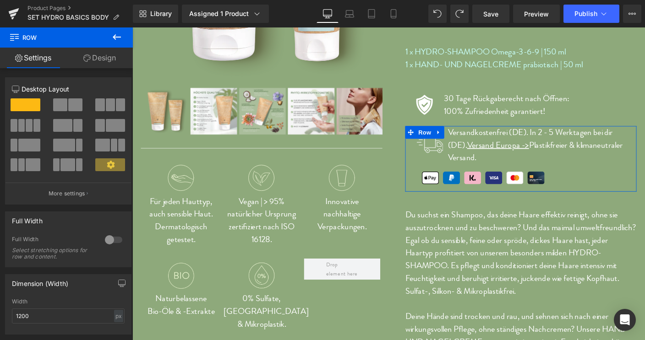
click at [110, 55] on link "Design" at bounding box center [99, 58] width 66 height 21
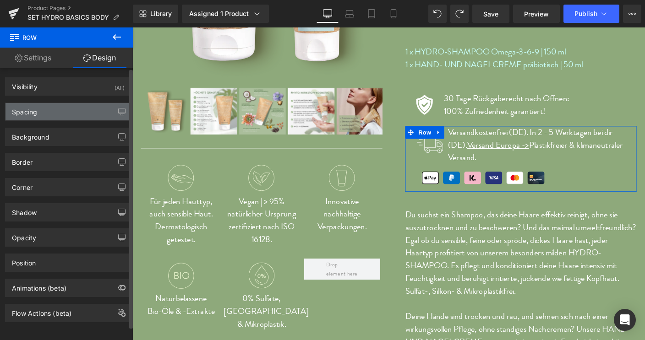
click at [22, 108] on div "Spacing" at bounding box center [24, 109] width 25 height 13
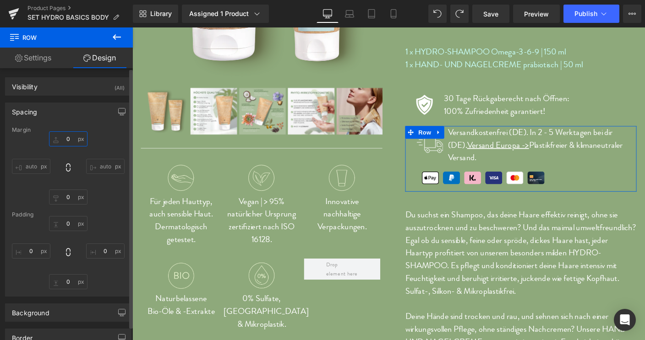
click at [68, 140] on input "0" at bounding box center [68, 138] width 38 height 15
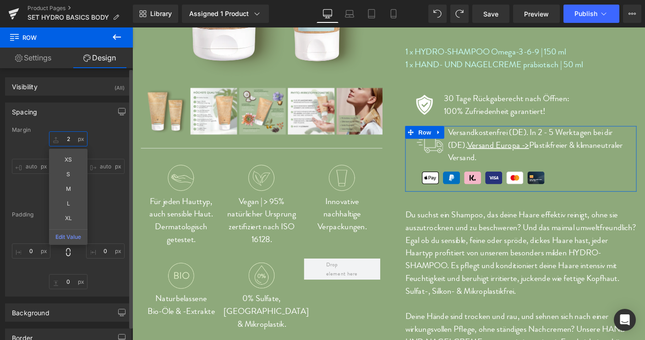
type input "20"
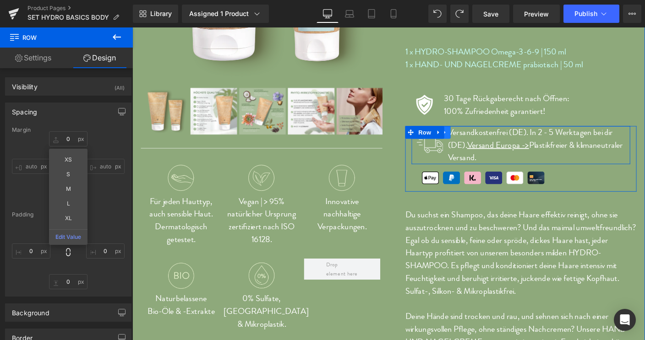
click at [467, 144] on link at bounding box center [470, 141] width 12 height 14
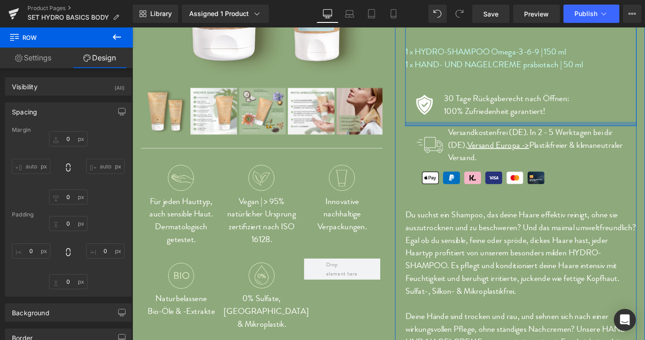
drag, startPoint x: 467, startPoint y: 145, endPoint x: 463, endPoint y: 131, distance: 14.6
click at [463, 131] on div "SET HYDRO BASICS BODY (P) Title Liquid Liquid Liquid 33.97 € 37.80 € (P) Price …" at bounding box center [552, 122] width 250 height 596
click at [462, 102] on icon at bounding box center [463, 104] width 6 height 7
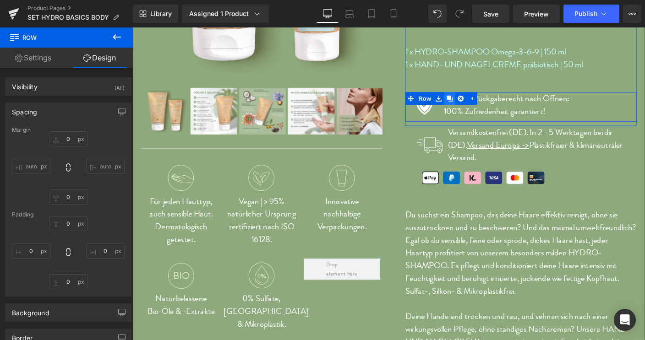
click at [472, 104] on icon at bounding box center [475, 104] width 6 height 6
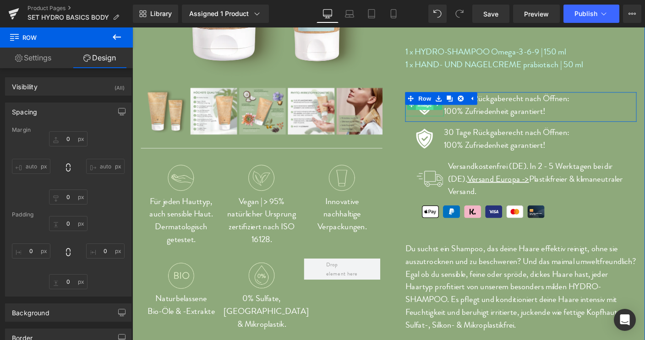
click at [445, 112] on span "Image" at bounding box center [448, 111] width 19 height 11
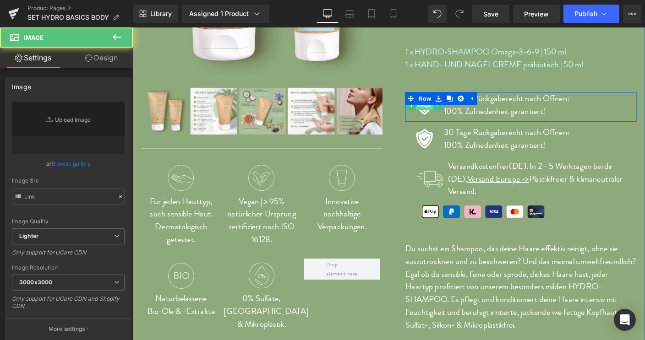
type input "https://ucarecdn.com/9aec8728-54a5-440b-b336-96c3da5fb523/Icon_Garantie_1.svg"
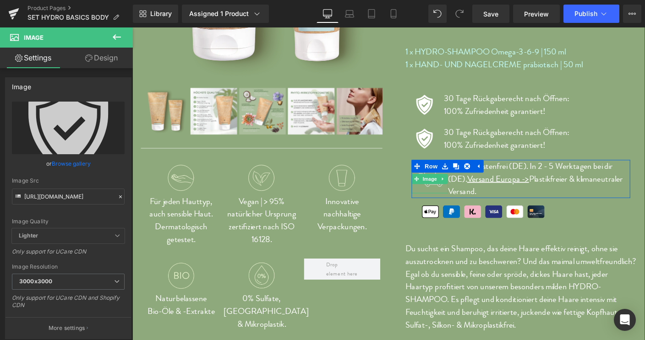
click at [454, 185] on img at bounding box center [454, 191] width 32 height 32
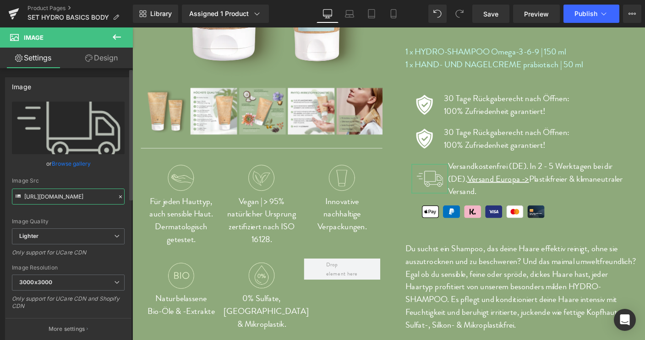
scroll to position [0, 245]
drag, startPoint x: 25, startPoint y: 196, endPoint x: 121, endPoint y: 196, distance: 96.6
click at [121, 196] on input "https://ucarecdn.com/d29c1424-09c6-4d49-af36-12ddbcb827f6/-/format/auto/-/previ…" at bounding box center [68, 197] width 113 height 16
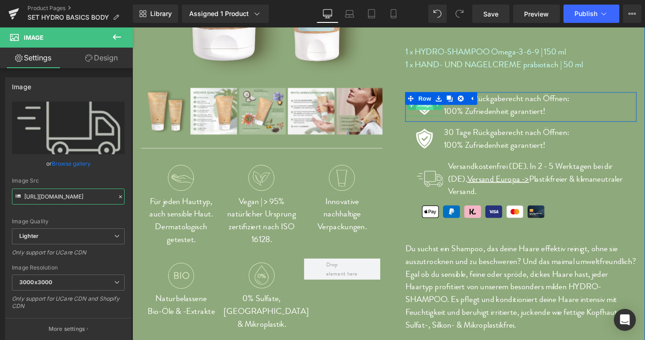
click at [444, 113] on span "Image" at bounding box center [448, 111] width 19 height 11
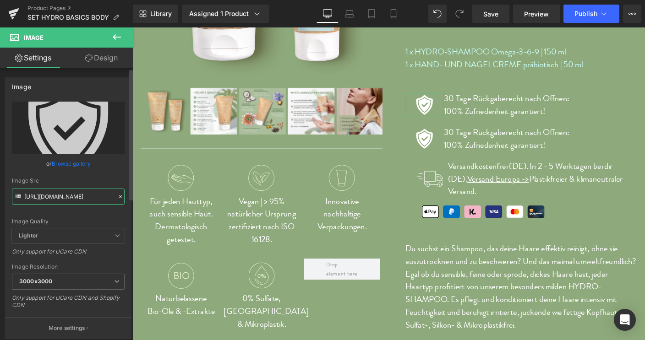
drag, startPoint x: 24, startPoint y: 196, endPoint x: 191, endPoint y: 210, distance: 167.3
click at [137, 210] on div "Image https://ucarecdn.com/9aec8728-54a5-440b-b336-96c3da5fb523/Icon_Garantie_1…" at bounding box center [68, 206] width 137 height 276
type input "4a5-440b-b336-96c3da5fb523/Icon_Garantie_1.svg"
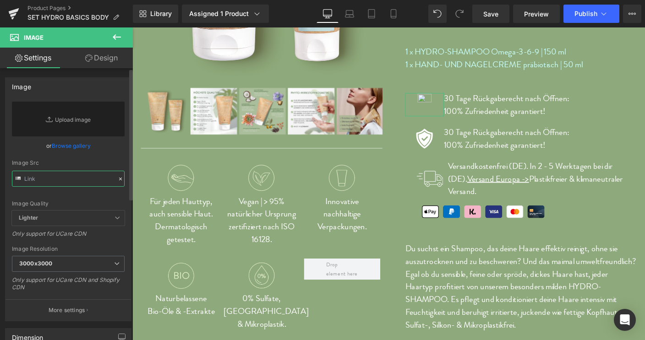
paste input "https://ucarecdn.com/d29c1424-09c6-4d49-af36-12ddbcb827f6/-/format/auto/-/previ…"
type input "https://ucarecdn.com/d29c1424-09c6-4d49-af36-12ddbcb827f6/-/format/auto/-/previ…"
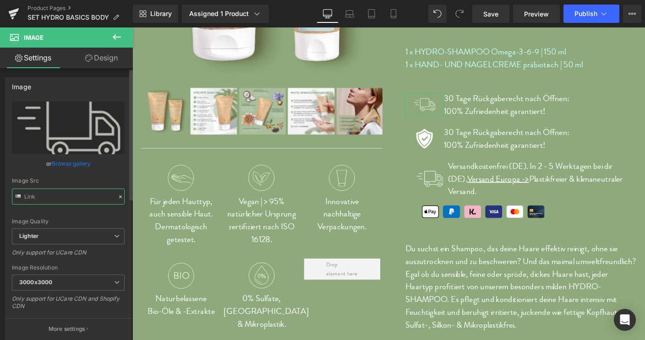
scroll to position [0, 0]
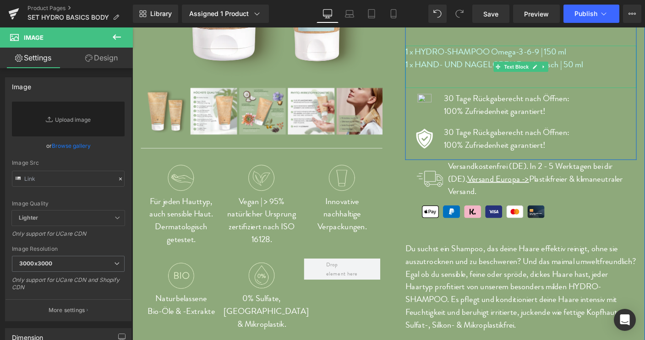
click at [643, 85] on div "1 x HYDRO-SHAMPOO Omega-3-6-9 | 150 ml 1 x HAND- UND NAGELCREME präbiotisch | 5…" at bounding box center [552, 70] width 250 height 46
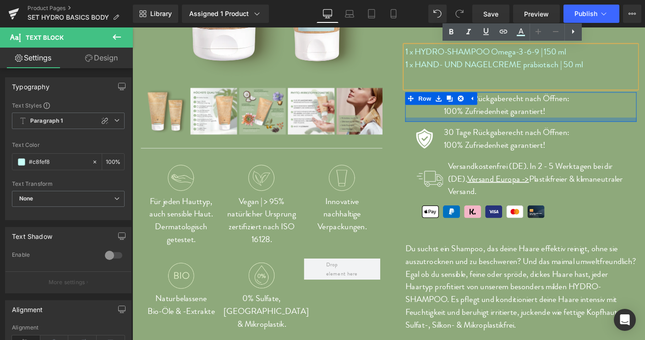
click at [644, 125] on div at bounding box center [552, 127] width 250 height 5
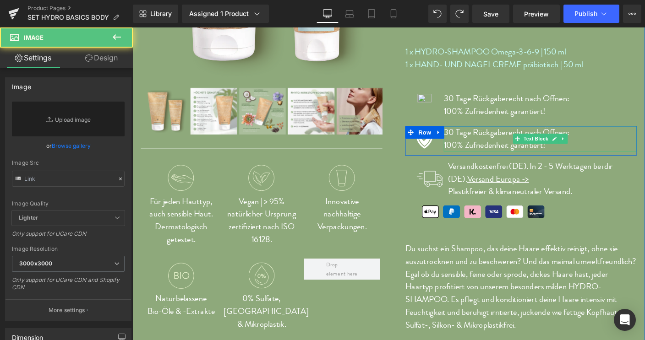
type input "https://ucarecdn.com/d29c1424-09c6-4d49-af36-12ddbcb827f6/-/format/auto/-/previ…"
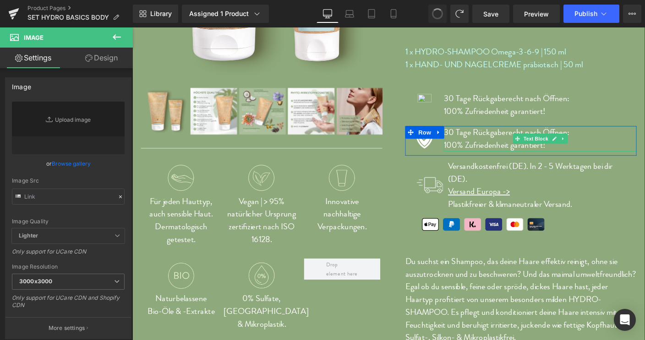
type input "https://ucarecdn.com/9aec8728-54a5-440b-b336-96c3da5fb523/Icon_Garantie_1.svg"
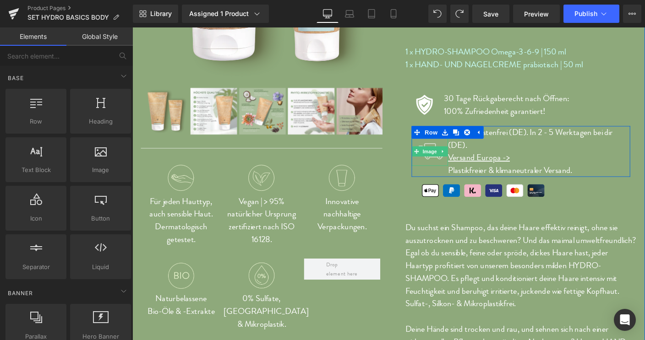
click at [453, 145] on span "Row" at bounding box center [448, 141] width 15 height 11
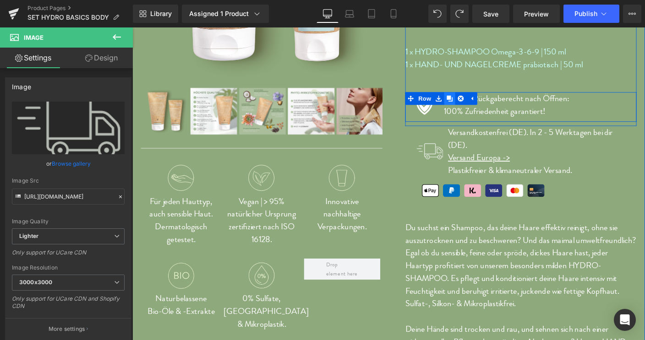
click at [472, 104] on icon at bounding box center [475, 104] width 6 height 6
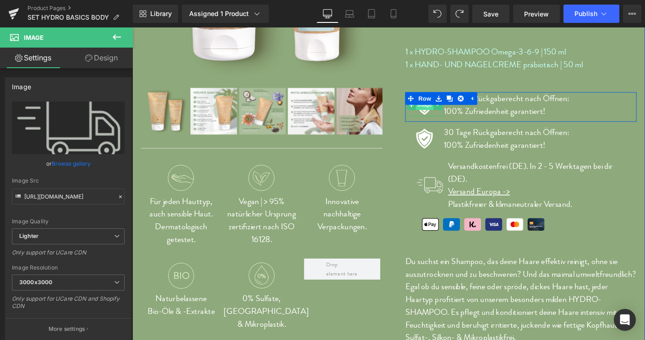
click at [443, 115] on span "Image" at bounding box center [448, 111] width 19 height 11
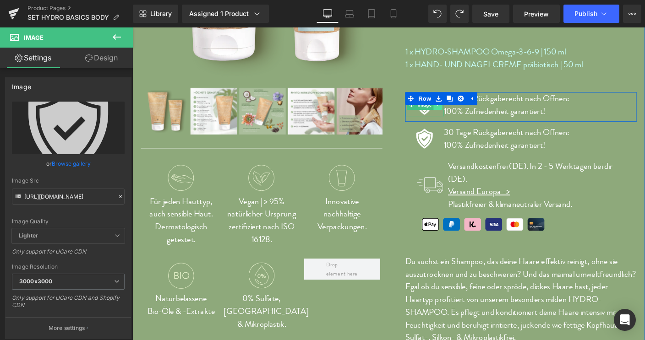
click at [460, 112] on icon at bounding box center [462, 111] width 5 height 5
click at [464, 112] on icon at bounding box center [466, 111] width 5 height 5
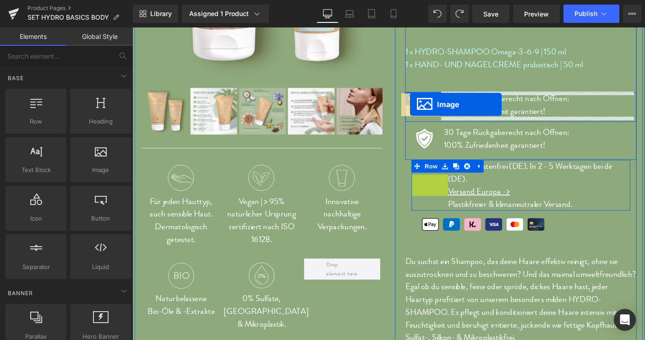
drag, startPoint x: 438, startPoint y: 197, endPoint x: 432, endPoint y: 111, distance: 86.8
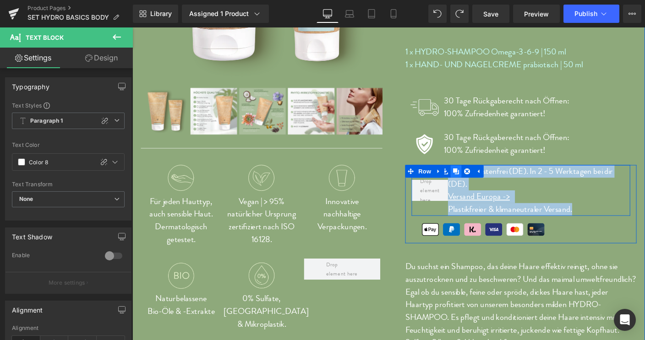
drag, startPoint x: 506, startPoint y: 195, endPoint x: 477, endPoint y: 185, distance: 30.4
click at [477, 185] on div "Versandkostenfrei (DE). In 2 - 5 Werktagen bei dir (DE). Versand Europa -> Plas…" at bounding box center [552, 203] width 236 height 55
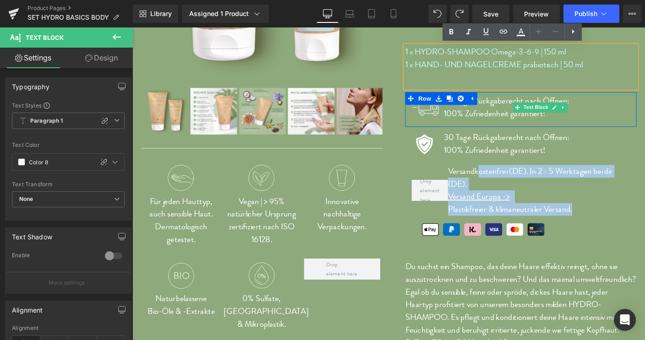
click at [496, 122] on div "30 Tage Rückgaberecht nach Öffnen: 100% Zufriedenheit garantiert!" at bounding box center [573, 113] width 208 height 27
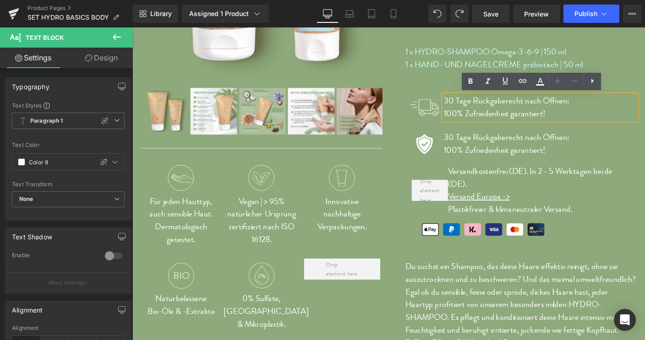
click at [469, 105] on link at bounding box center [474, 104] width 10 height 11
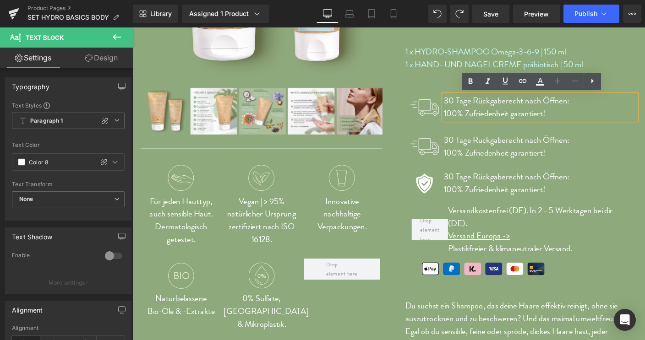
click at [471, 104] on icon at bounding box center [473, 104] width 5 height 5
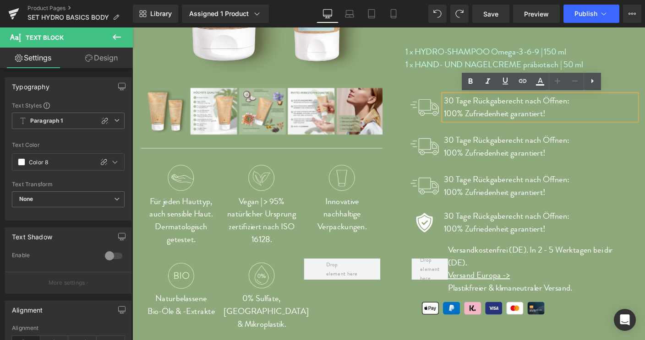
click at [469, 103] on link at bounding box center [474, 104] width 10 height 11
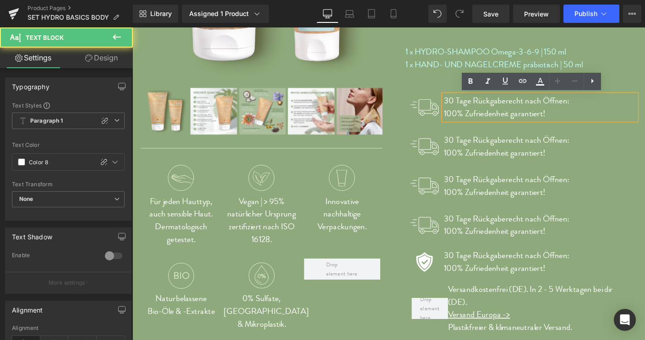
click at [584, 120] on div "30 Tage Rückgaberecht nach Öffnen: 100% Zufriedenheit garantiert!" at bounding box center [573, 113] width 208 height 27
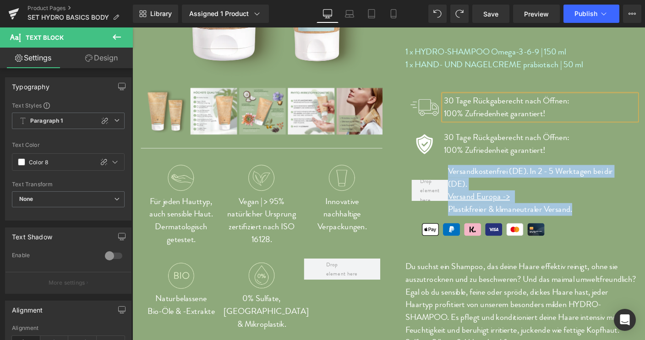
drag, startPoint x: 521, startPoint y: 208, endPoint x: 471, endPoint y: 174, distance: 59.7
click at [471, 174] on div "SET HYDRO BASICS BODY (P) Title Liquid Liquid Liquid 33.97 € 37.80 € (P) Price …" at bounding box center [552, 150] width 250 height 652
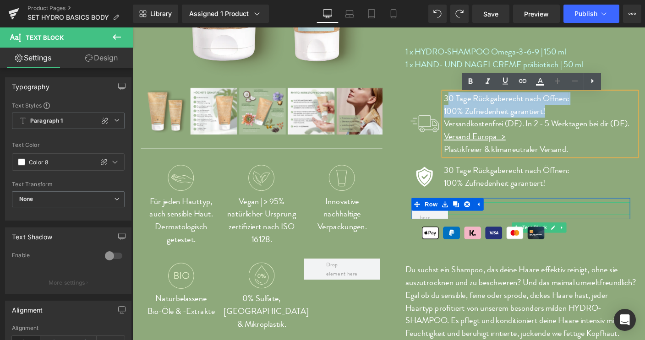
drag, startPoint x: 510, startPoint y: 119, endPoint x: 465, endPoint y: 99, distance: 48.8
click at [465, 99] on div "Image 30 Tage Rückgaberecht nach Öffnen: 100% Zufriedenheit garantiert! Versand…" at bounding box center [552, 134] width 250 height 73
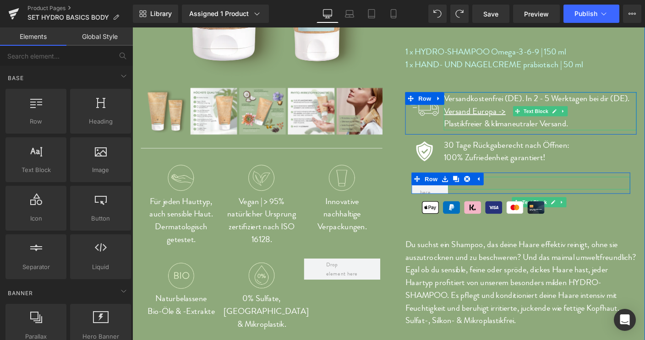
click at [622, 118] on p "Versand Europa ->" at bounding box center [573, 118] width 208 height 14
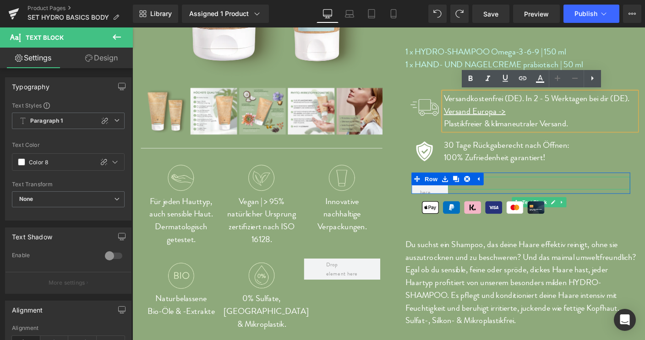
click at [540, 117] on p "Versand Europa ->" at bounding box center [573, 118] width 208 height 14
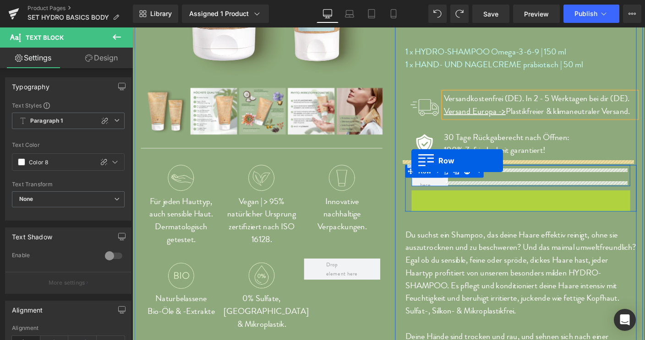
drag, startPoint x: 434, startPoint y: 210, endPoint x: 434, endPoint y: 172, distance: 38.0
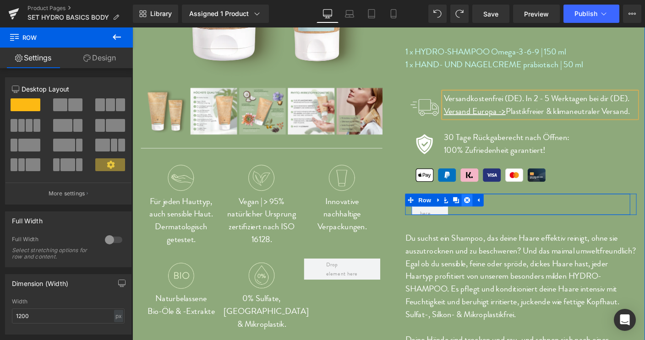
click at [491, 212] on icon at bounding box center [494, 214] width 6 height 6
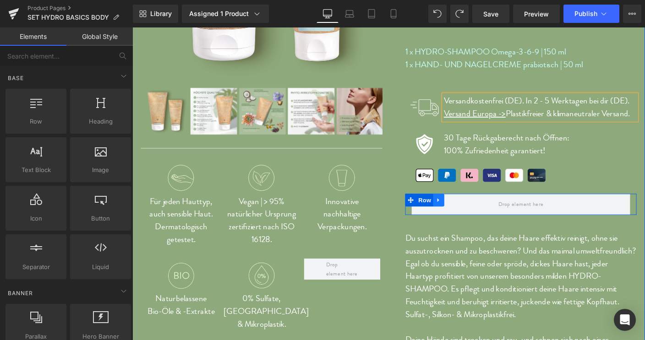
click at [462, 214] on icon at bounding box center [463, 215] width 2 height 4
click at [484, 216] on icon at bounding box center [487, 214] width 6 height 6
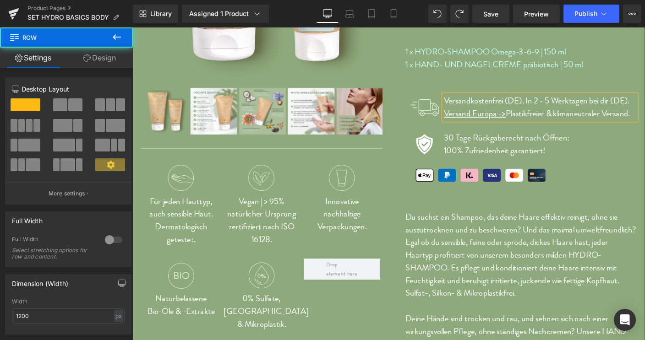
click at [472, 222] on div "SET HYDRO BASICS BODY (P) Title Liquid Liquid Liquid 33.97 € 37.80 € (P) Price …" at bounding box center [552, 123] width 250 height 599
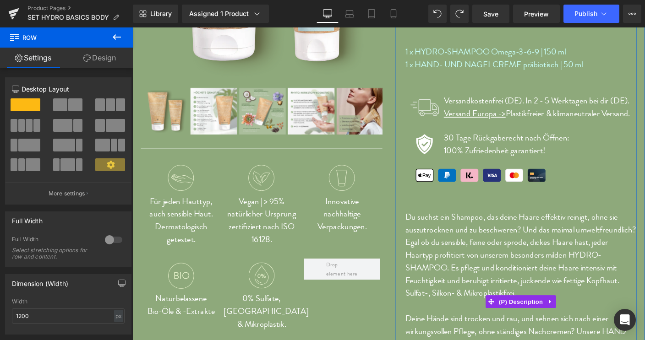
click at [440, 233] on p "Du suchst ein Shampoo, das deine Haare effektiv reinigt, ohne sie auszutrocknen…" at bounding box center [552, 274] width 250 height 96
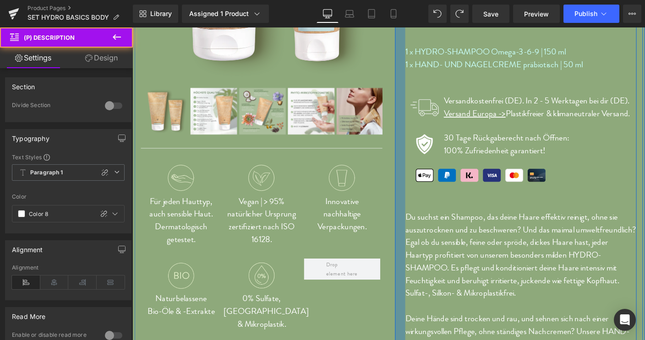
click at [423, 234] on div at bounding box center [421, 123] width 11 height 599
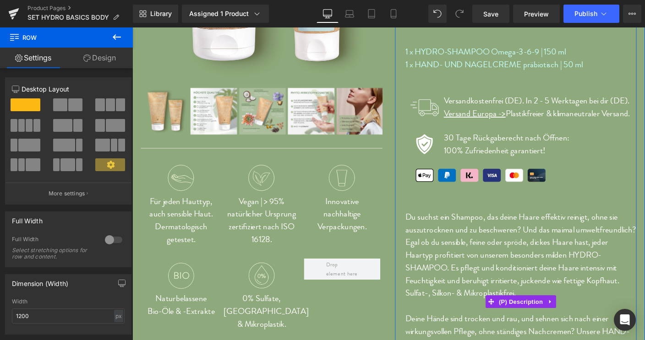
click at [427, 233] on p "Du suchst ein Shampoo, das deine Haare effektiv reinigt, ohne sie auszutrocknen…" at bounding box center [552, 274] width 250 height 96
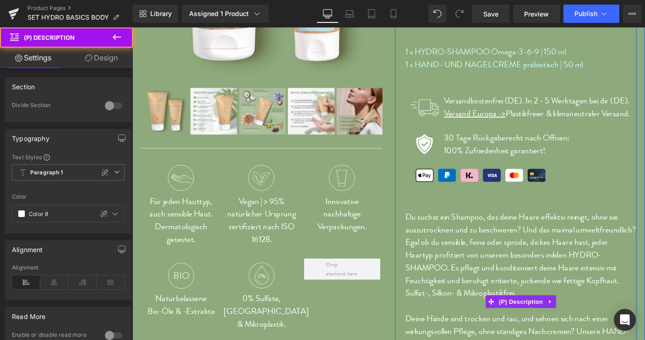
click at [427, 232] on p "Du suchst ein Shampoo, das deine Haare effektiv reinigt, ohne sie auszutrocknen…" at bounding box center [552, 274] width 250 height 96
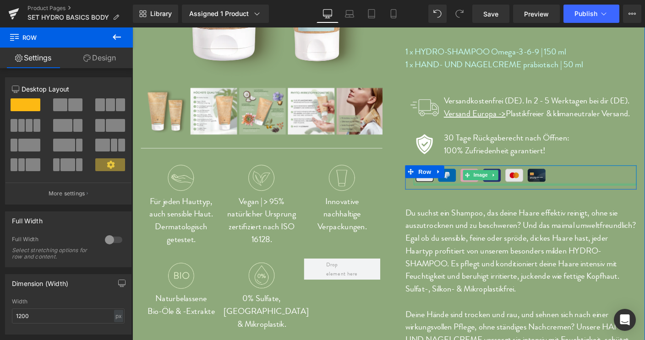
drag, startPoint x: 496, startPoint y: 206, endPoint x: 496, endPoint y: 196, distance: 10.1
click at [496, 196] on div "Icon Liquid Row Icon Liquid Row Icon Liquid Row Row Quantity 1 (P) Quantity IN …" at bounding box center [552, 77] width 250 height 252
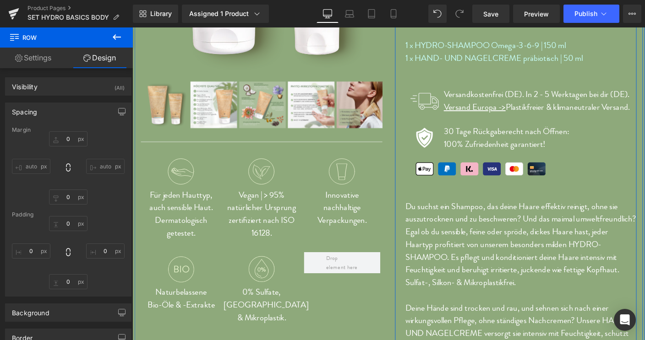
scroll to position [263, 0]
click at [445, 174] on span "Row" at bounding box center [448, 176] width 18 height 14
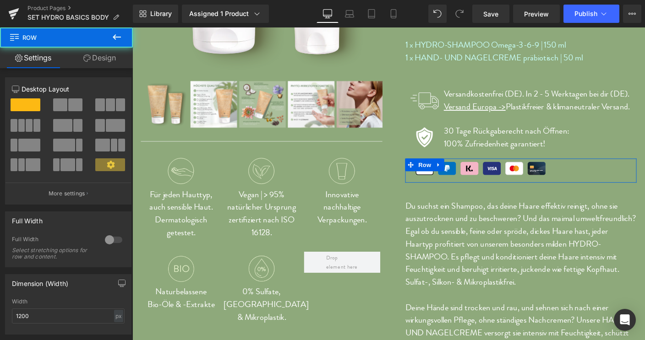
click at [107, 57] on link "Design" at bounding box center [99, 58] width 66 height 21
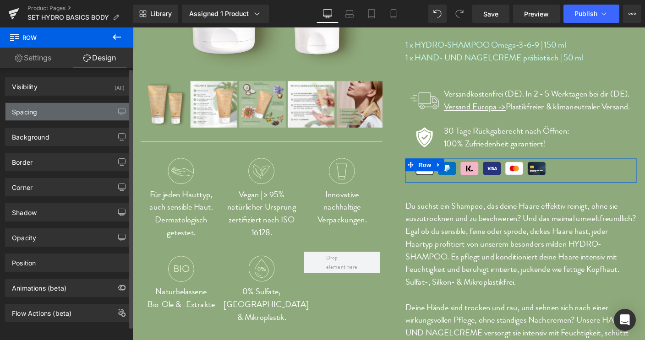
click at [20, 109] on div "Spacing" at bounding box center [24, 109] width 25 height 13
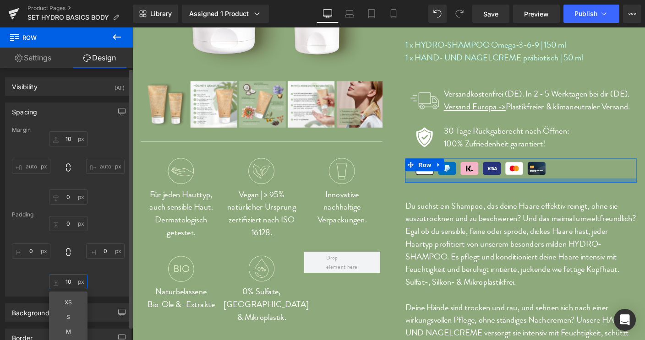
click at [67, 279] on input "10" at bounding box center [68, 281] width 38 height 15
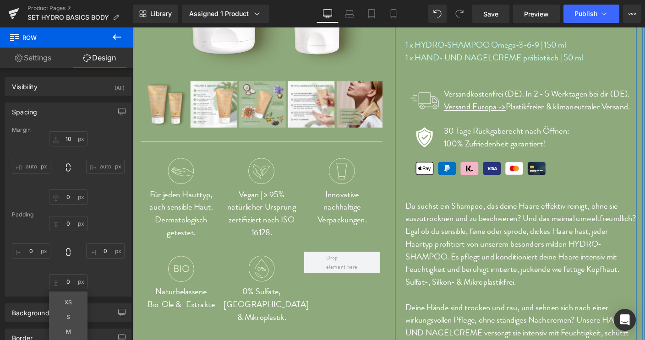
click at [507, 207] on div "SET HYDRO BASICS BODY (P) Title Liquid Liquid Liquid 33.97 € 37.80 € (P) Price …" at bounding box center [552, 114] width 250 height 594
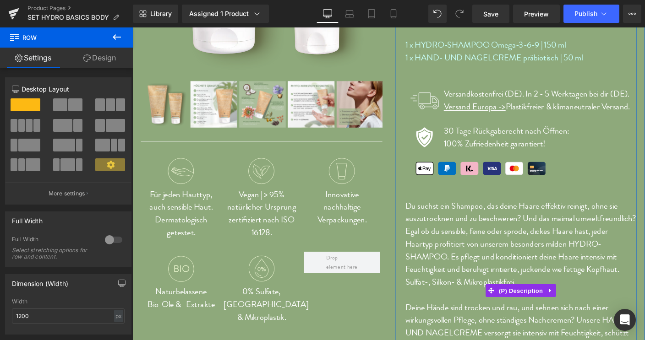
click at [531, 229] on p "Du suchst ein Shampoo, das deine Haare effektiv reinigt, ohne sie auszutrocknen…" at bounding box center [552, 262] width 250 height 96
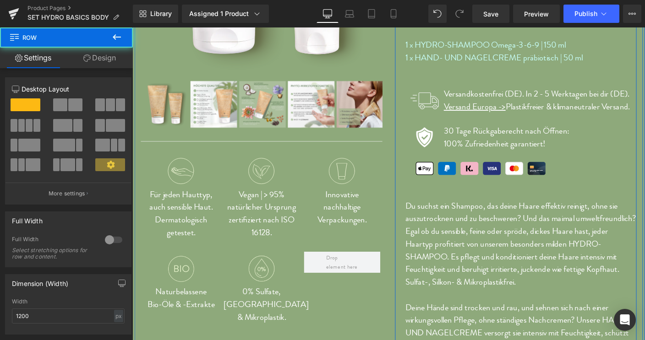
click at [504, 202] on div "SET HYDRO BASICS BODY (P) Title Liquid Liquid Liquid 33.97 € 37.80 € (P) Price …" at bounding box center [552, 114] width 250 height 594
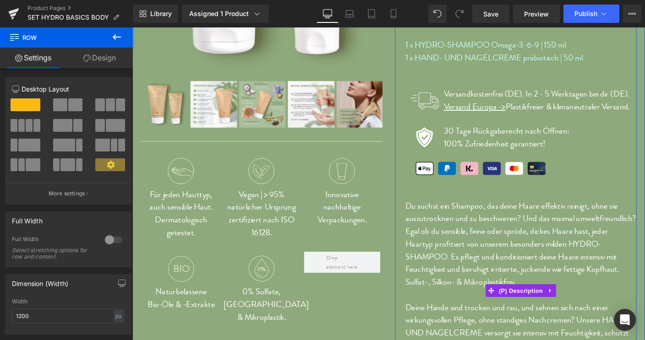
click at [552, 317] on span "(P) Description" at bounding box center [552, 312] width 52 height 14
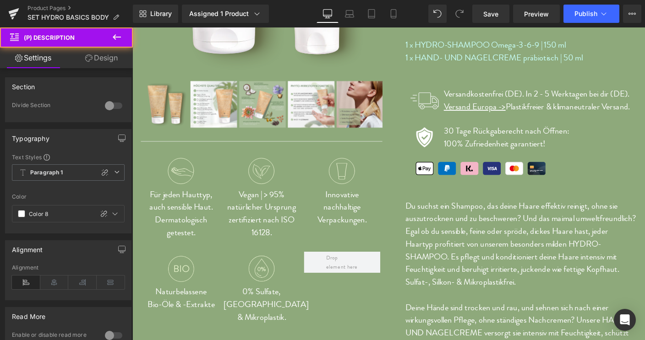
click at [104, 61] on link "Design" at bounding box center [101, 58] width 66 height 21
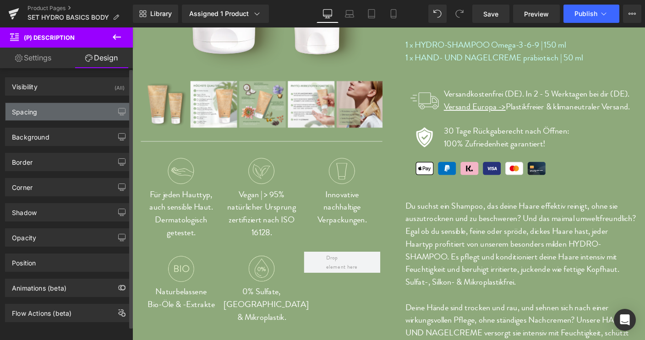
click at [26, 109] on div "Spacing" at bounding box center [24, 109] width 25 height 13
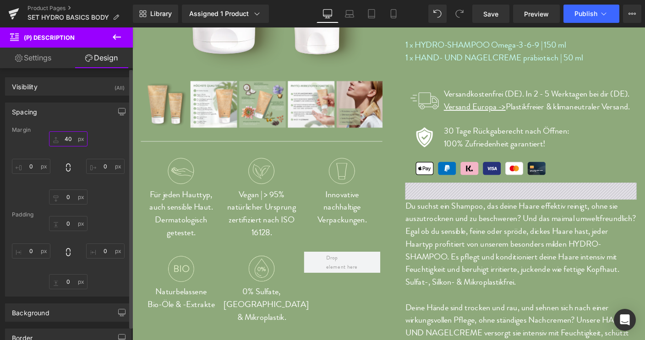
click at [64, 138] on input "40" at bounding box center [68, 138] width 38 height 15
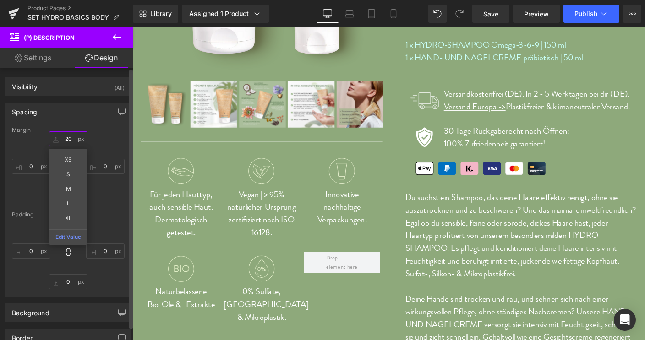
type input "2"
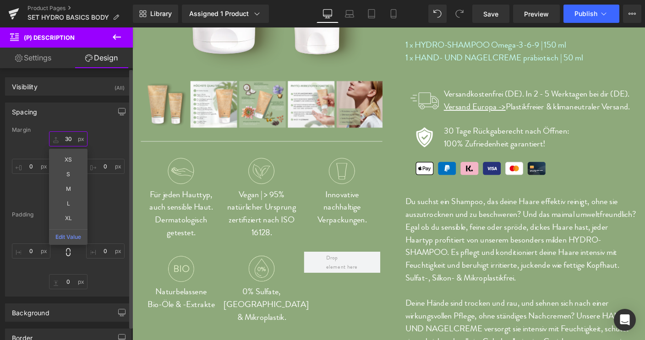
type input "3"
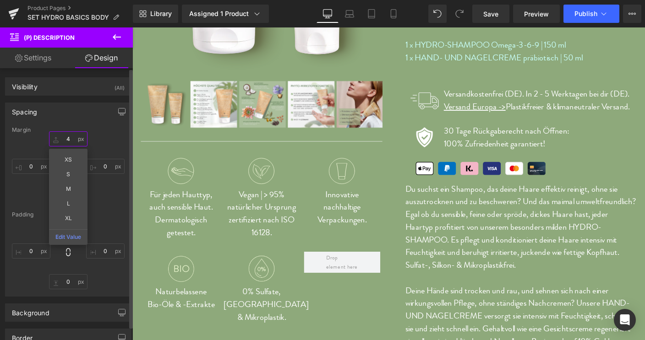
type input "40"
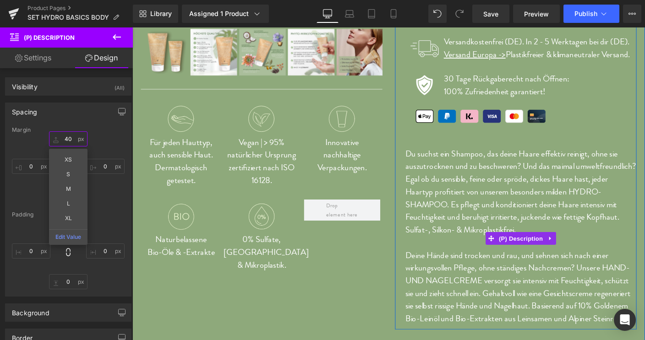
scroll to position [320, 0]
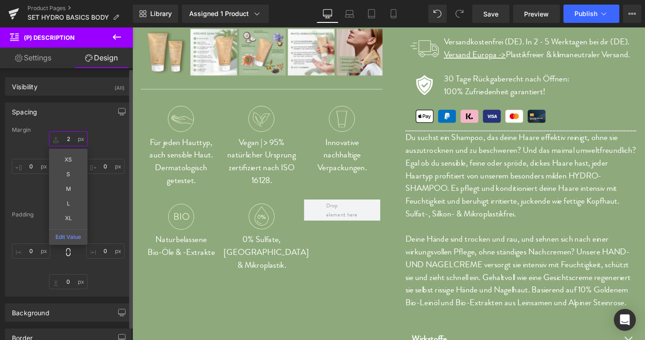
type input "20"
type input "40"
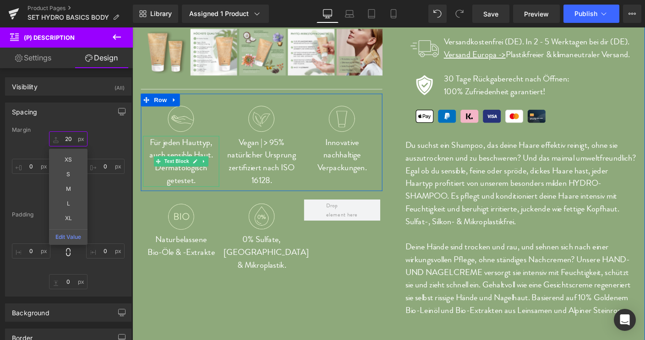
type input "2"
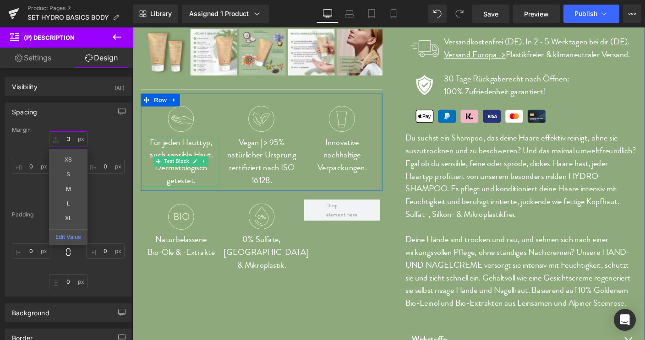
type input "30"
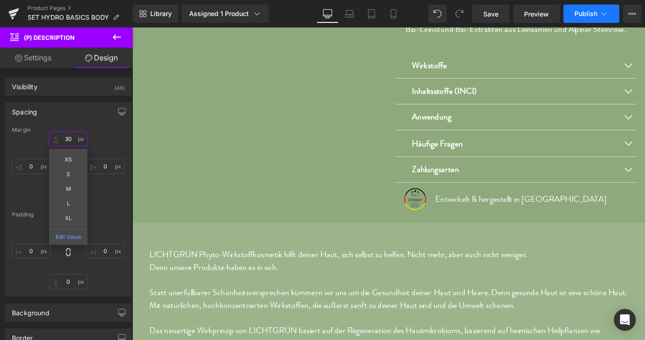
scroll to position [629, 0]
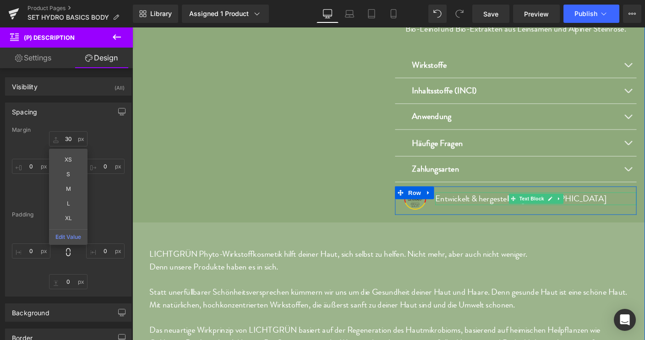
click at [507, 220] on p "Entwickelt & hergestellt in Deutschland" at bounding box center [569, 213] width 218 height 14
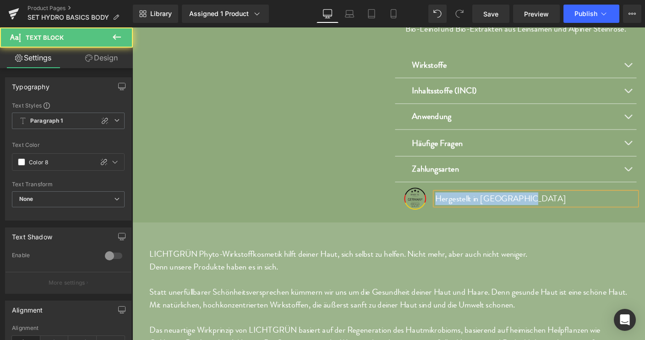
drag, startPoint x: 565, startPoint y: 227, endPoint x: 458, endPoint y: 224, distance: 107.2
click at [460, 220] on p "Hergestellt in Deutschland" at bounding box center [569, 213] width 218 height 14
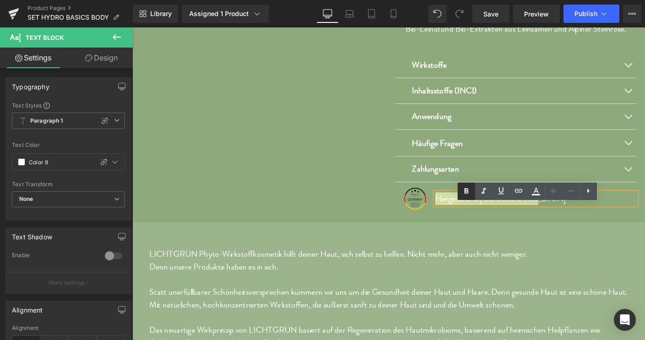
click at [465, 190] on icon at bounding box center [466, 190] width 4 height 5
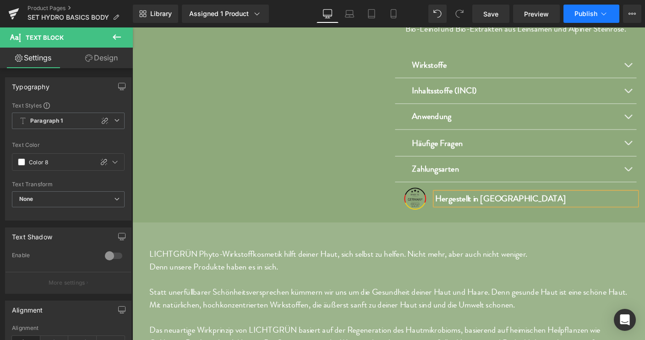
click at [589, 17] on span "Publish" at bounding box center [585, 13] width 23 height 7
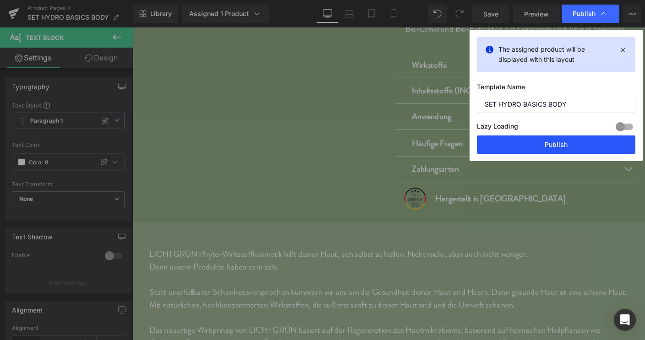
click at [568, 146] on button "Publish" at bounding box center [556, 145] width 158 height 18
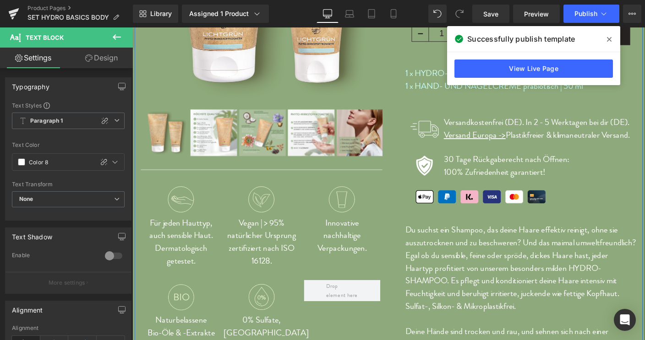
scroll to position [233, 0]
click at [427, 245] on p "Du suchst ein Shampoo, das deine Haare effektiv reinigt, ohne sie auszutrocknen…" at bounding box center [552, 288] width 250 height 96
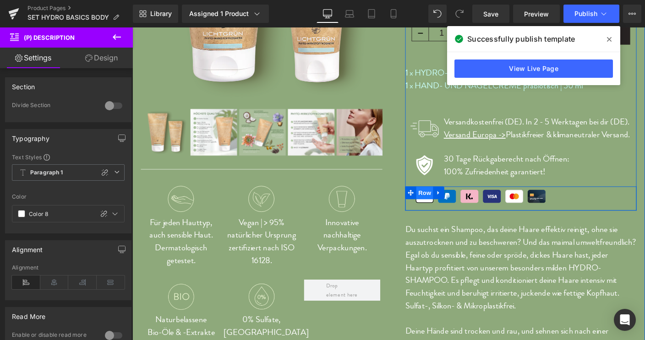
click at [445, 202] on span "Row" at bounding box center [448, 207] width 18 height 14
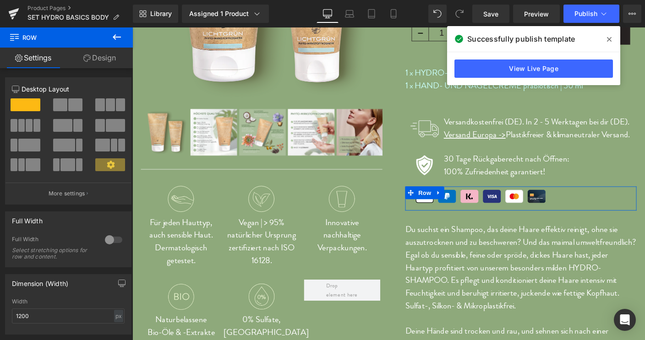
click at [108, 55] on link "Design" at bounding box center [99, 58] width 66 height 21
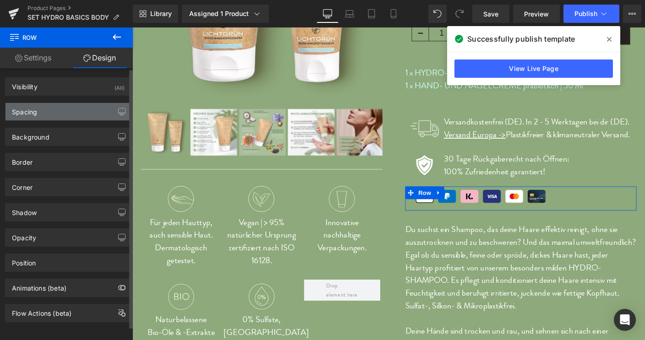
click at [26, 115] on div "Spacing" at bounding box center [24, 109] width 25 height 13
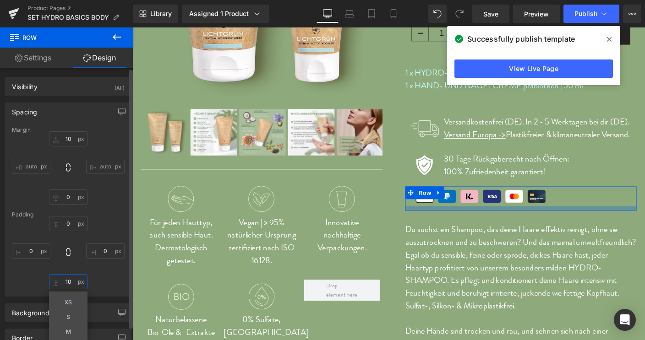
click at [65, 282] on input "10" at bounding box center [68, 281] width 38 height 15
type input "20"
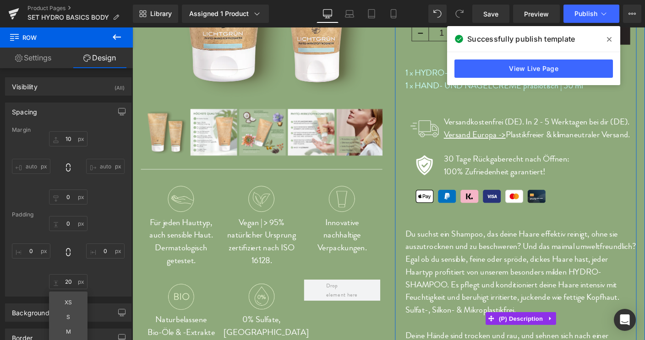
click at [610, 281] on p "Du suchst ein Shampoo, das deine Haare effektiv reinigt, ohne sie auszutrocknen…" at bounding box center [552, 292] width 250 height 96
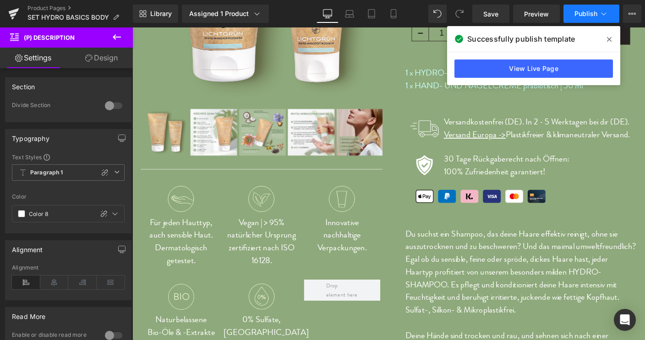
click at [583, 16] on span "Publish" at bounding box center [585, 13] width 23 height 7
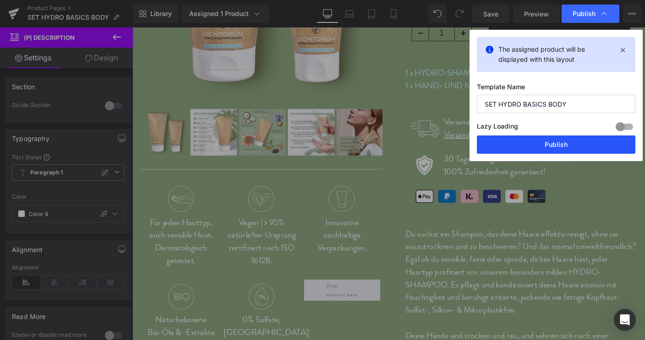
click at [549, 146] on button "Publish" at bounding box center [556, 145] width 158 height 18
